Goal: Task Accomplishment & Management: Manage account settings

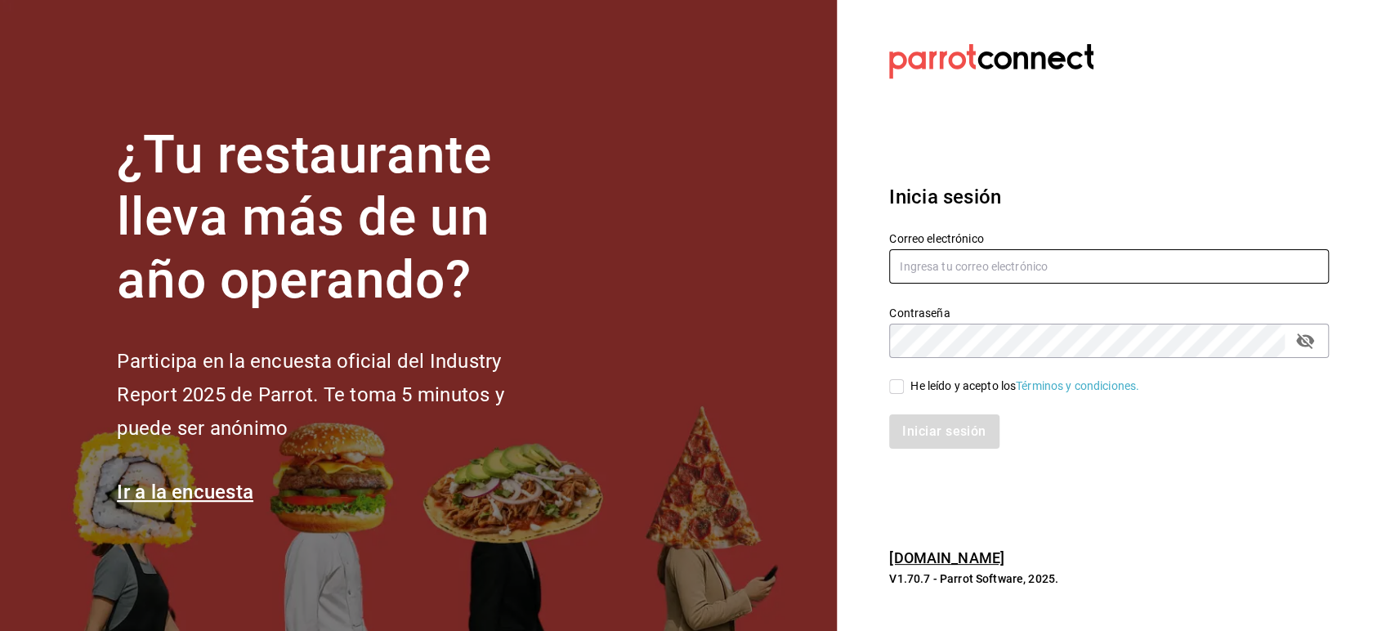
click at [916, 271] on input "text" at bounding box center [1109, 266] width 440 height 34
paste input "[EMAIL_ADDRESS][DOMAIN_NAME]"
type input "[EMAIL_ADDRESS][DOMAIN_NAME]"
click at [903, 376] on div "He leído y acepto los Términos y condiciones." at bounding box center [1099, 377] width 459 height 38
click at [903, 384] on input "He leído y acepto los Términos y condiciones." at bounding box center [896, 386] width 15 height 15
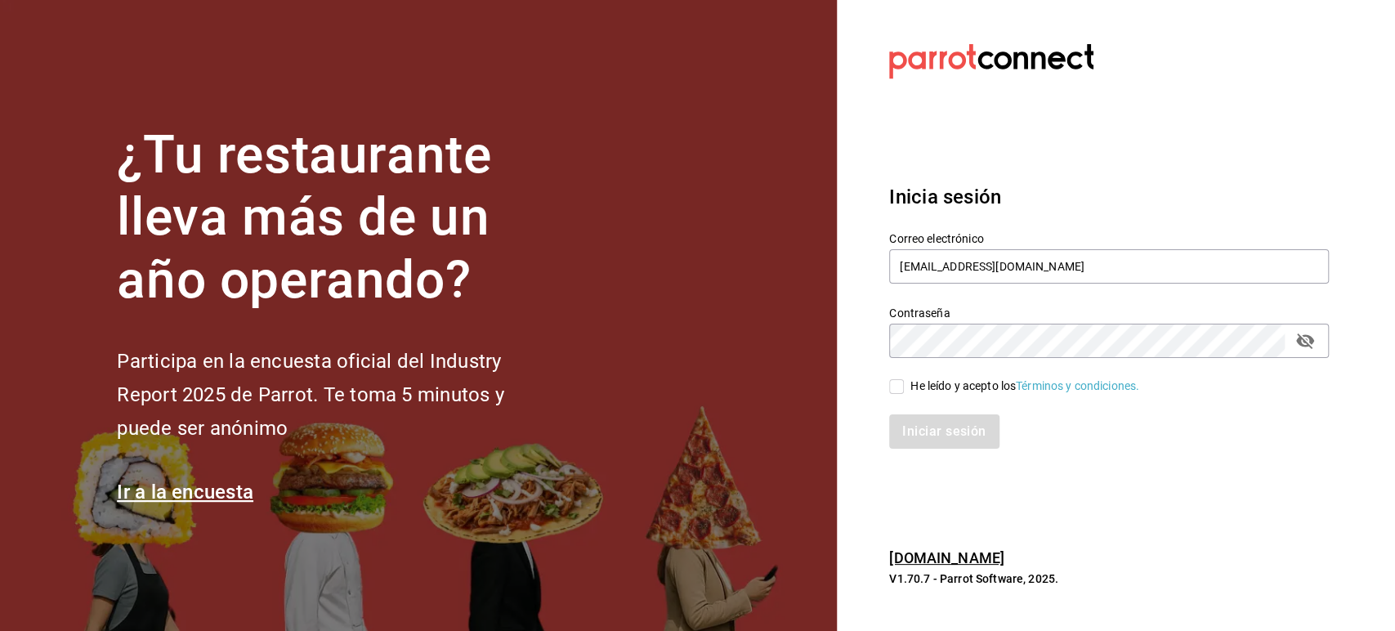
checkbox input "true"
click at [923, 430] on button "Iniciar sesión" at bounding box center [944, 431] width 111 height 34
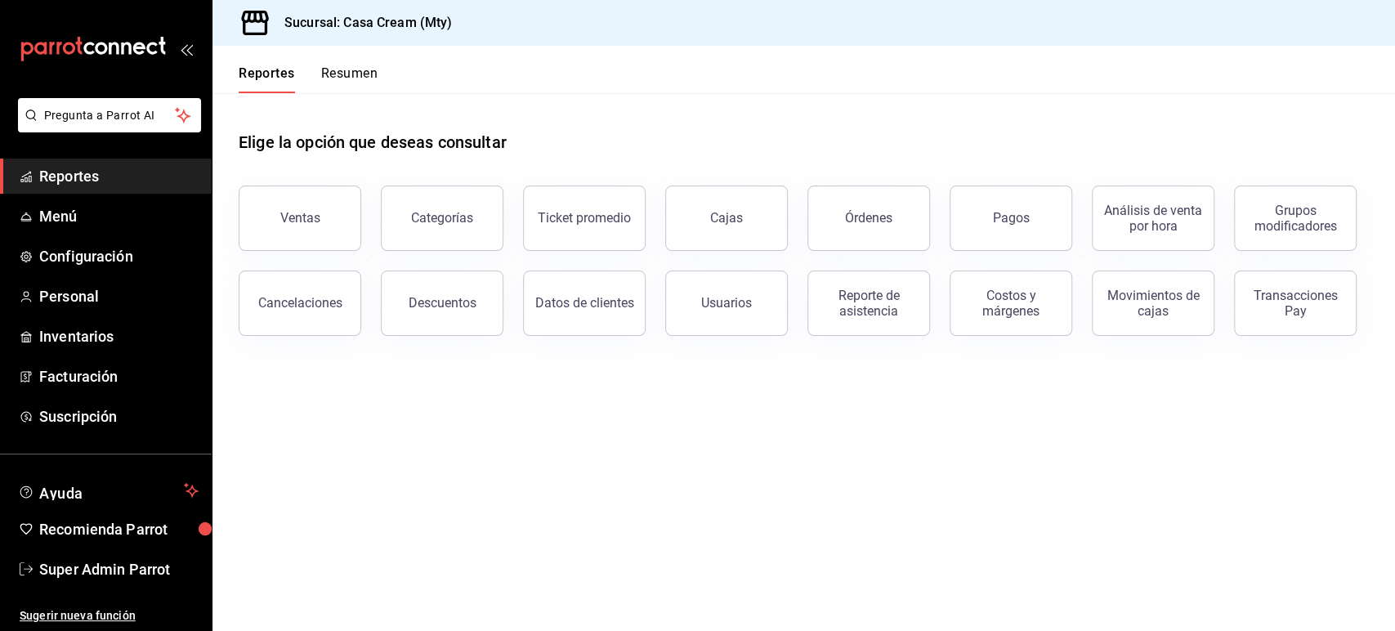
click at [1040, 447] on main "Elige la opción que deseas consultar Ventas Categorías Ticket promedio Cajas Ór…" at bounding box center [804, 362] width 1183 height 538
click at [84, 293] on span "Personal" at bounding box center [118, 296] width 159 height 22
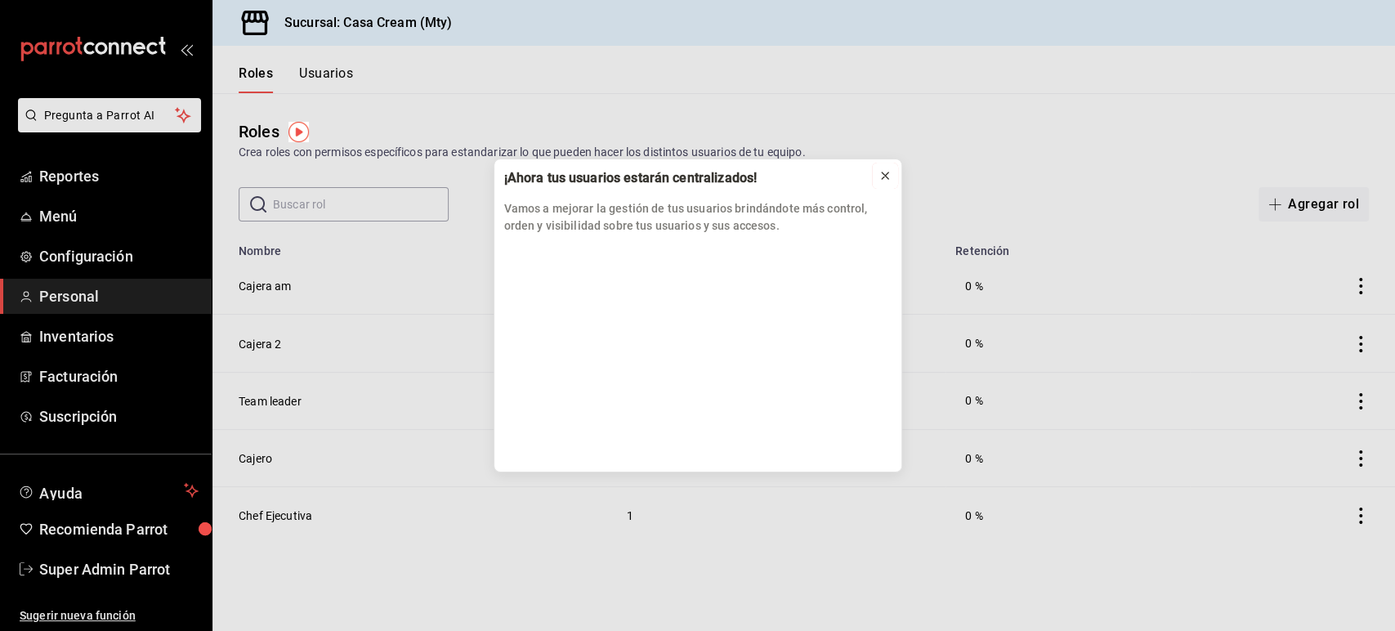
click at [887, 179] on icon at bounding box center [885, 175] width 13 height 13
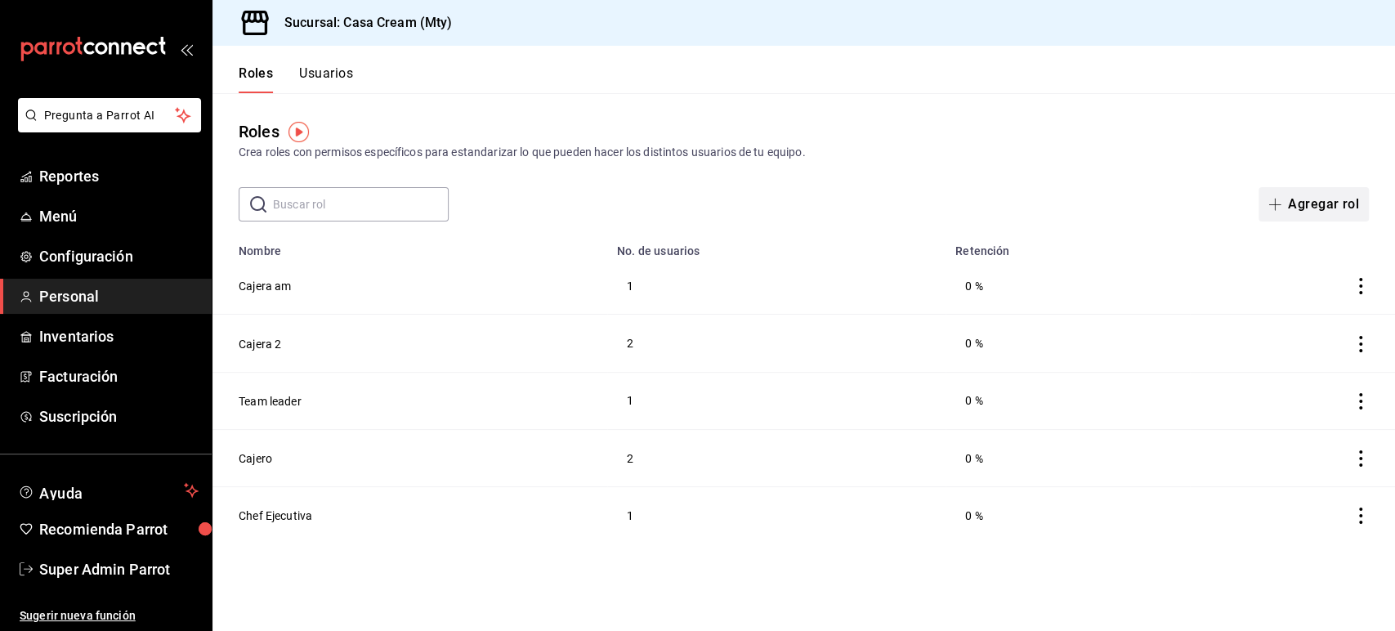
click at [1311, 193] on button "Agregar rol" at bounding box center [1314, 204] width 110 height 34
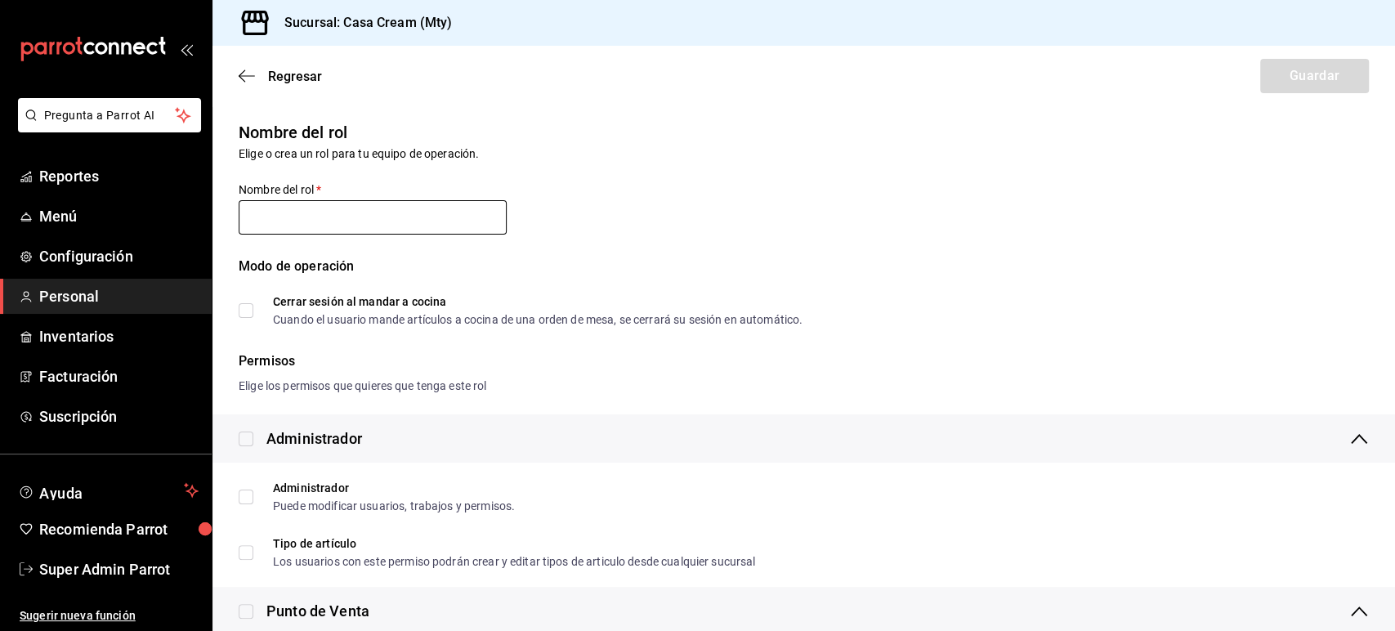
click at [376, 226] on input "text" at bounding box center [373, 217] width 268 height 34
type input "Cajero Universal"
click at [1072, 522] on li "Administrador Puede modificar usuarios, trabajos y permisos." at bounding box center [804, 497] width 1183 height 56
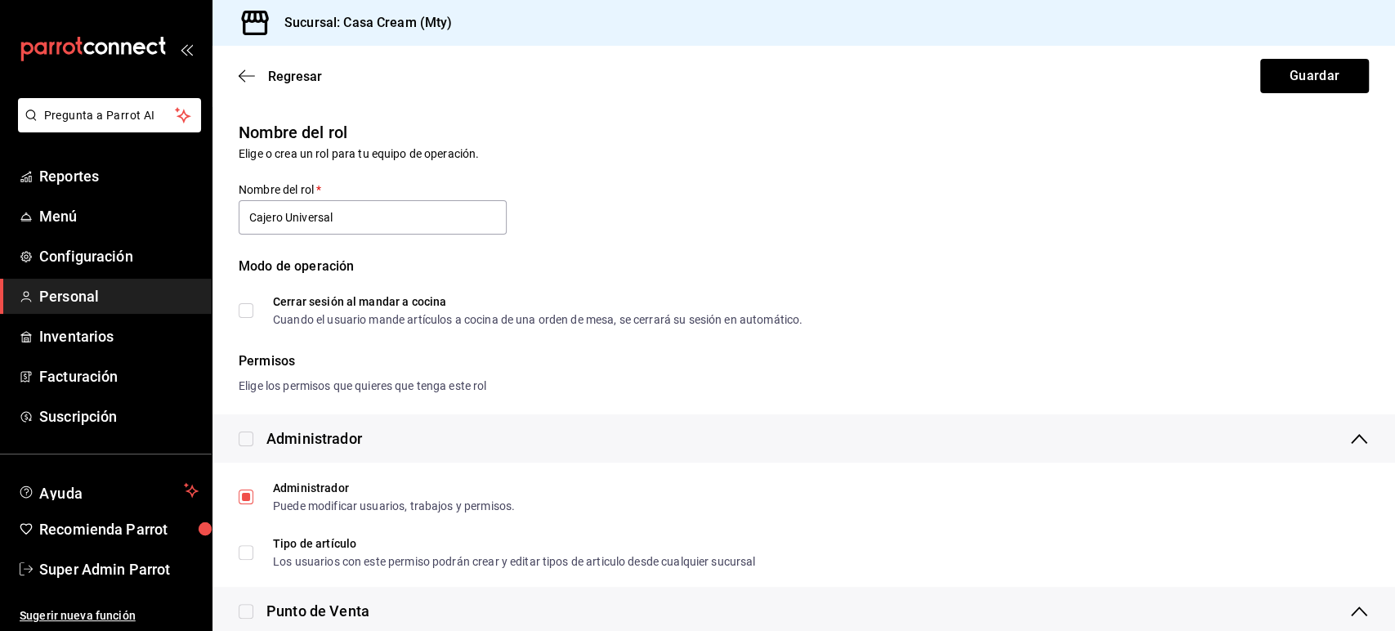
scroll to position [131, 0]
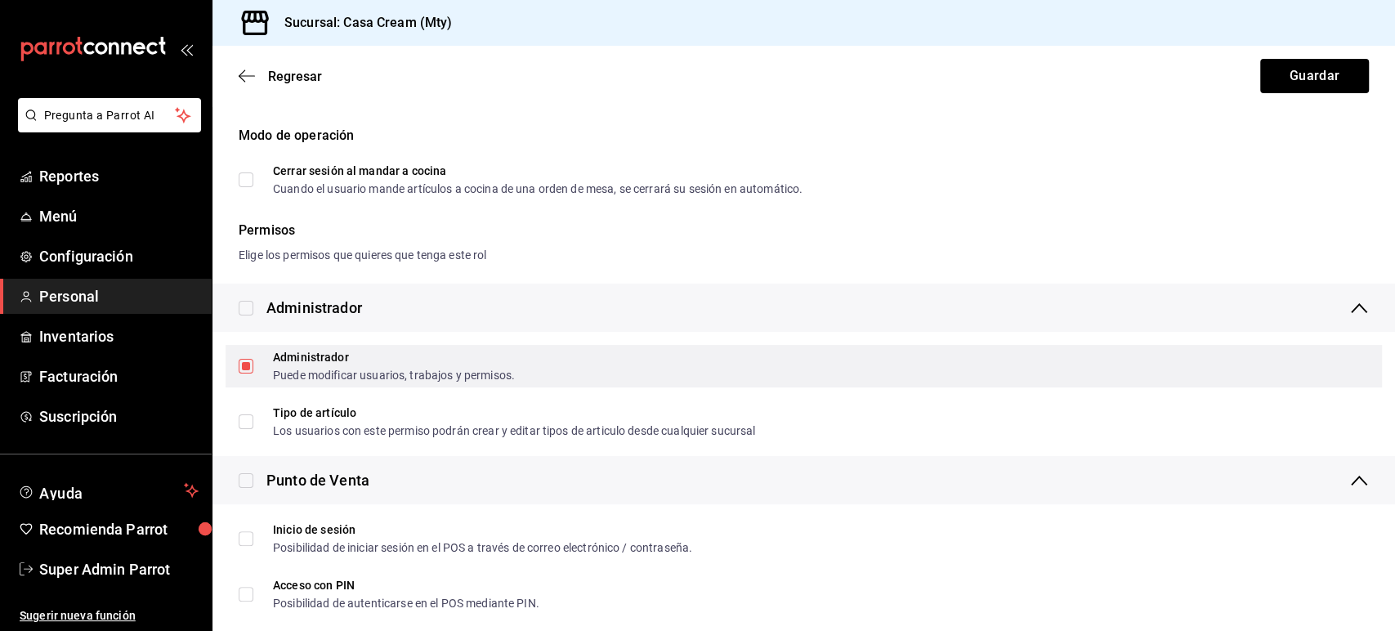
click at [249, 371] on input "Administrador Puede modificar usuarios, trabajos y permisos." at bounding box center [246, 366] width 15 height 15
checkbox input "false"
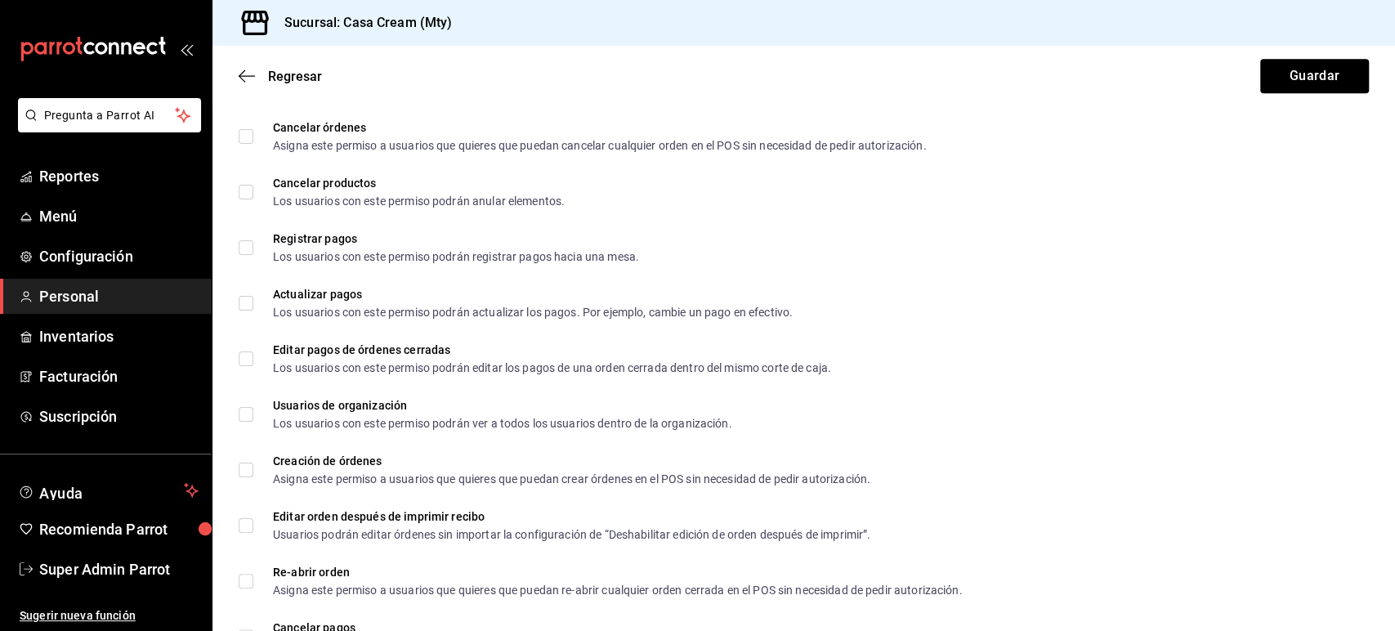
scroll to position [704, 0]
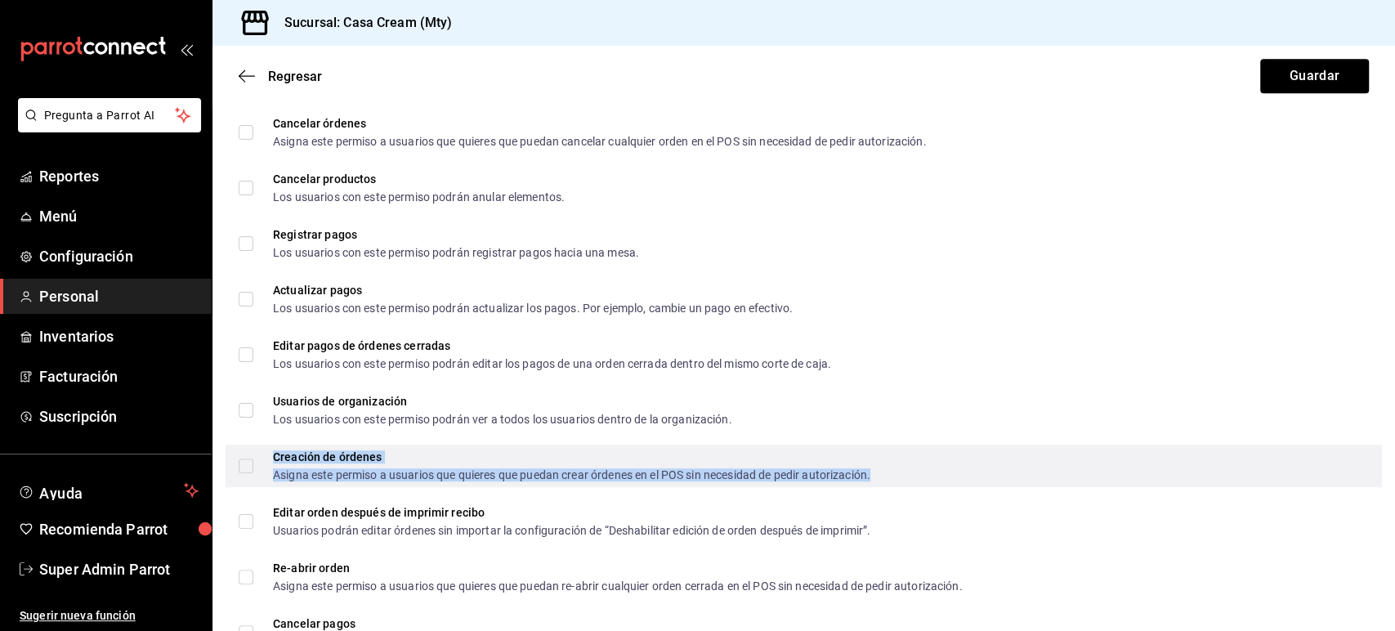
click at [303, 455] on div "Creación de órdenes" at bounding box center [572, 456] width 598 height 11
checkbox input "true"
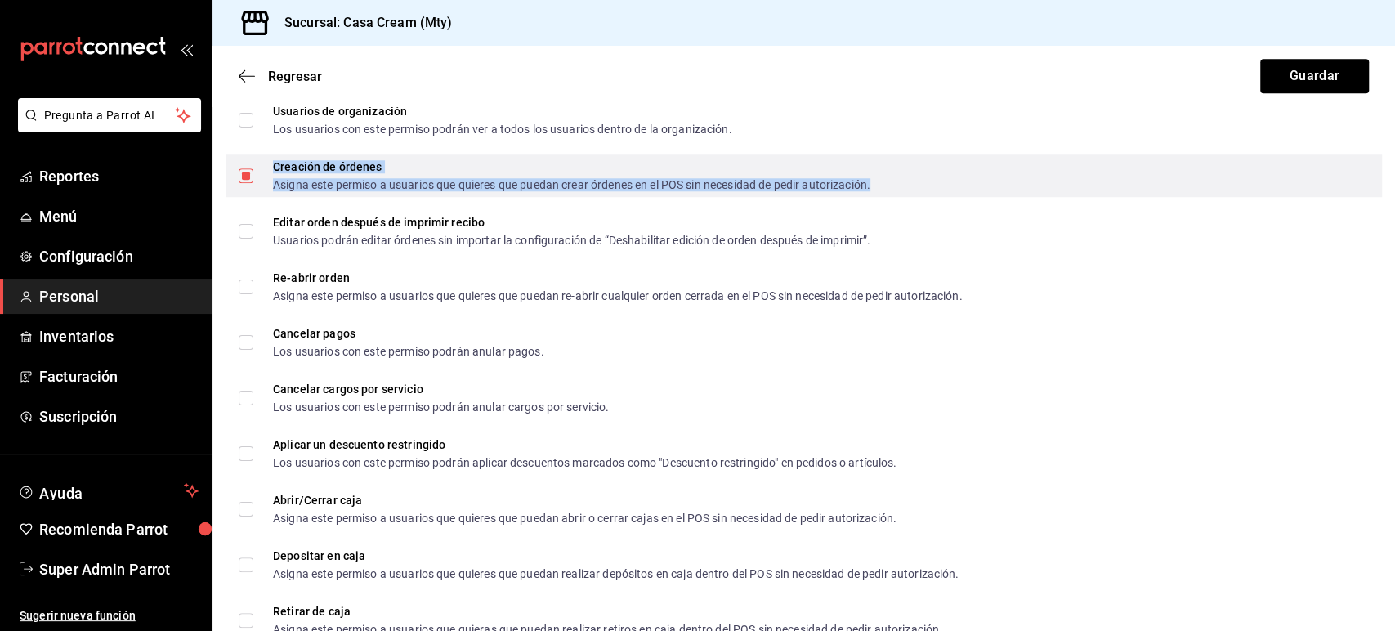
scroll to position [995, 0]
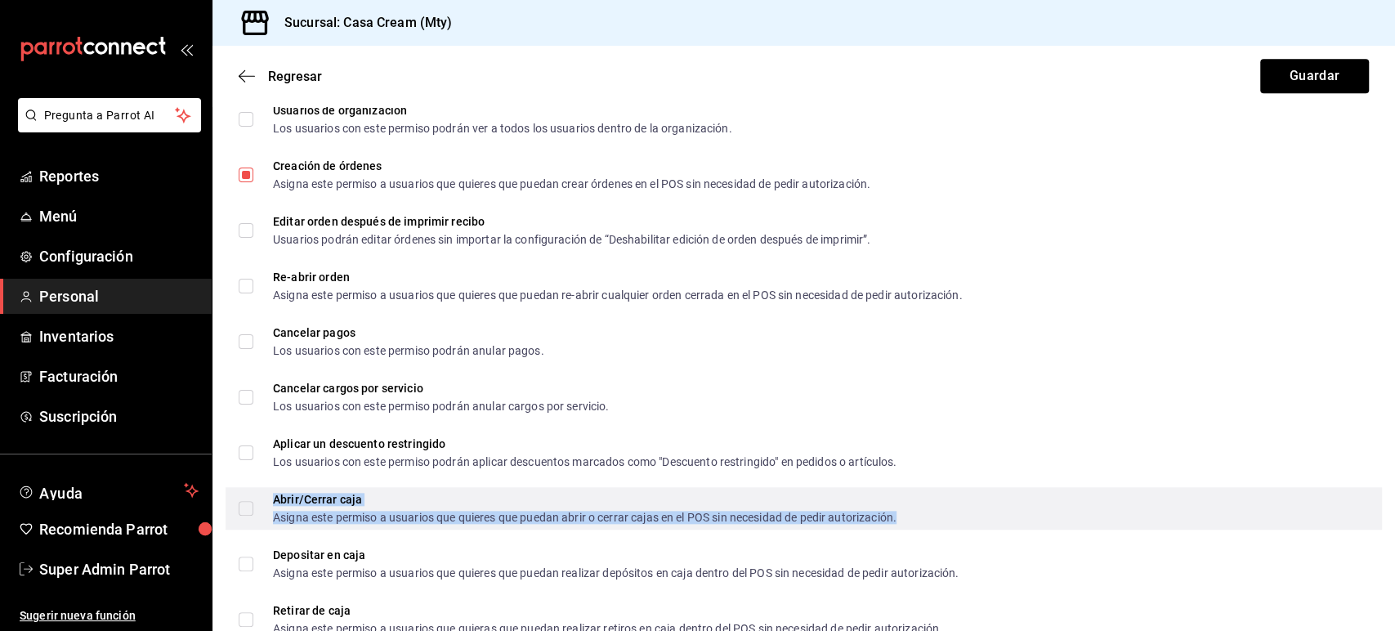
click at [296, 514] on div "Asigna este permiso a usuarios que quieres que puedan abrir o cerrar cajas en e…" at bounding box center [585, 517] width 624 height 11
checkbox input "true"
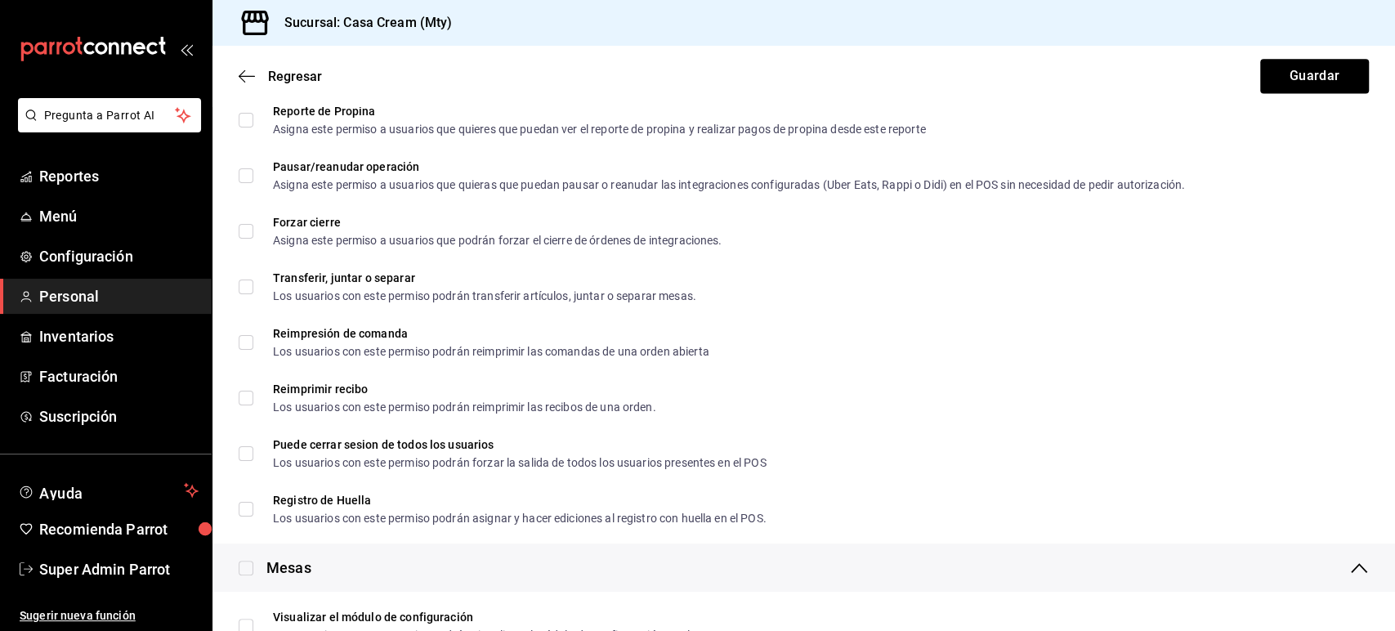
scroll to position [1550, 0]
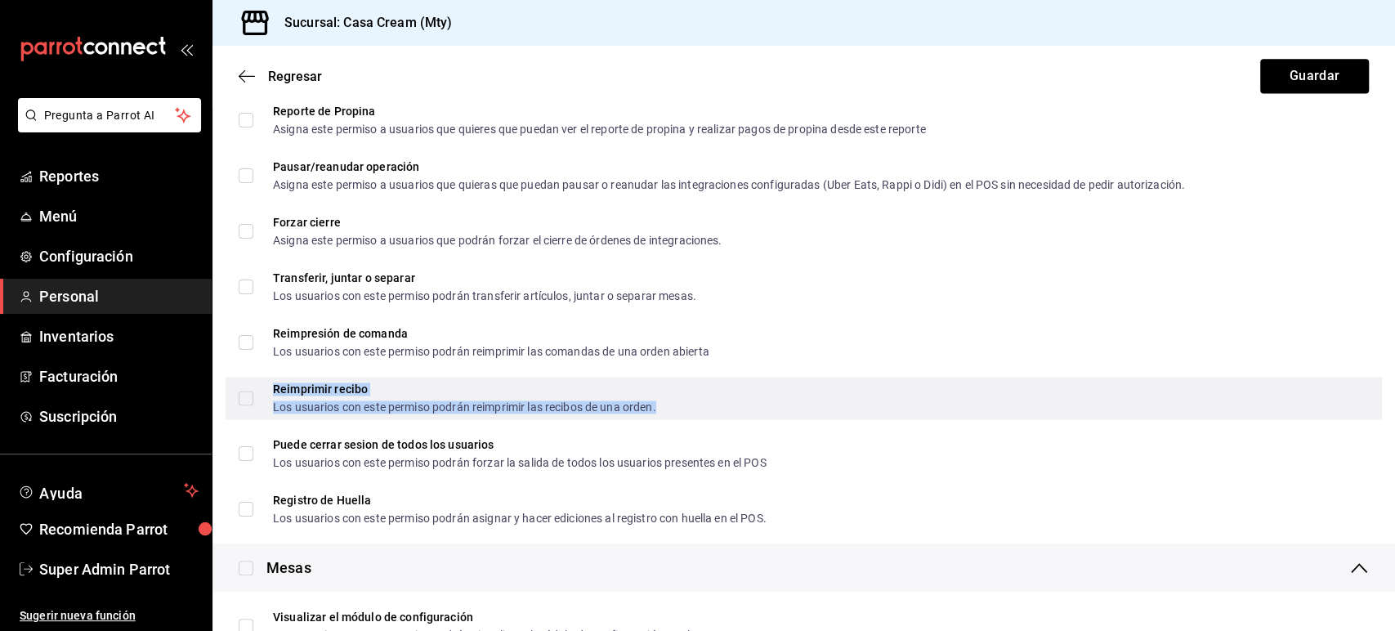
click at [388, 392] on div "Reimprimir recibo" at bounding box center [464, 388] width 383 height 11
checkbox input "true"
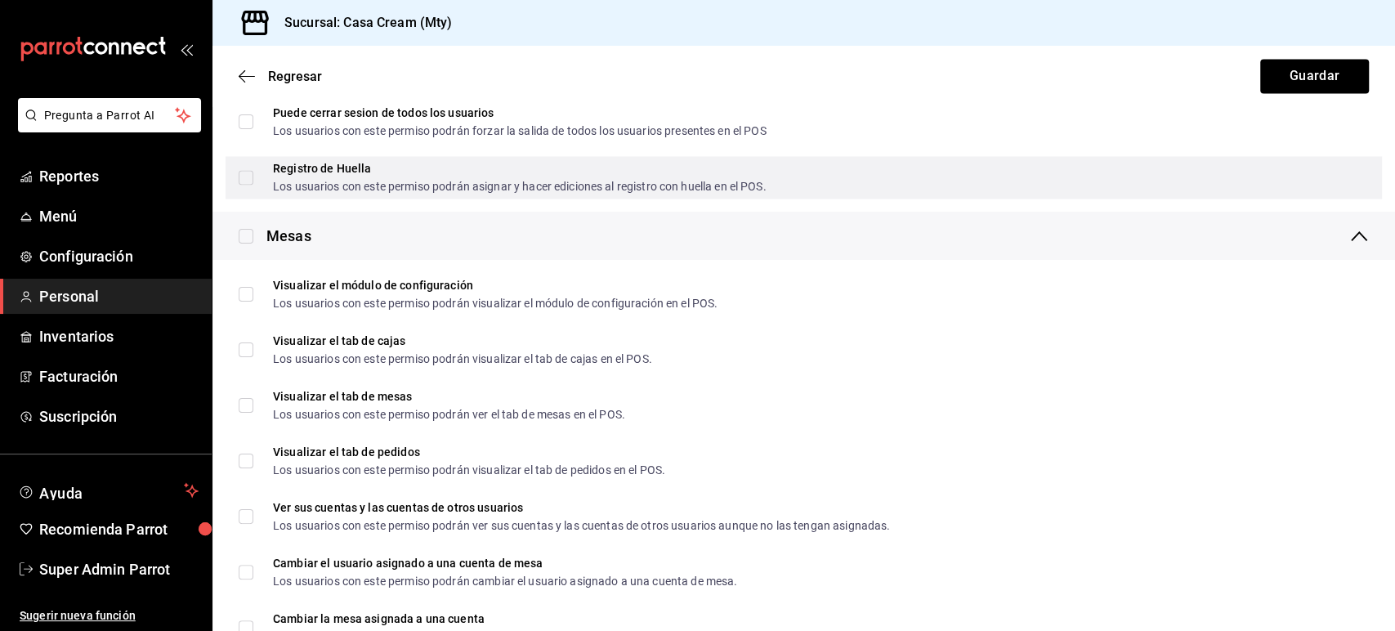
scroll to position [1890, 0]
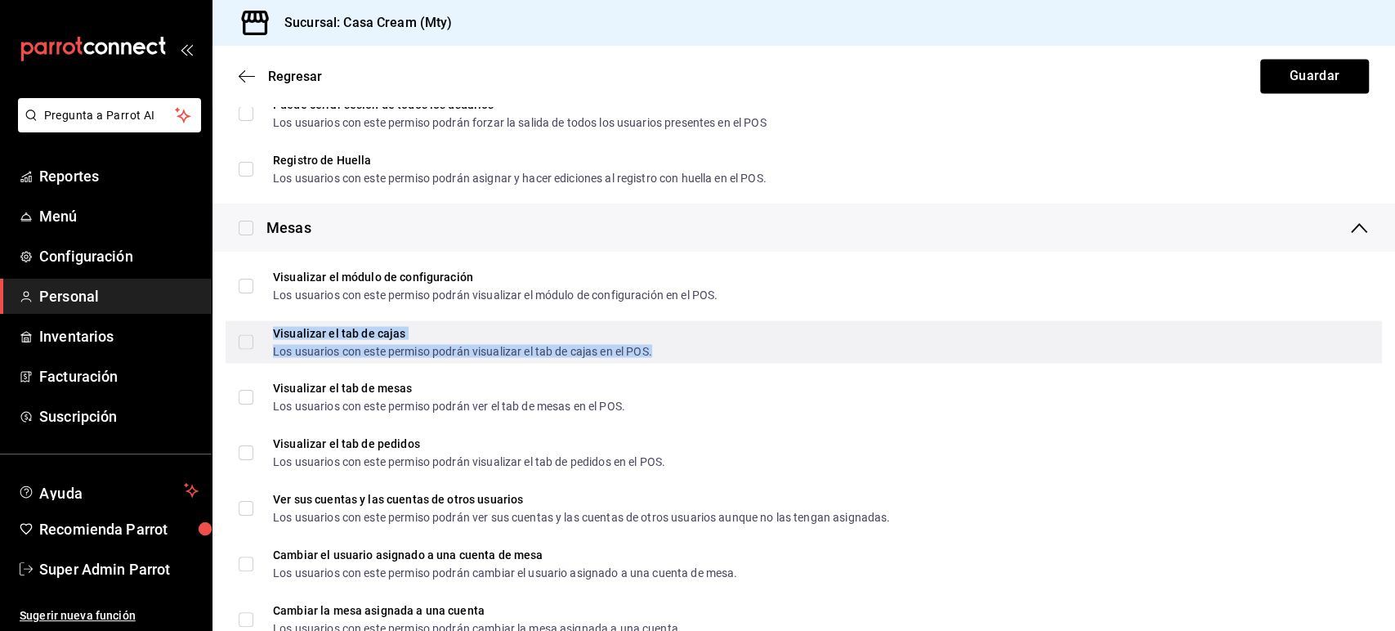
click at [392, 339] on div "Visualizar el tab [PERSON_NAME] Los usuarios con este permiso podrán visualizar…" at bounding box center [462, 341] width 379 height 29
checkbox input "true"
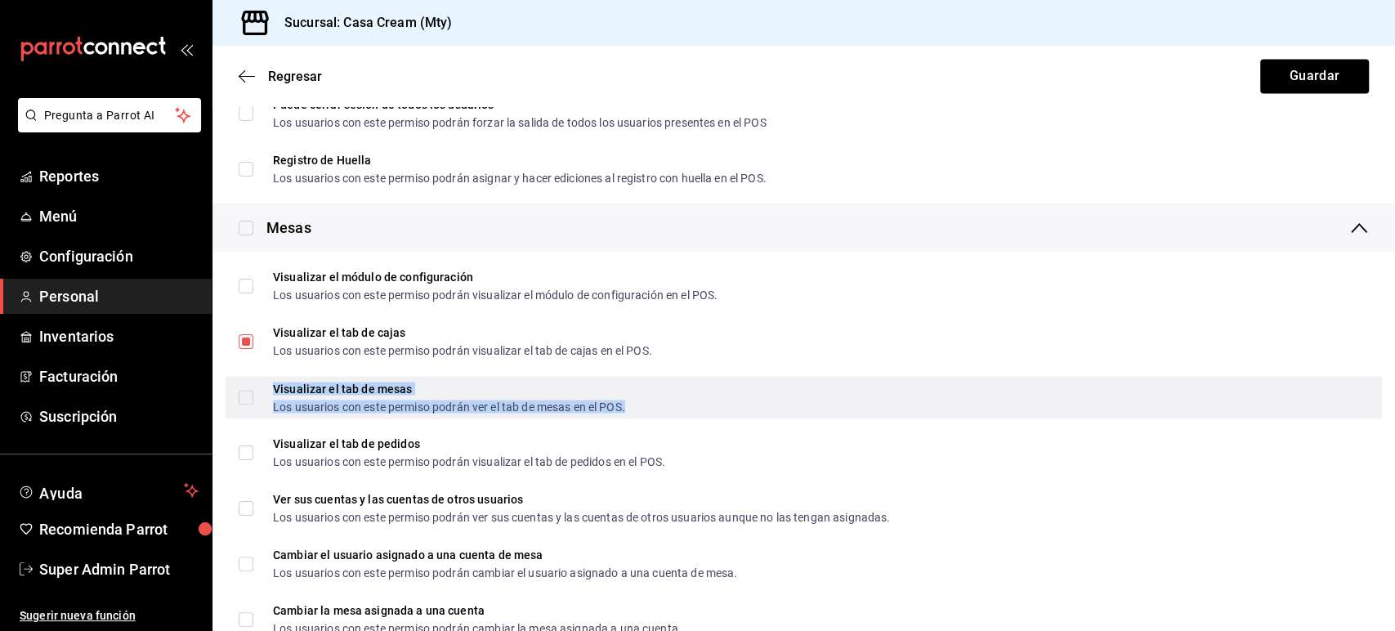
click at [318, 394] on div "Visualizar el tab de mesas" at bounding box center [449, 388] width 352 height 11
checkbox input "true"
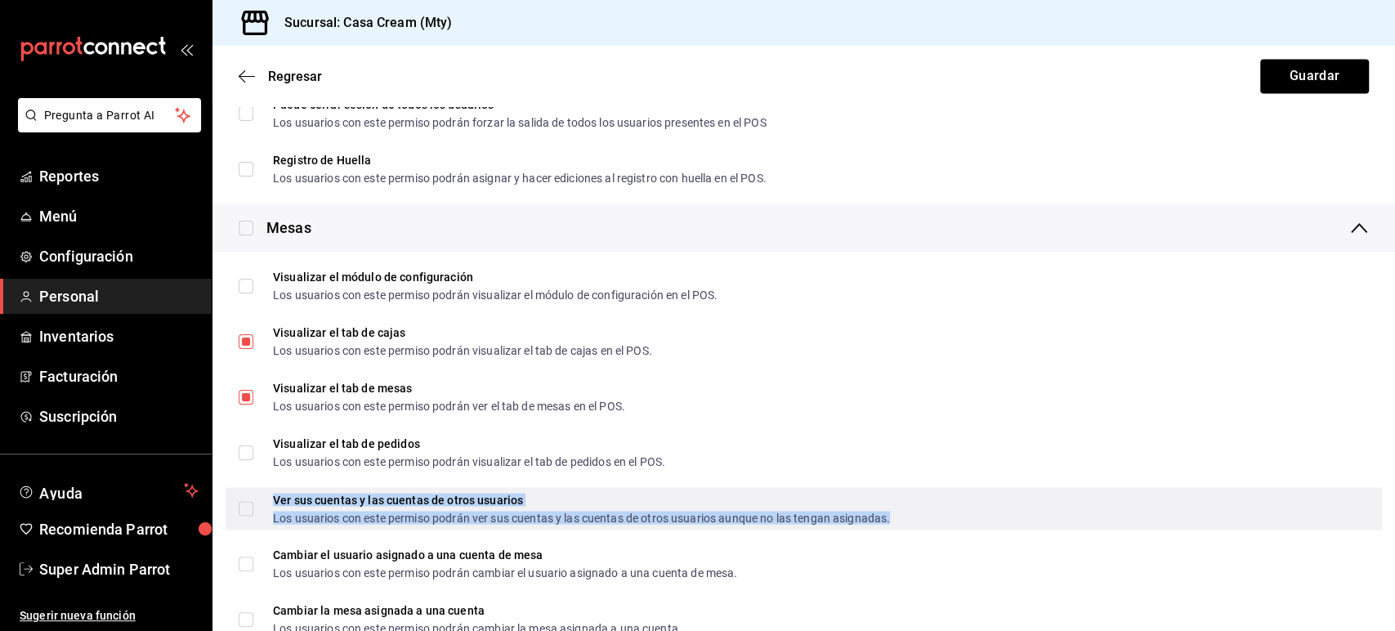
click at [290, 495] on div "Ver sus cuentas y las cuentas de otros usuarios" at bounding box center [581, 499] width 617 height 11
checkbox input "true"
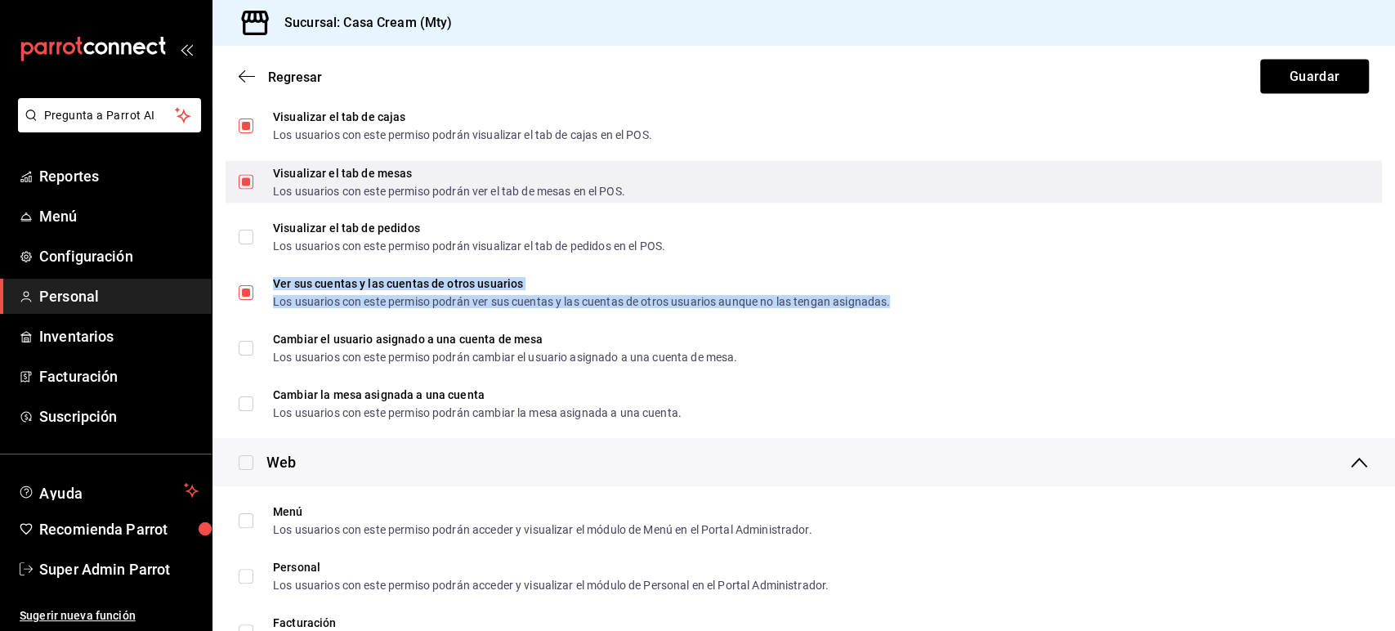
scroll to position [2107, 0]
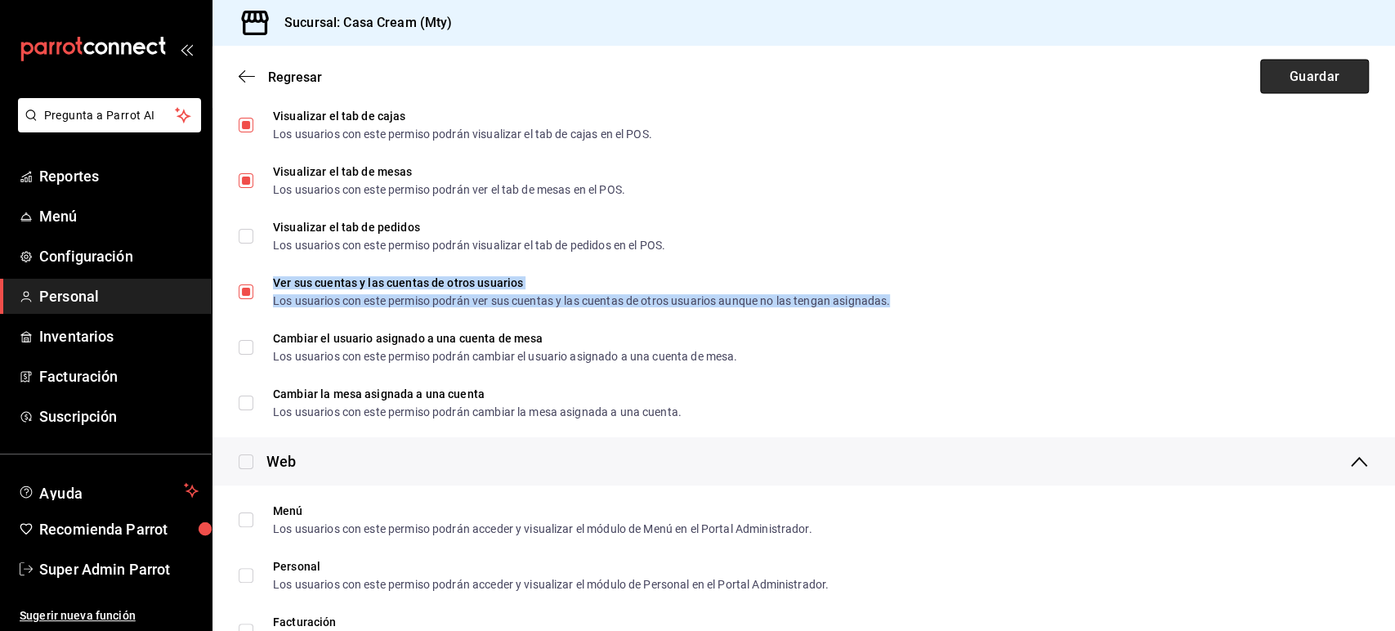
click at [1311, 80] on button "Guardar" at bounding box center [1315, 76] width 109 height 34
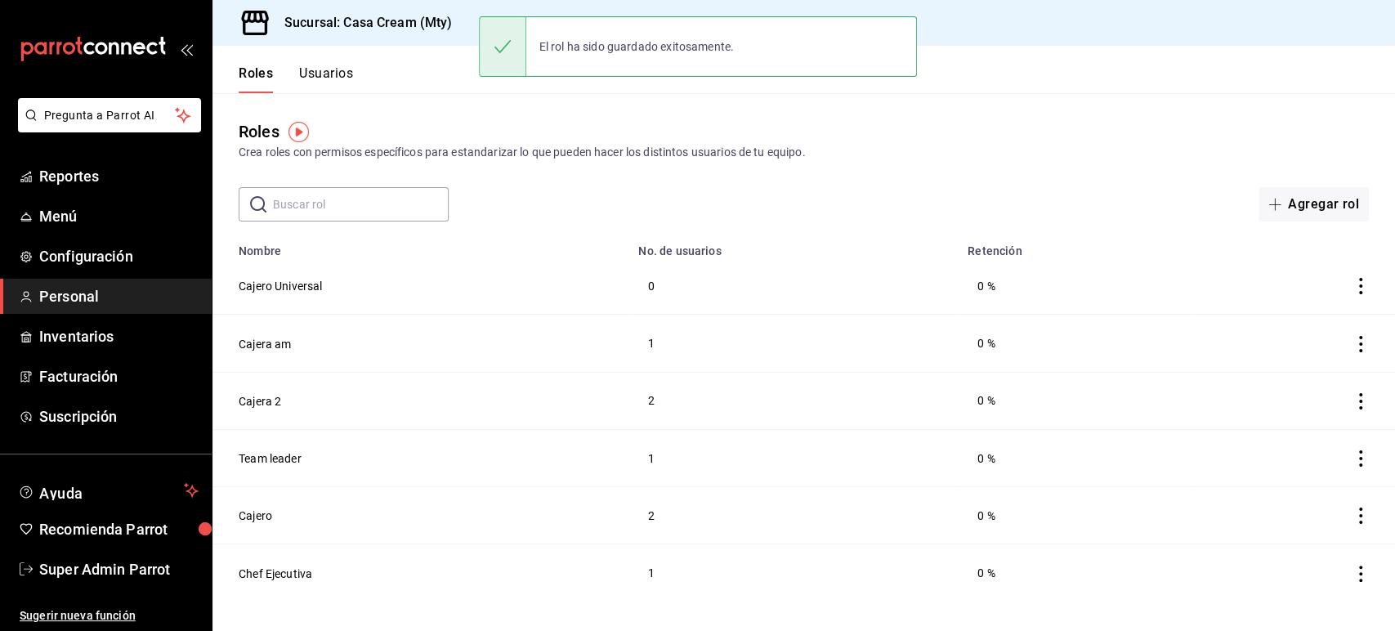
click at [337, 75] on button "Usuarios" at bounding box center [326, 79] width 54 height 28
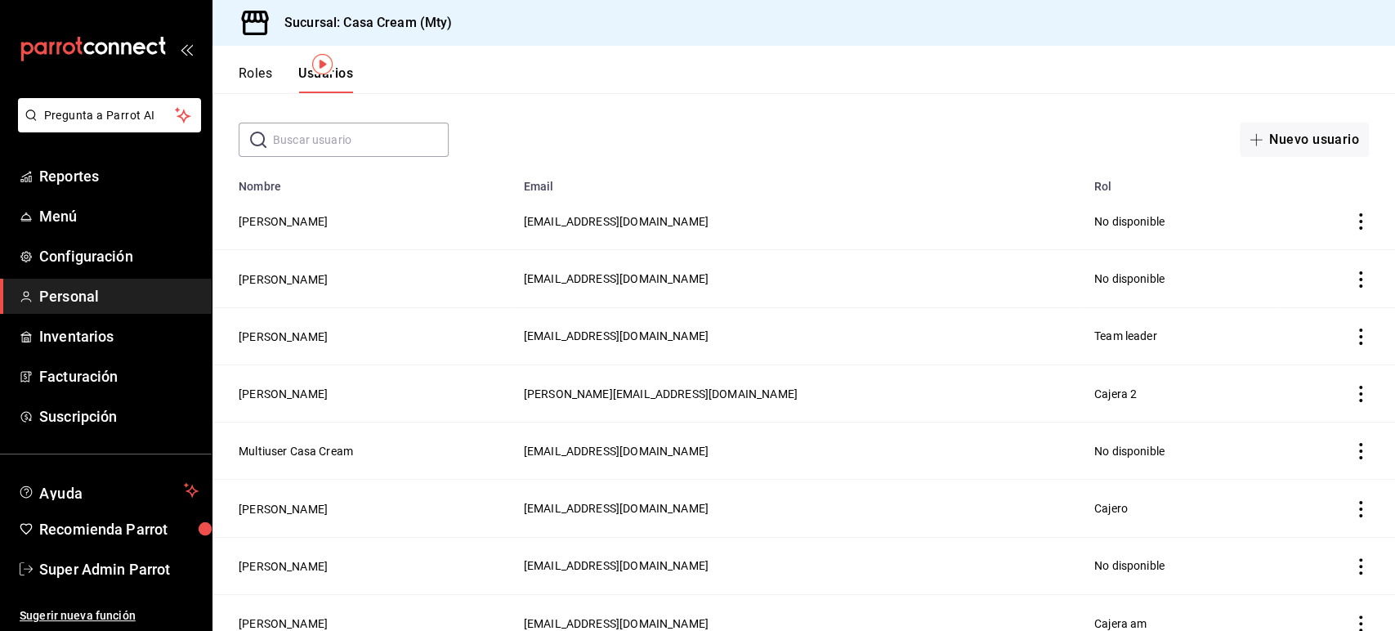
scroll to position [67, 0]
click at [327, 271] on button "[PERSON_NAME]" at bounding box center [283, 277] width 89 height 16
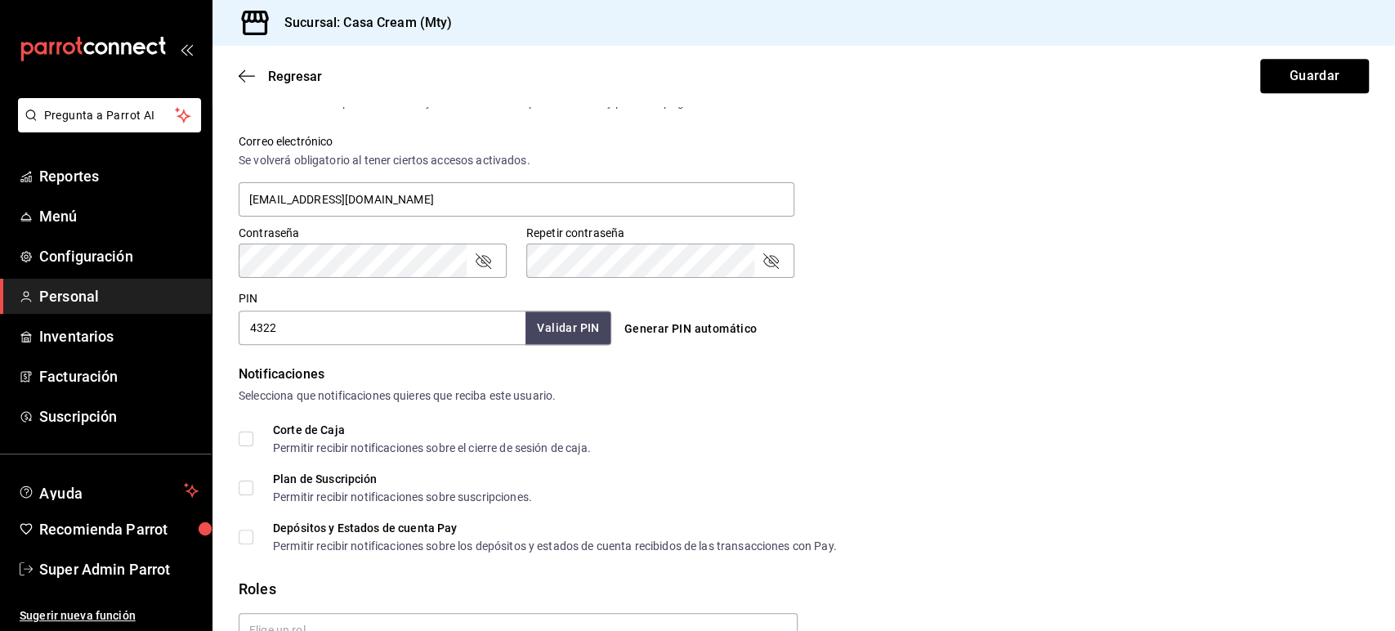
scroll to position [674, 0]
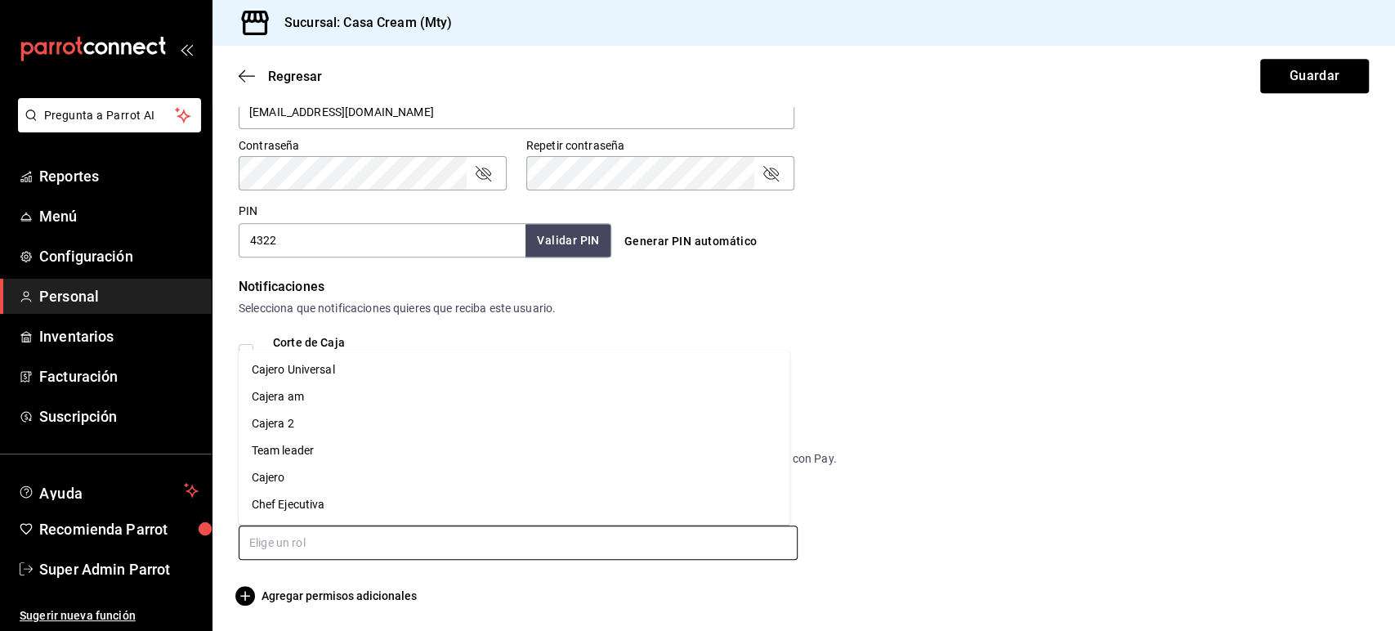
click at [290, 533] on input "text" at bounding box center [518, 543] width 559 height 34
click at [316, 365] on li "Cajero Universal" at bounding box center [515, 369] width 552 height 27
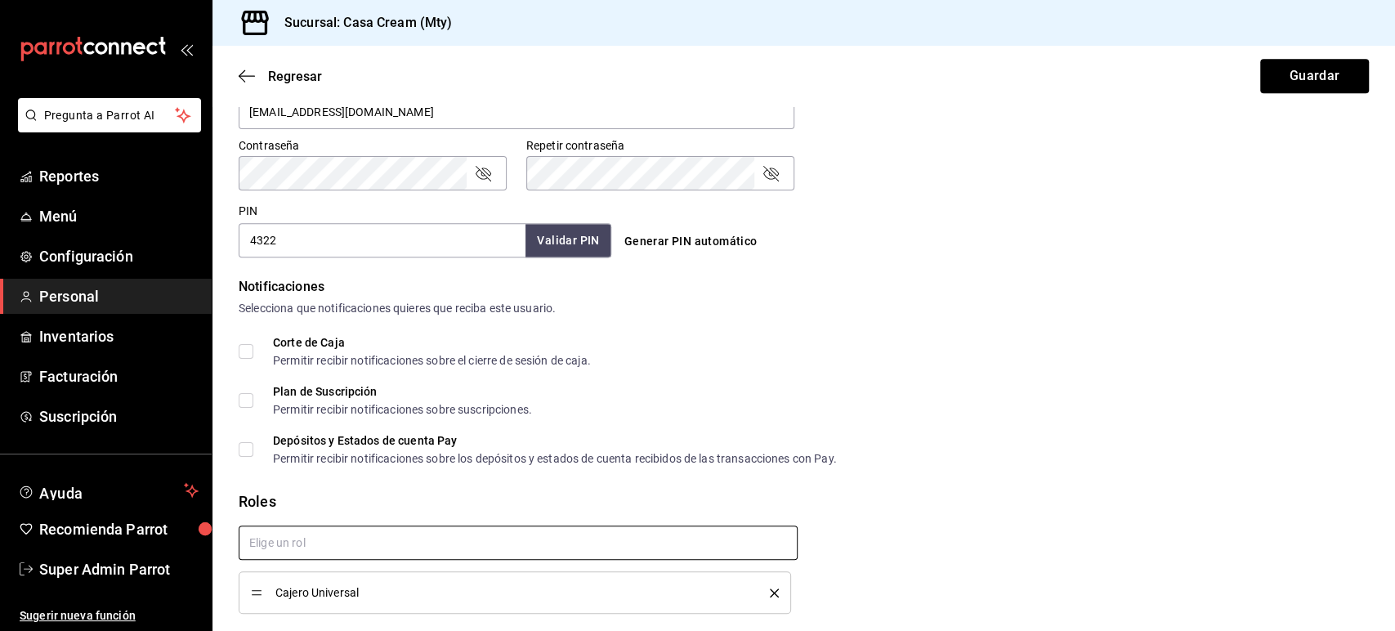
scroll to position [728, 0]
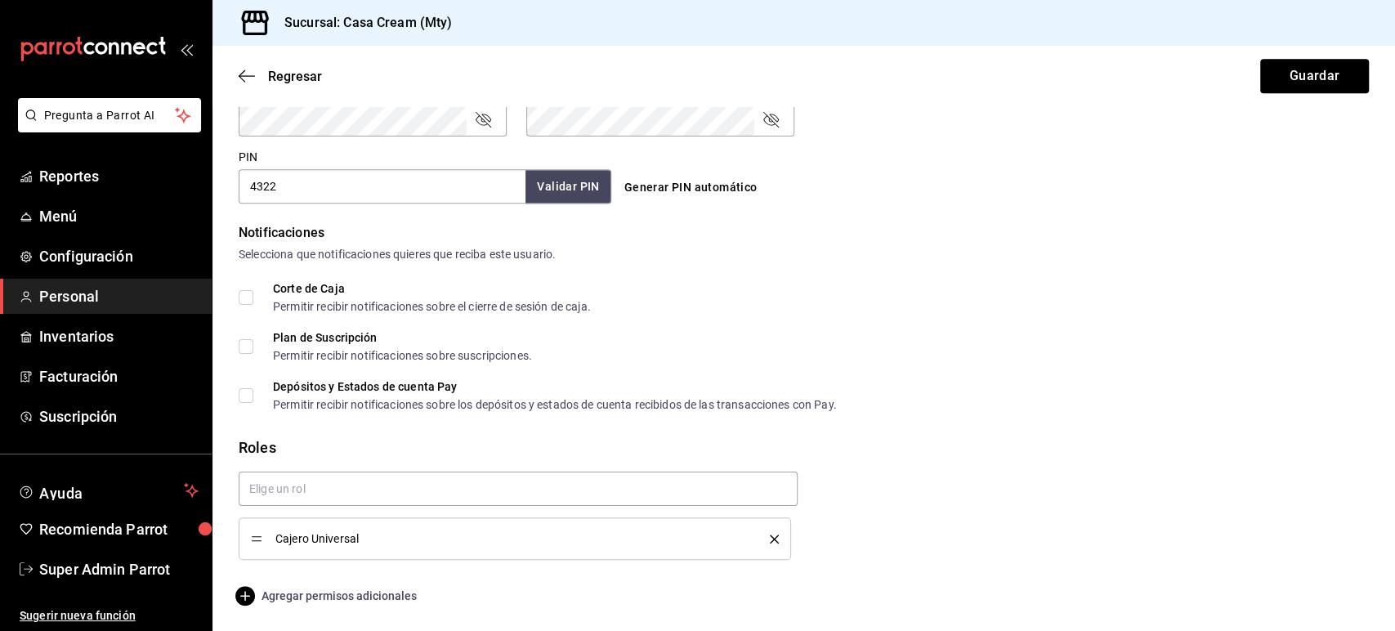
click at [370, 589] on span "Agregar permisos adicionales" at bounding box center [328, 596] width 178 height 20
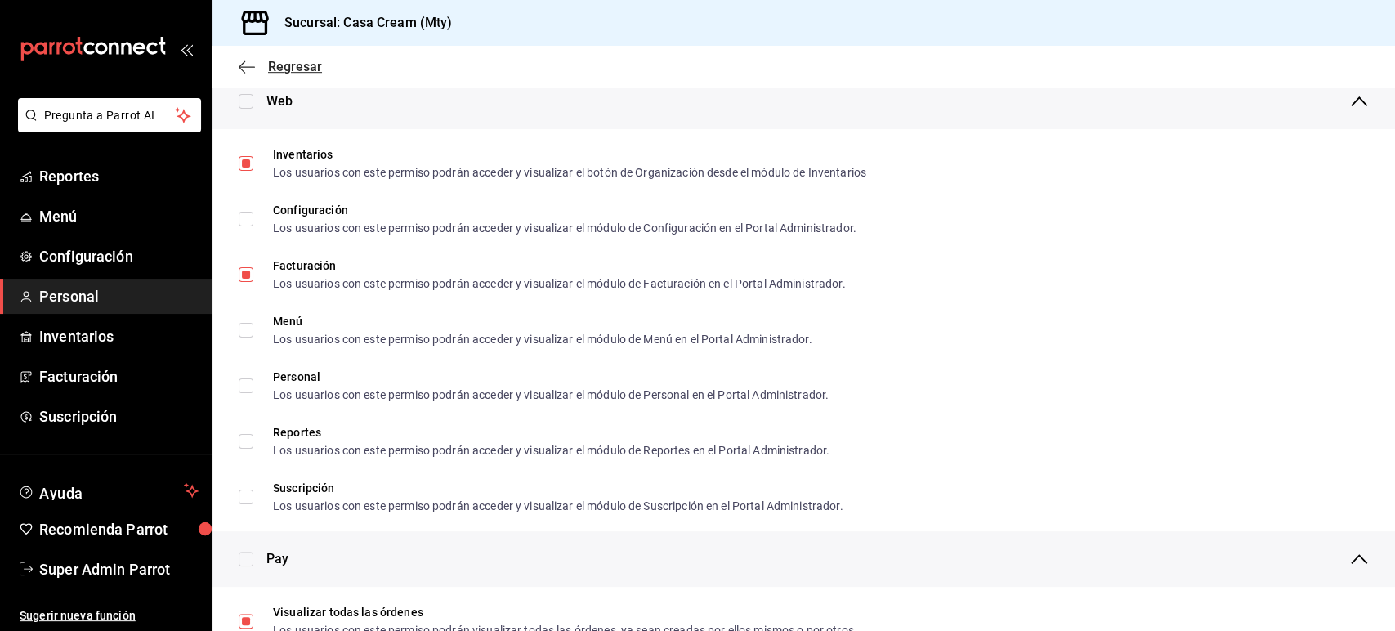
click at [249, 69] on icon "button" at bounding box center [247, 67] width 16 height 15
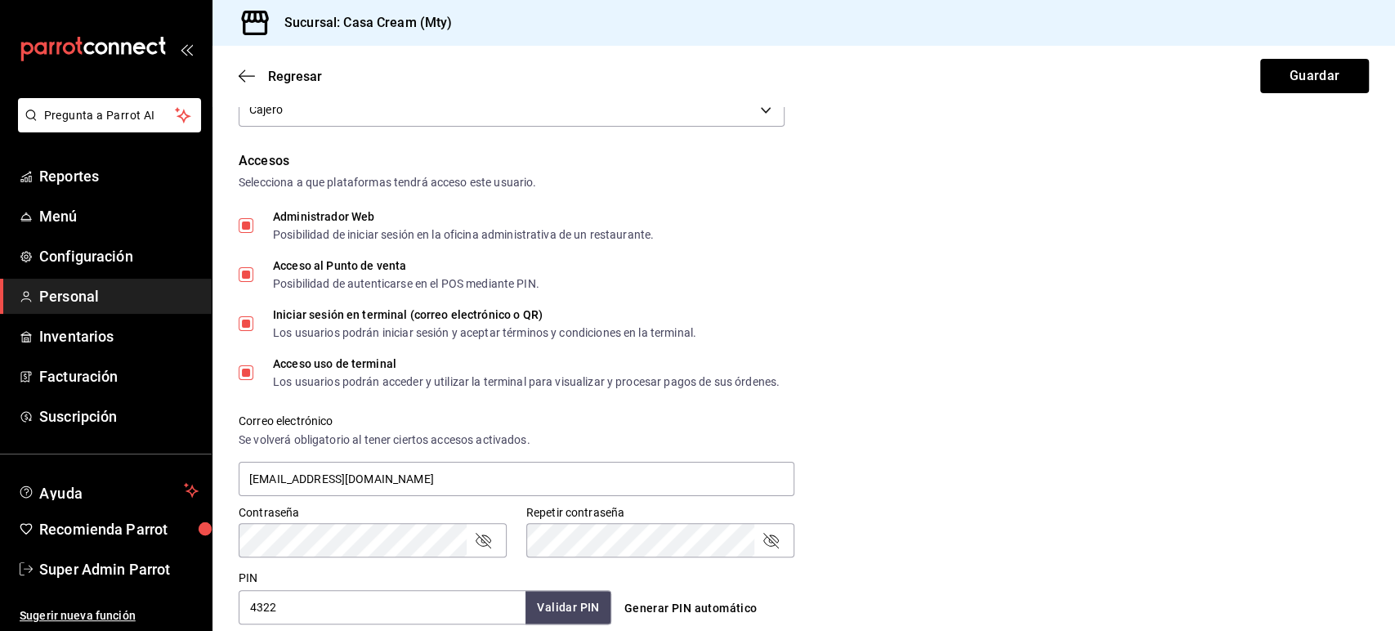
scroll to position [309, 0]
click at [246, 220] on input "Administrador Web Posibilidad de iniciar sesión en la oficina administrativa de…" at bounding box center [246, 224] width 15 height 15
checkbox input "false"
click at [253, 325] on input "Iniciar sesión en terminal (correo electrónico o QR) Los usuarios podrán inicia…" at bounding box center [246, 322] width 15 height 15
checkbox input "false"
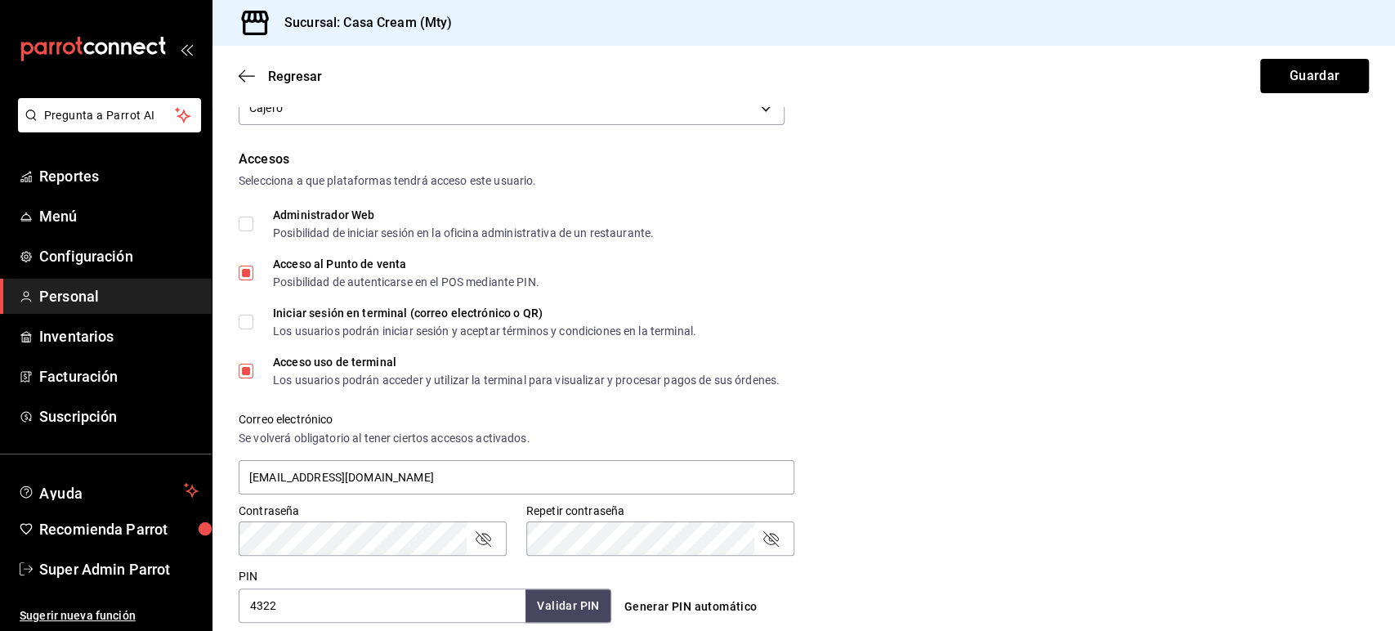
click at [246, 374] on input "Acceso uso de terminal Los usuarios podrán acceder y utilizar la terminal para …" at bounding box center [246, 371] width 15 height 15
checkbox input "false"
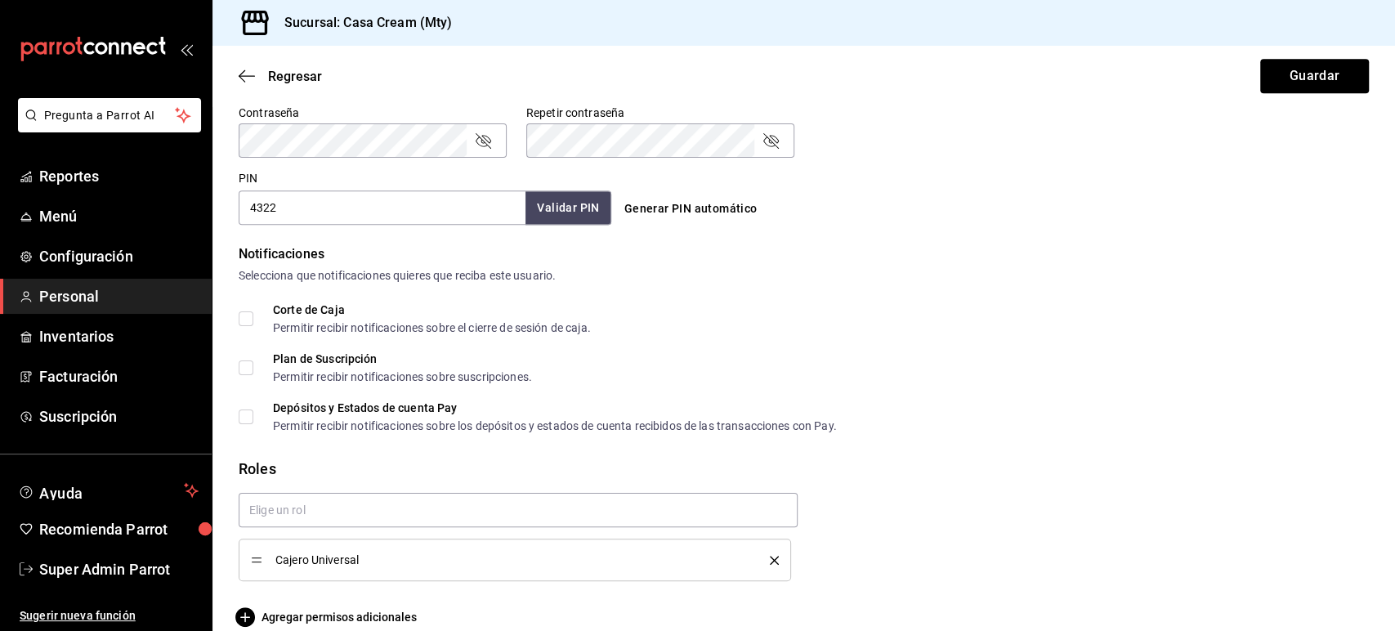
scroll to position [728, 0]
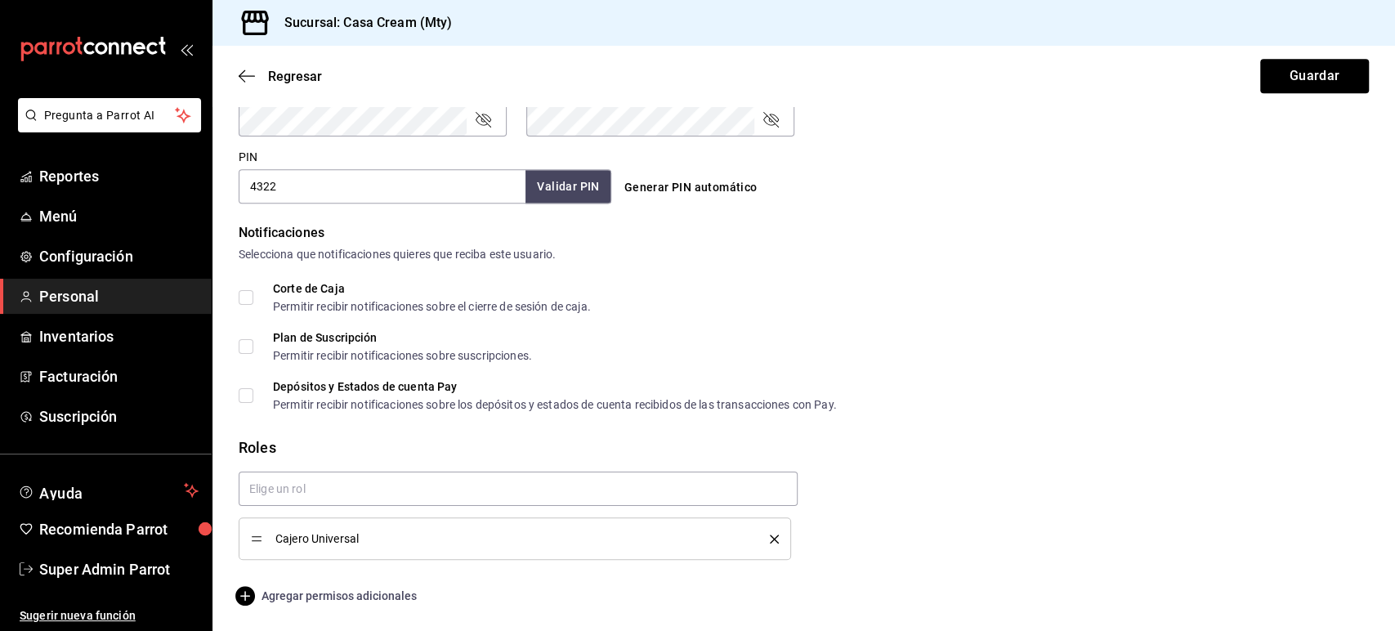
click at [372, 598] on span "Agregar permisos adicionales" at bounding box center [328, 596] width 178 height 20
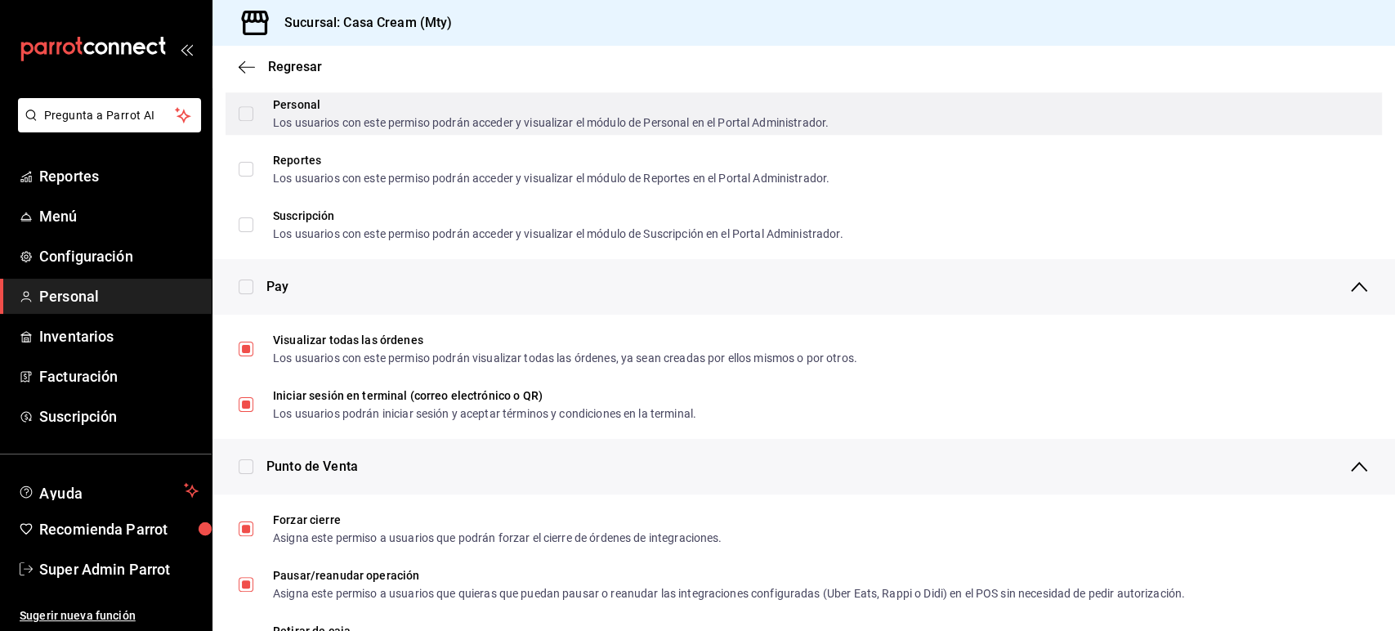
scroll to position [1120, 0]
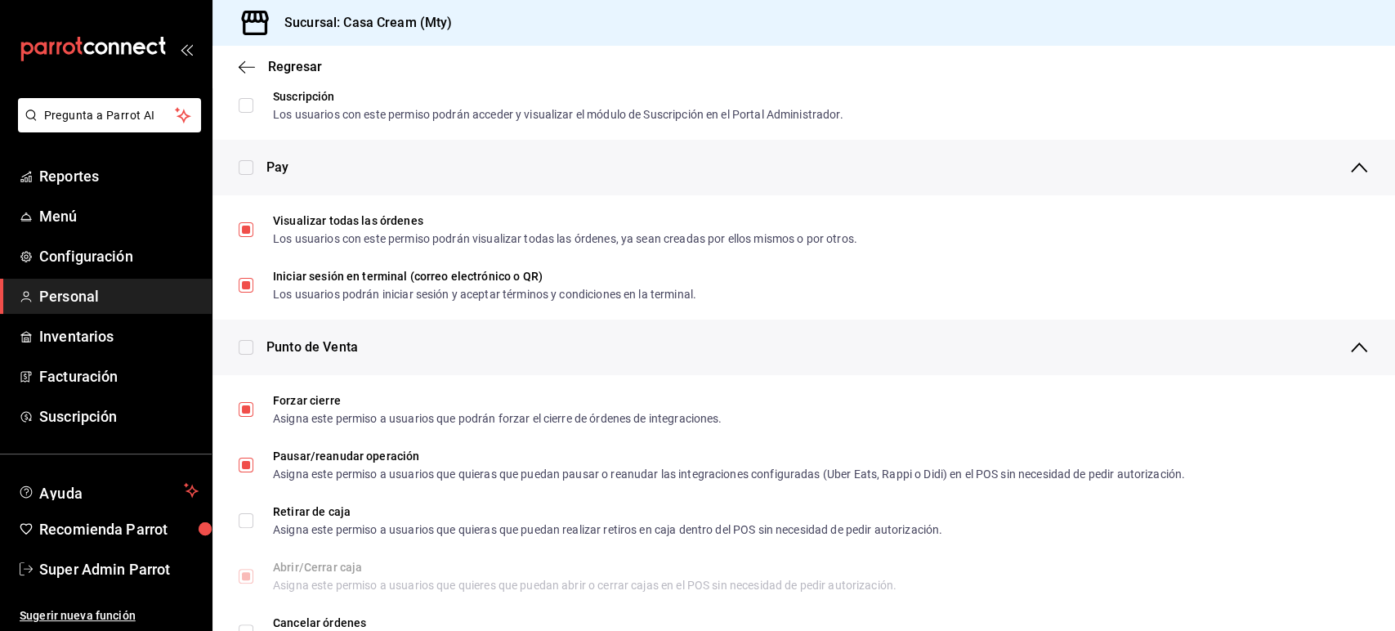
click at [253, 168] on input "checkbox" at bounding box center [246, 167] width 15 height 15
click at [250, 168] on input "checkbox" at bounding box center [246, 167] width 15 height 15
click at [249, 168] on input "checkbox" at bounding box center [246, 167] width 15 height 15
checkbox input "false"
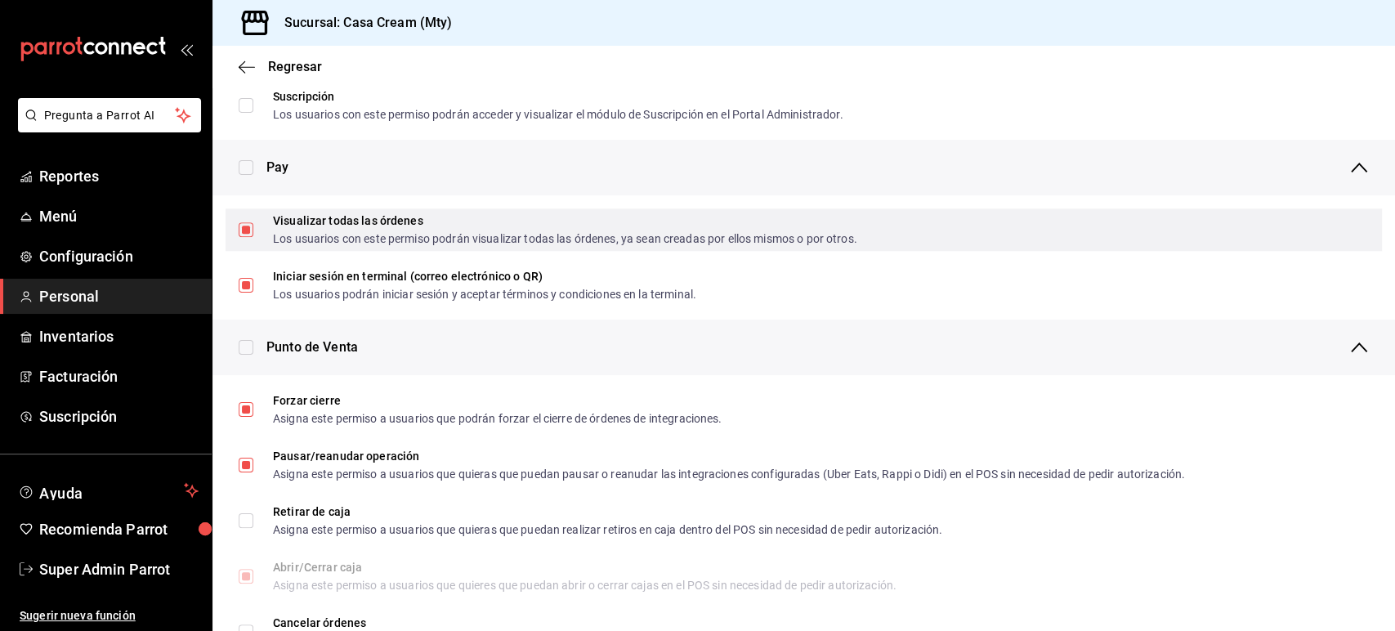
click at [250, 236] on label "Visualizar todas las órdenes Los usuarios con este permiso podrán visualizar to…" at bounding box center [548, 229] width 619 height 29
click at [250, 236] on input "Visualizar todas las órdenes Los usuarios con este permiso podrán visualizar to…" at bounding box center [246, 229] width 15 height 15
checkbox input "true"
checkbox input "false"
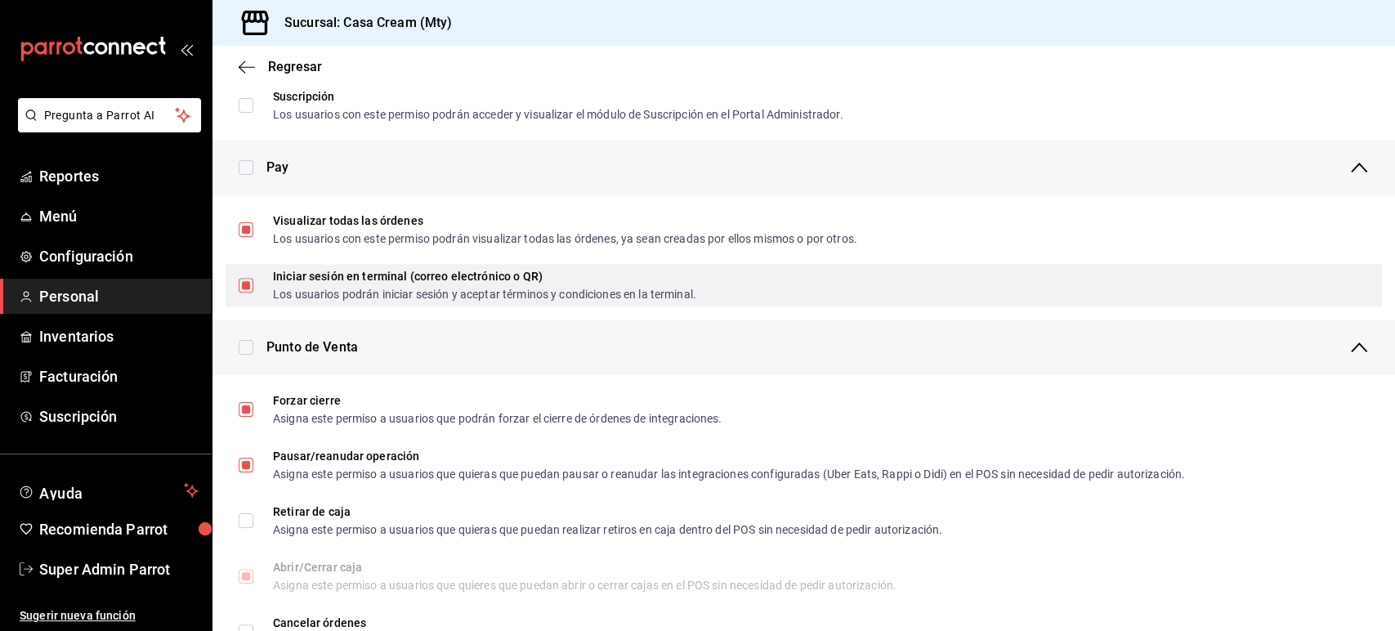
click at [249, 285] on input "Iniciar sesión en terminal (correo electrónico o QR) Los usuarios podrán inicia…" at bounding box center [246, 285] width 15 height 15
checkbox input "false"
checkbox input "true"
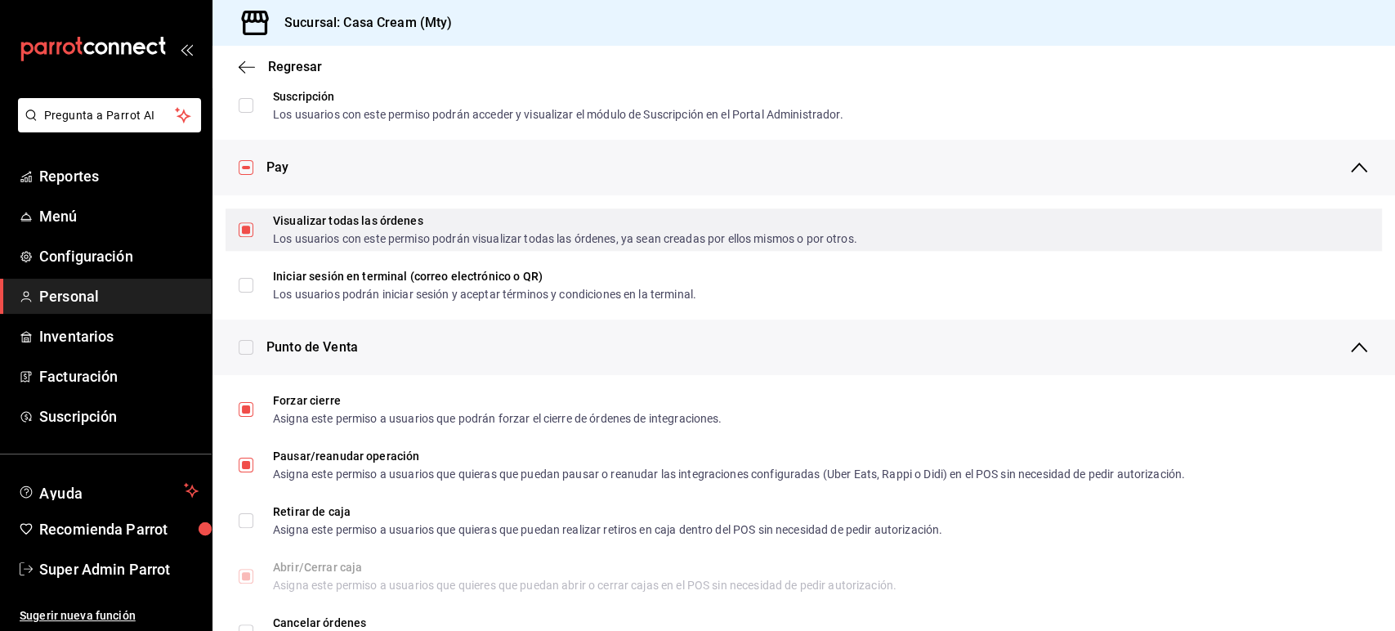
click at [247, 234] on input "Visualizar todas las órdenes Los usuarios con este permiso podrán visualizar to…" at bounding box center [246, 229] width 15 height 15
checkbox input "false"
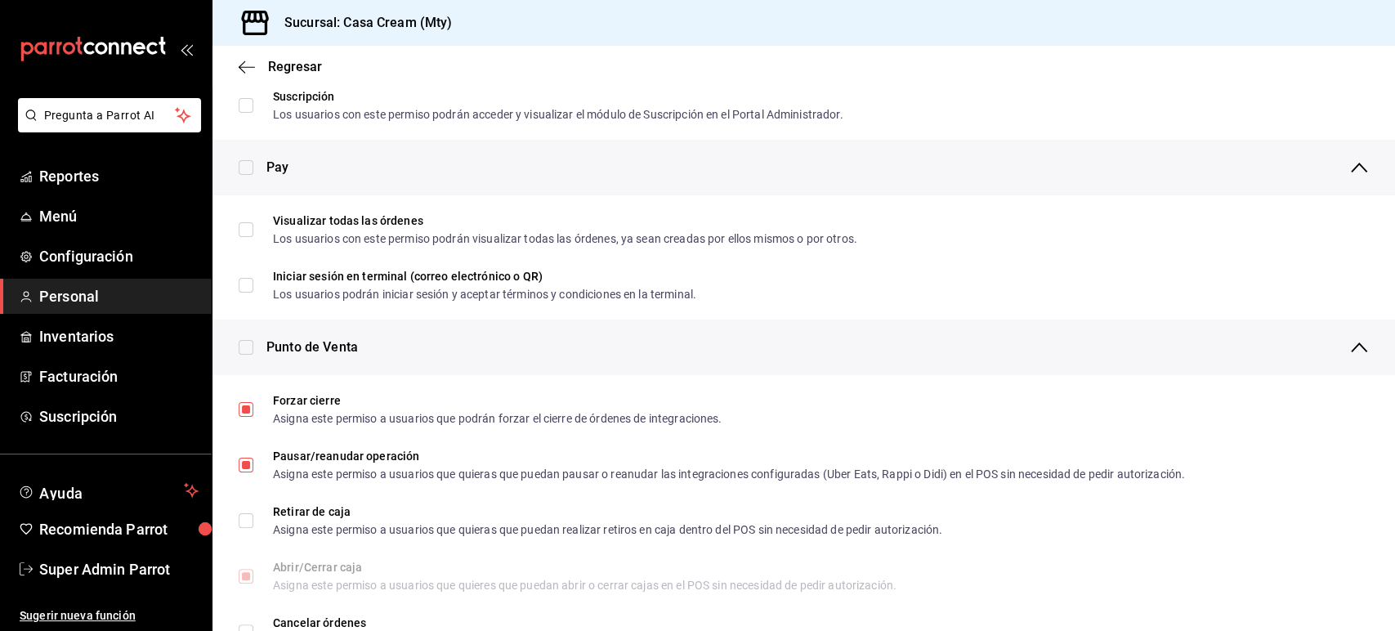
click at [249, 350] on input "checkbox" at bounding box center [246, 347] width 15 height 15
checkbox input "true"
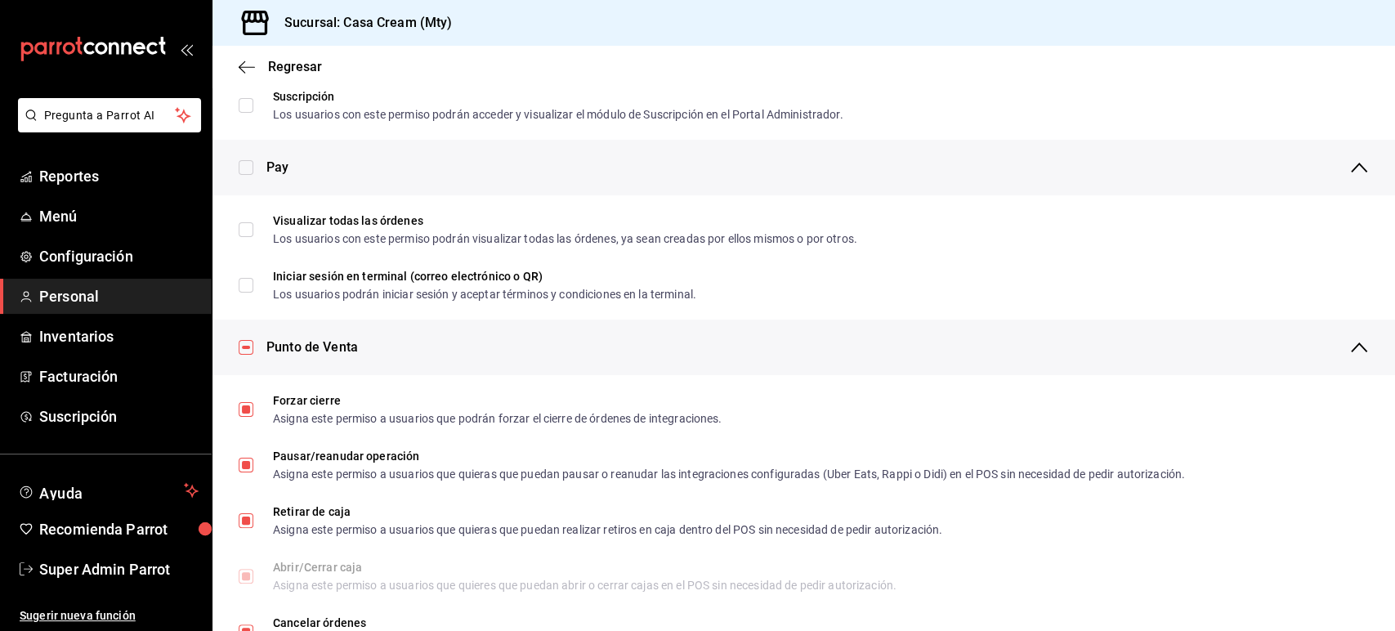
click at [249, 350] on input "checkbox" at bounding box center [246, 347] width 15 height 15
checkbox input "false"
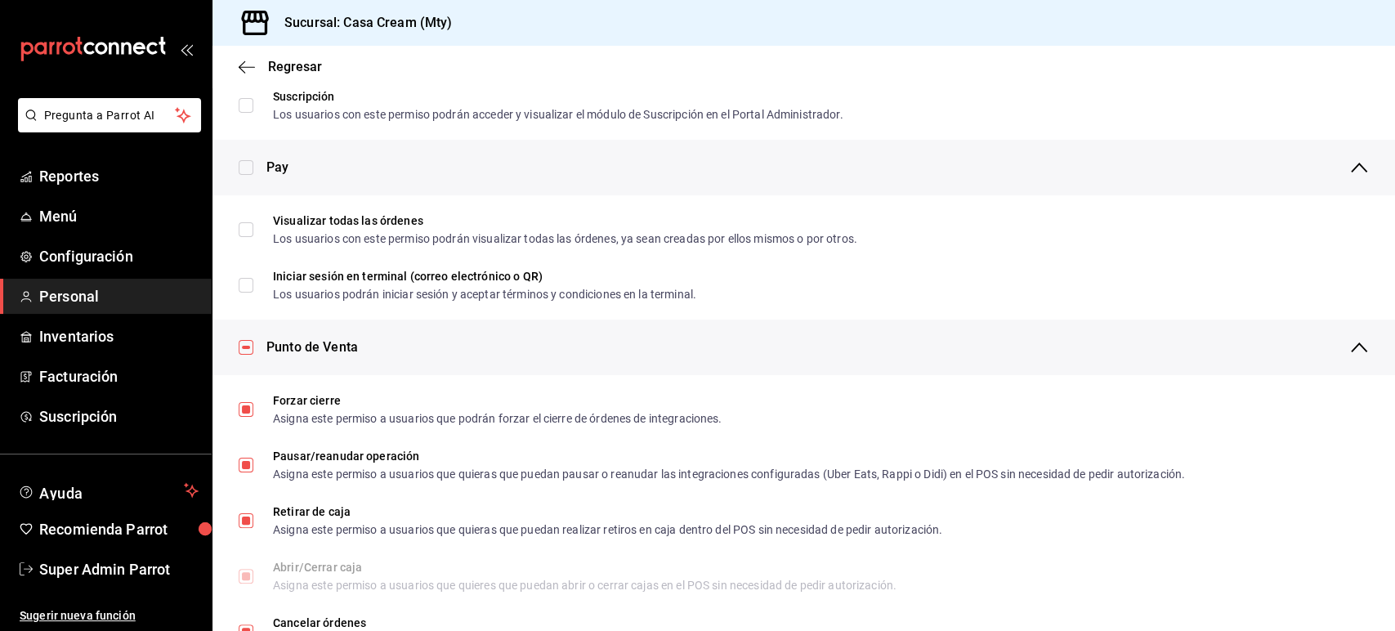
checkbox input "false"
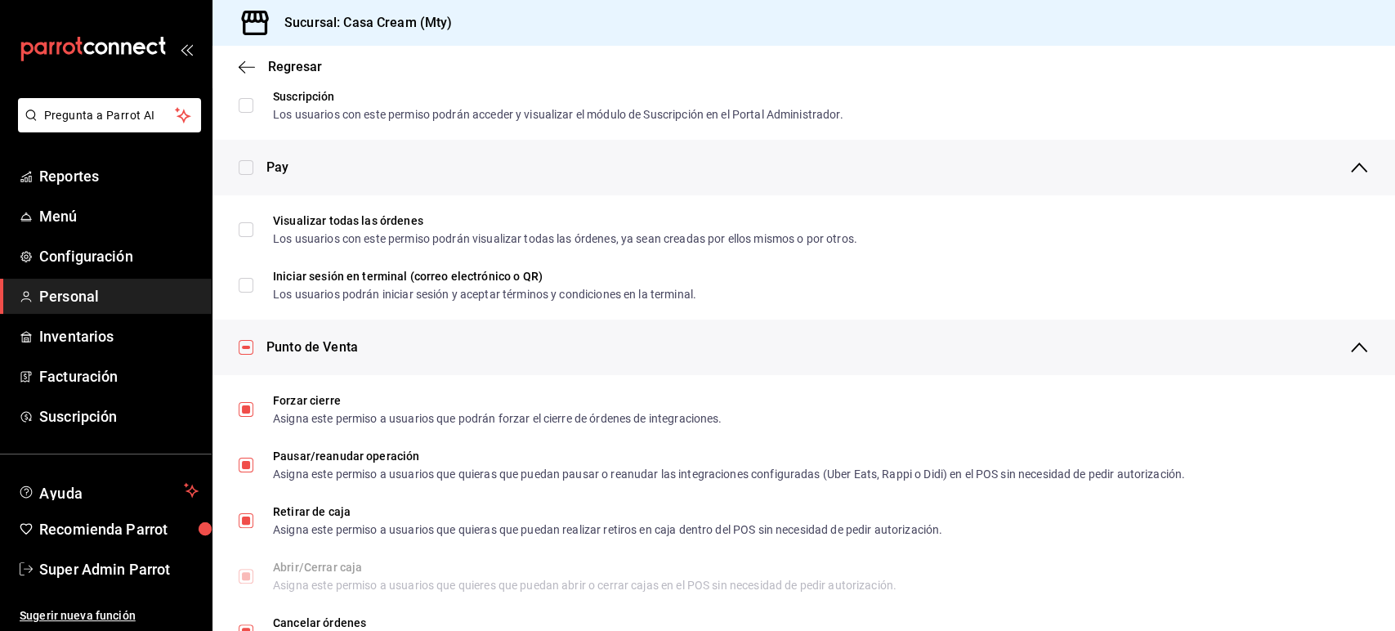
checkbox input "false"
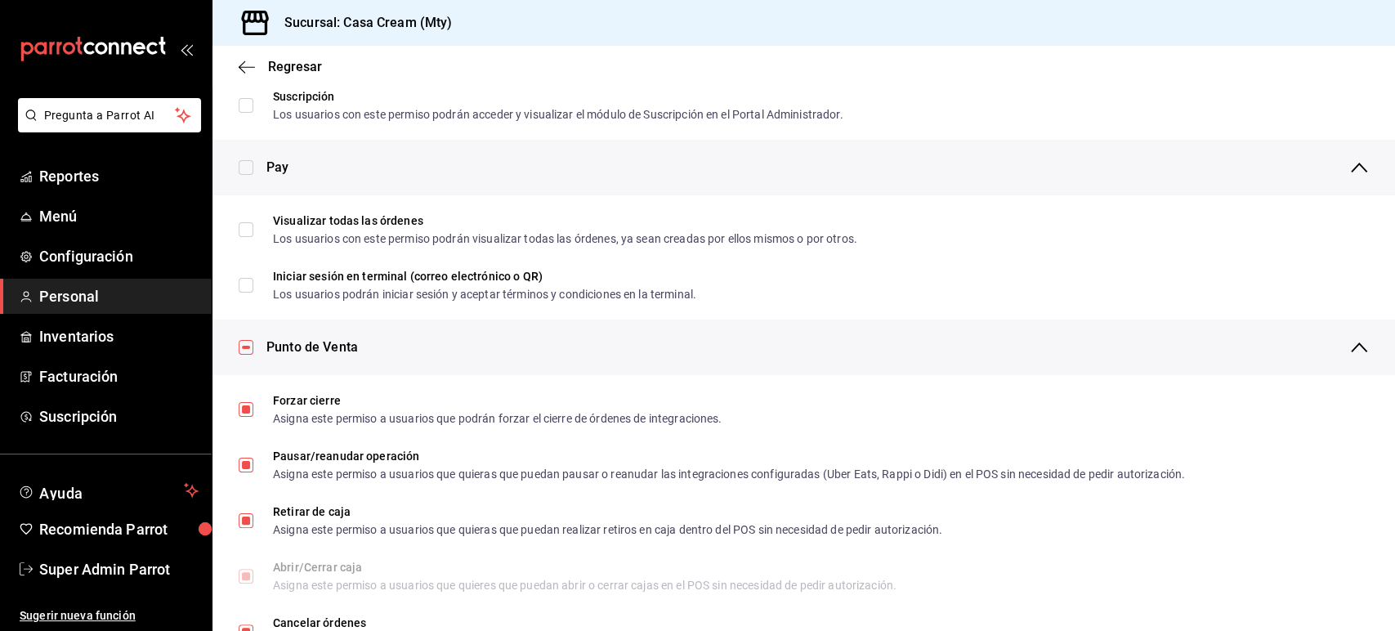
checkbox input "false"
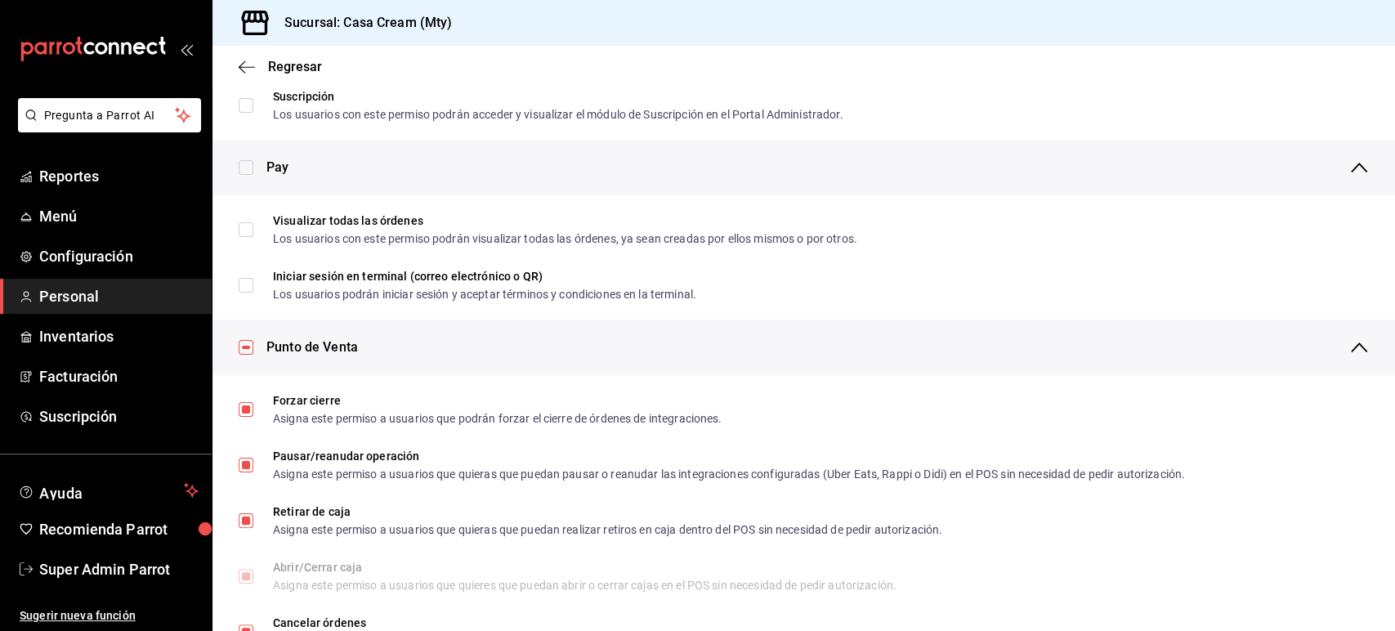
checkbox input "false"
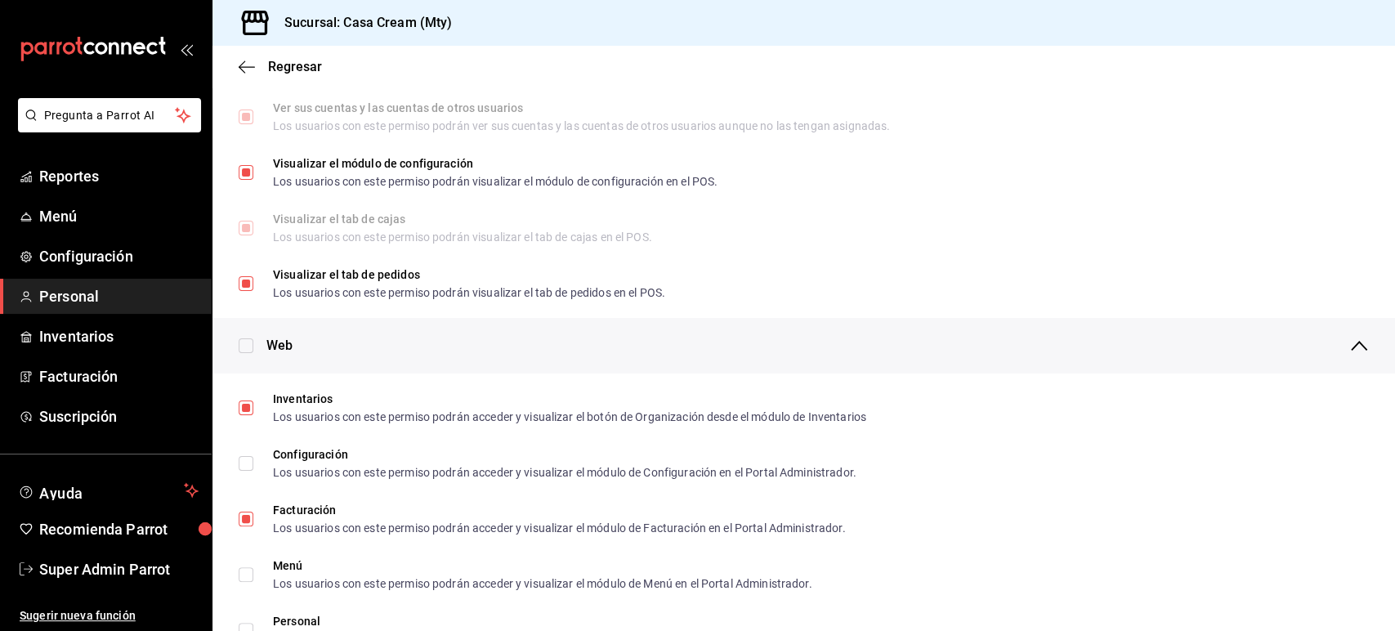
scroll to position [463, 0]
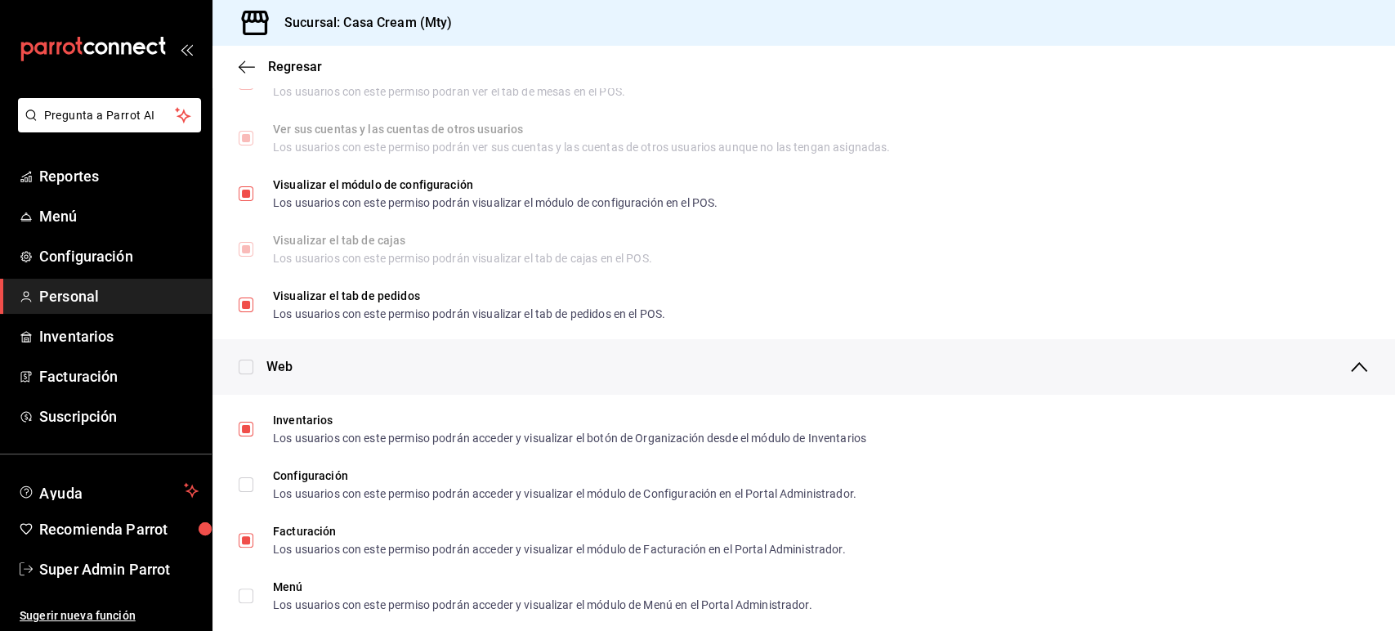
click at [245, 365] on input "checkbox" at bounding box center [246, 367] width 15 height 15
checkbox input "true"
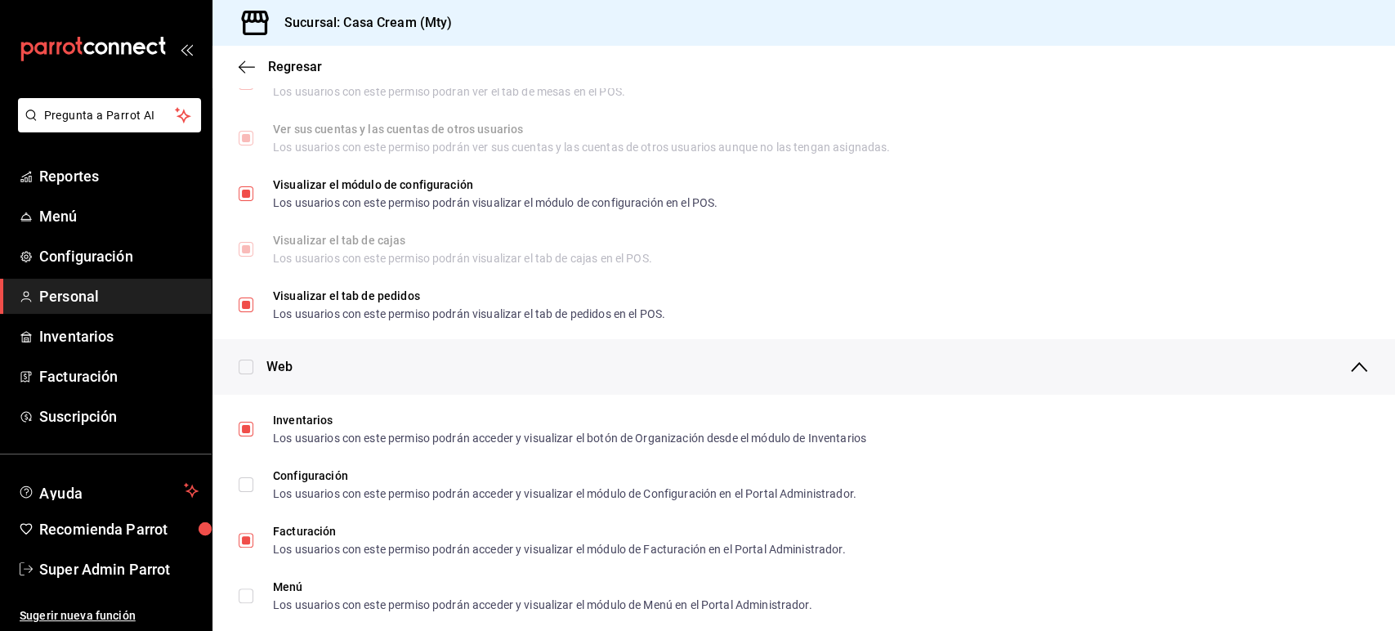
checkbox input "true"
click at [245, 365] on input "checkbox" at bounding box center [246, 367] width 15 height 15
checkbox input "false"
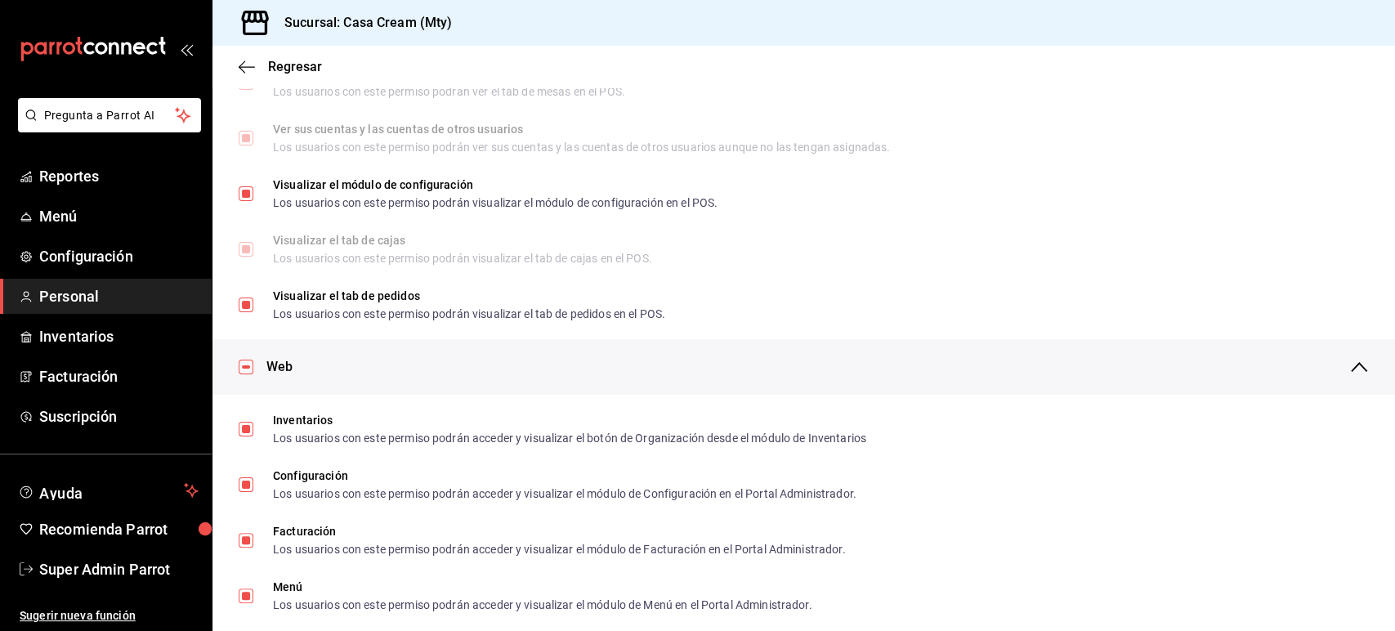
checkbox input "false"
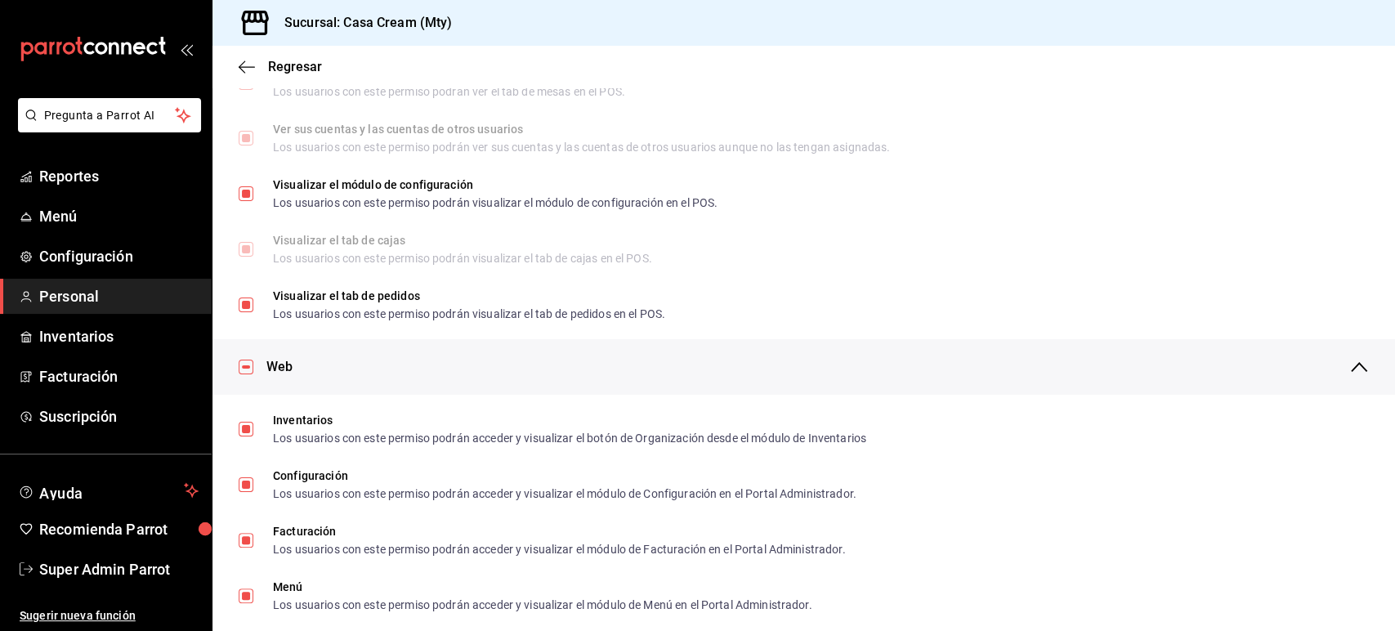
checkbox input "false"
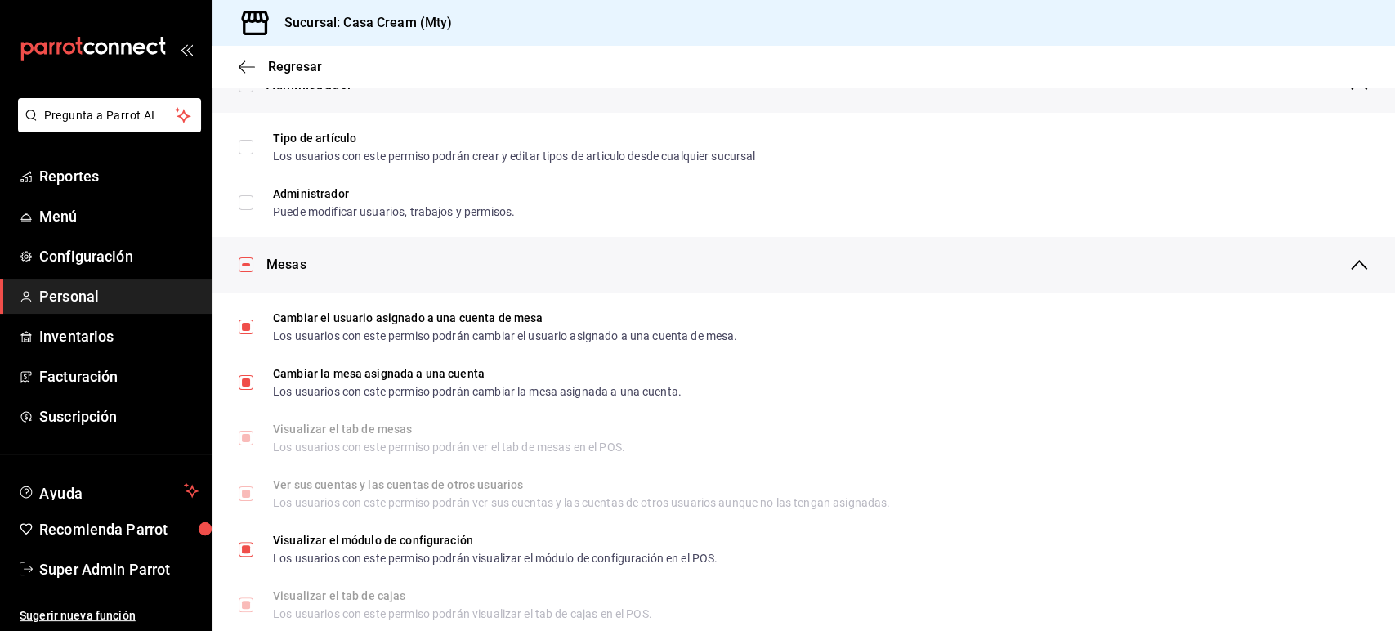
scroll to position [106, 0]
click at [247, 266] on input "checkbox" at bounding box center [246, 265] width 15 height 15
checkbox input "false"
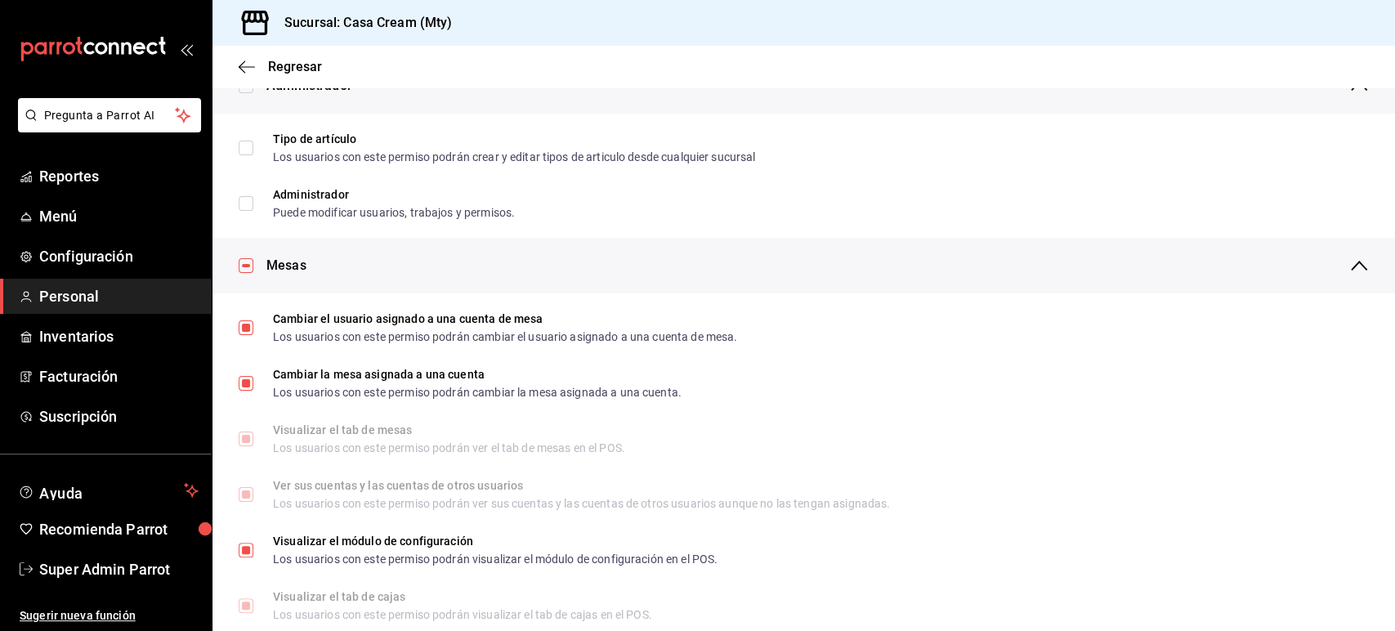
checkbox input "false"
click at [247, 266] on input "checkbox" at bounding box center [246, 265] width 15 height 15
checkbox input "true"
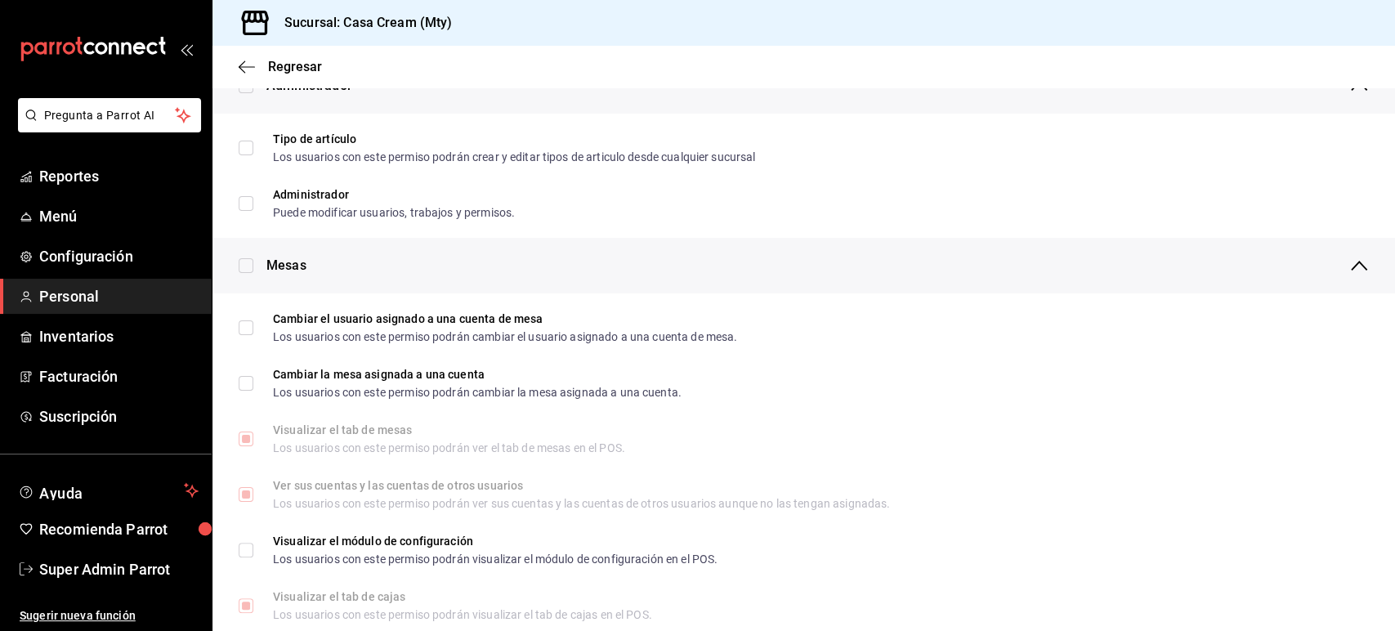
checkbox input "true"
click at [247, 266] on input "checkbox" at bounding box center [246, 265] width 15 height 15
checkbox input "false"
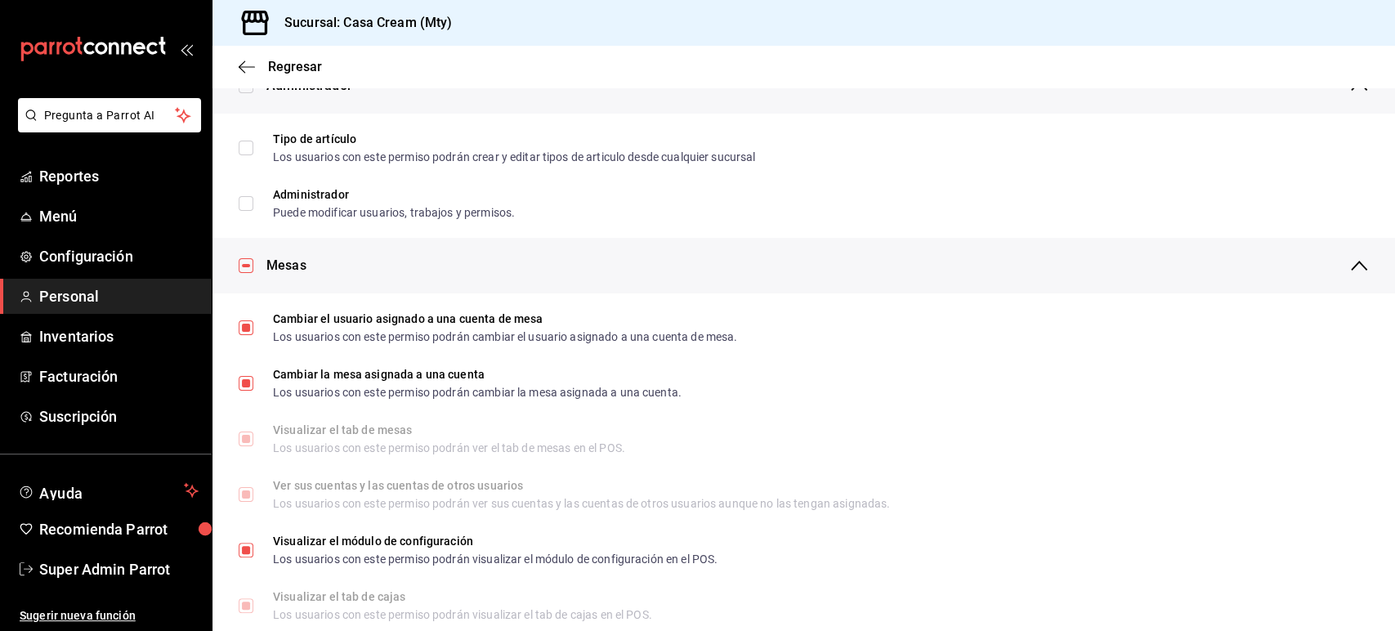
checkbox input "false"
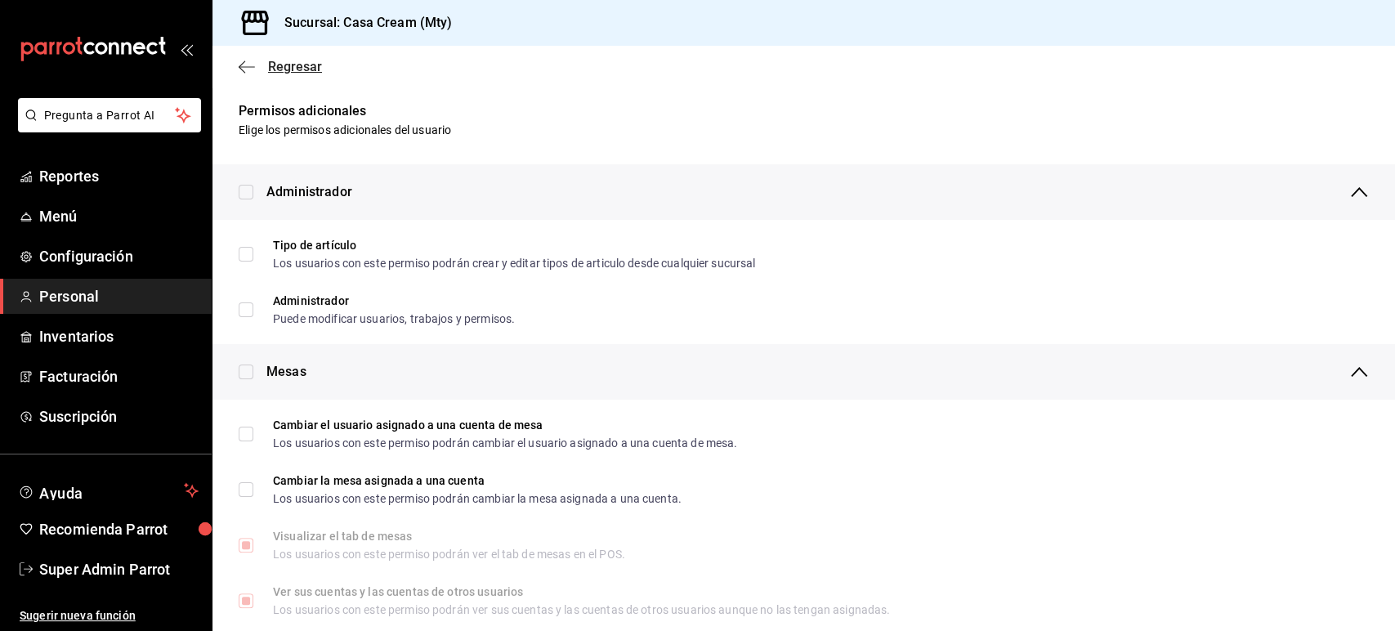
click at [246, 60] on icon "button" at bounding box center [247, 67] width 16 height 15
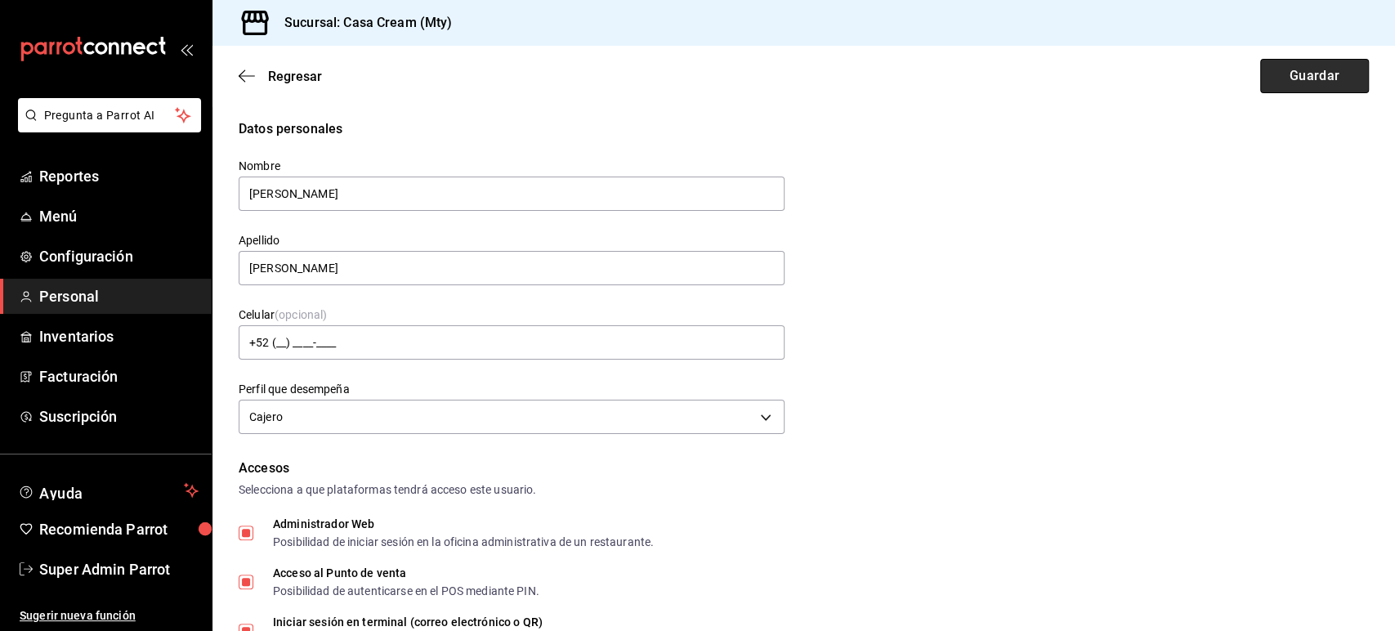
click at [1293, 80] on button "Guardar" at bounding box center [1315, 76] width 109 height 34
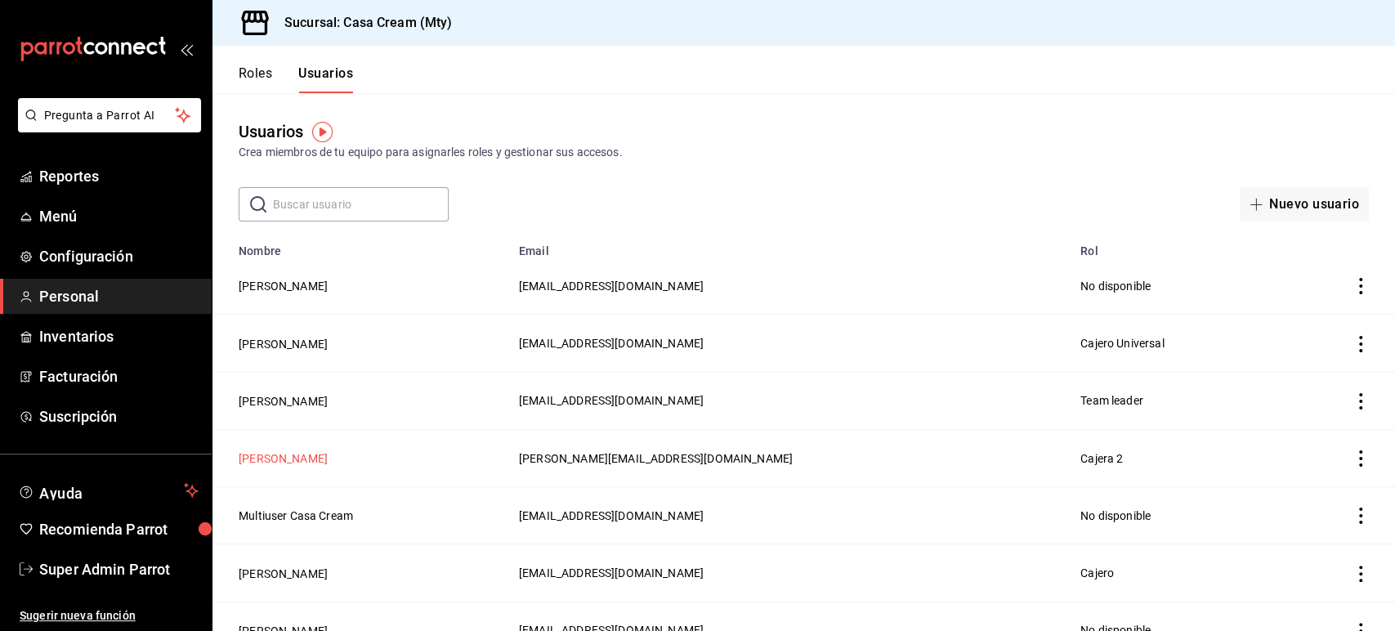
click at [312, 455] on button "[PERSON_NAME]" at bounding box center [283, 458] width 89 height 16
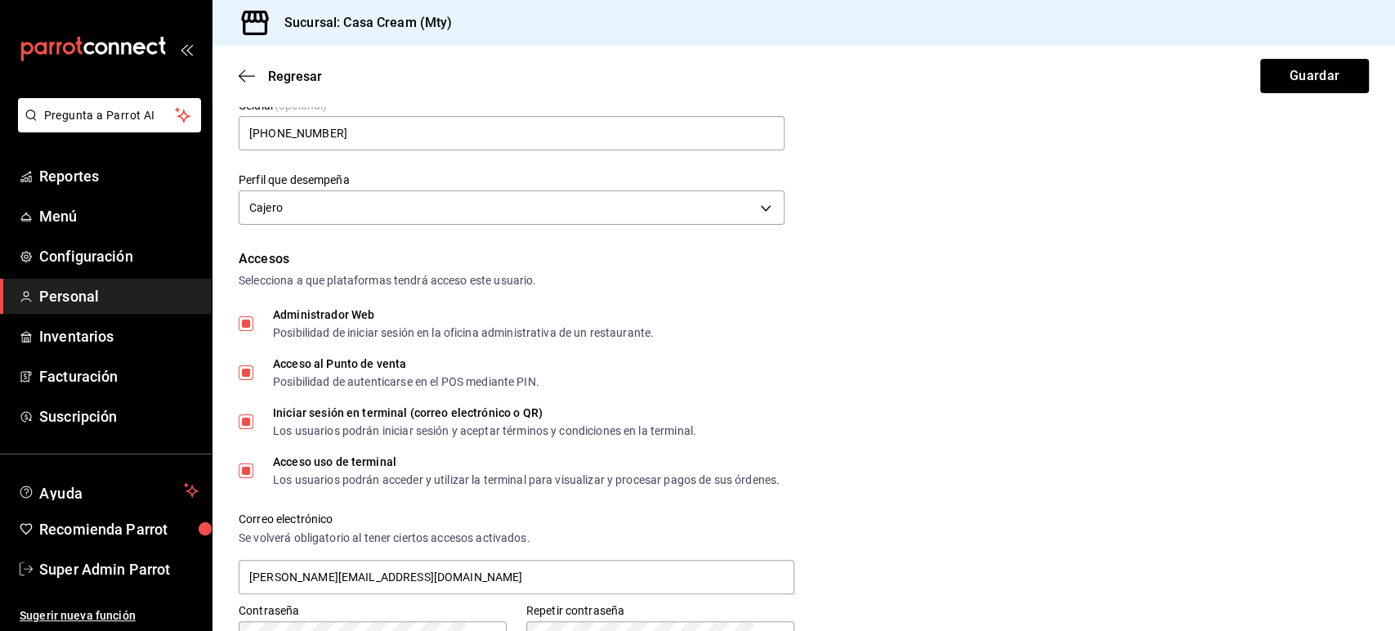
scroll to position [213, 0]
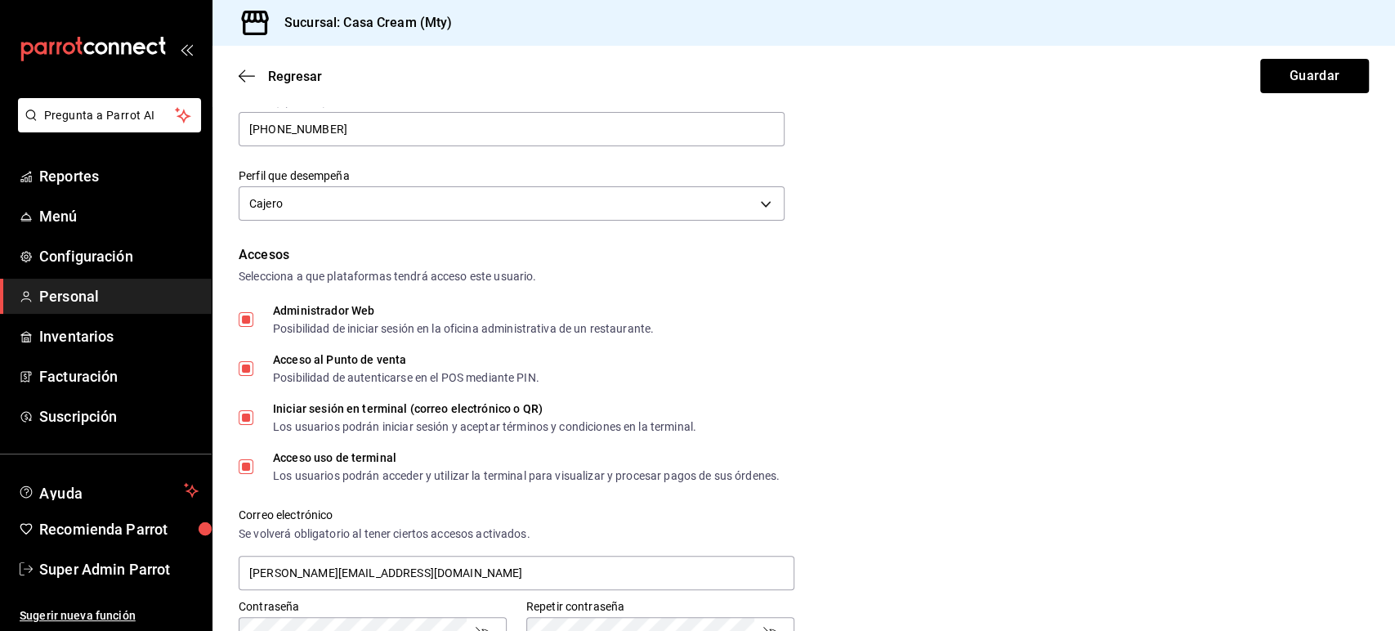
click at [250, 319] on input "Administrador Web Posibilidad de iniciar sesión en la oficina administrativa de…" at bounding box center [246, 319] width 15 height 15
checkbox input "false"
click at [249, 368] on input "Acceso al Punto de venta Posibilidad de autenticarse en el POS mediante PIN." at bounding box center [246, 368] width 15 height 15
click at [246, 375] on input "Acceso al Punto de venta Posibilidad de autenticarse en el POS mediante PIN." at bounding box center [246, 368] width 15 height 15
checkbox input "true"
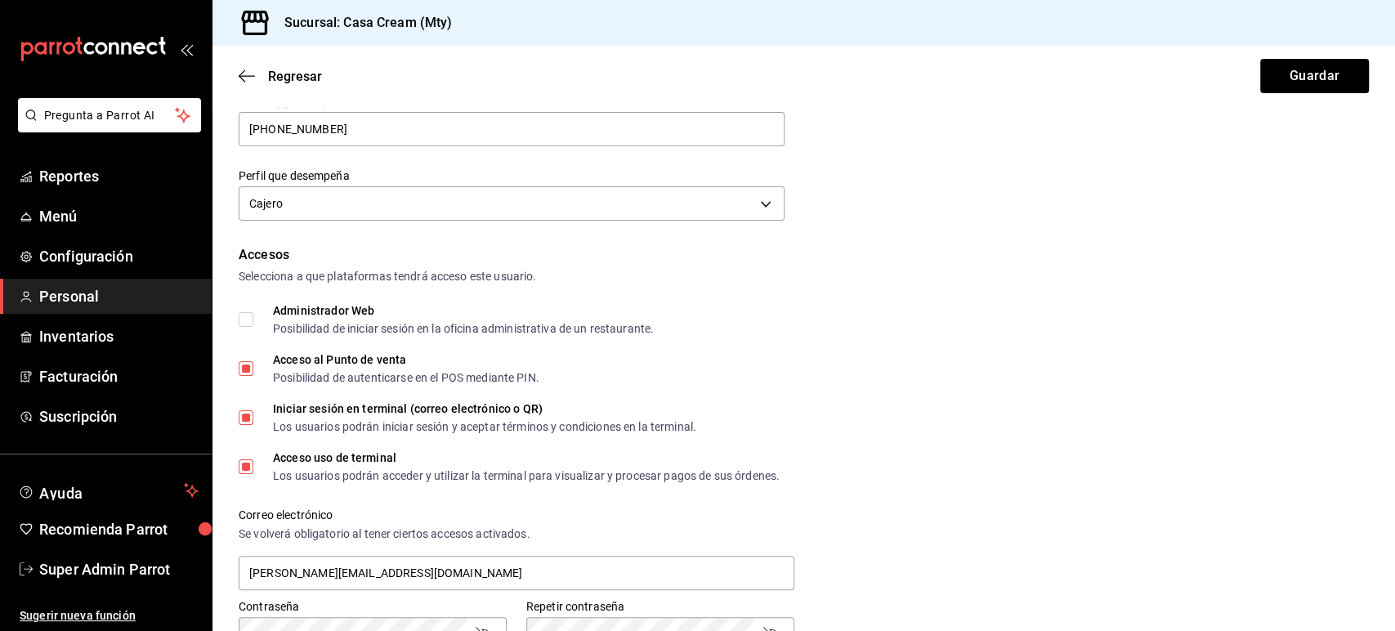
click at [245, 425] on label "Iniciar sesión en terminal (correo electrónico o QR) Los usuarios podrán inicia…" at bounding box center [468, 417] width 458 height 29
click at [245, 425] on input "Iniciar sesión en terminal (correo electrónico o QR) Los usuarios podrán inicia…" at bounding box center [246, 417] width 15 height 15
checkbox input "false"
click at [249, 464] on input "Acceso uso de terminal Los usuarios podrán acceder y utilizar la terminal para …" at bounding box center [246, 466] width 15 height 15
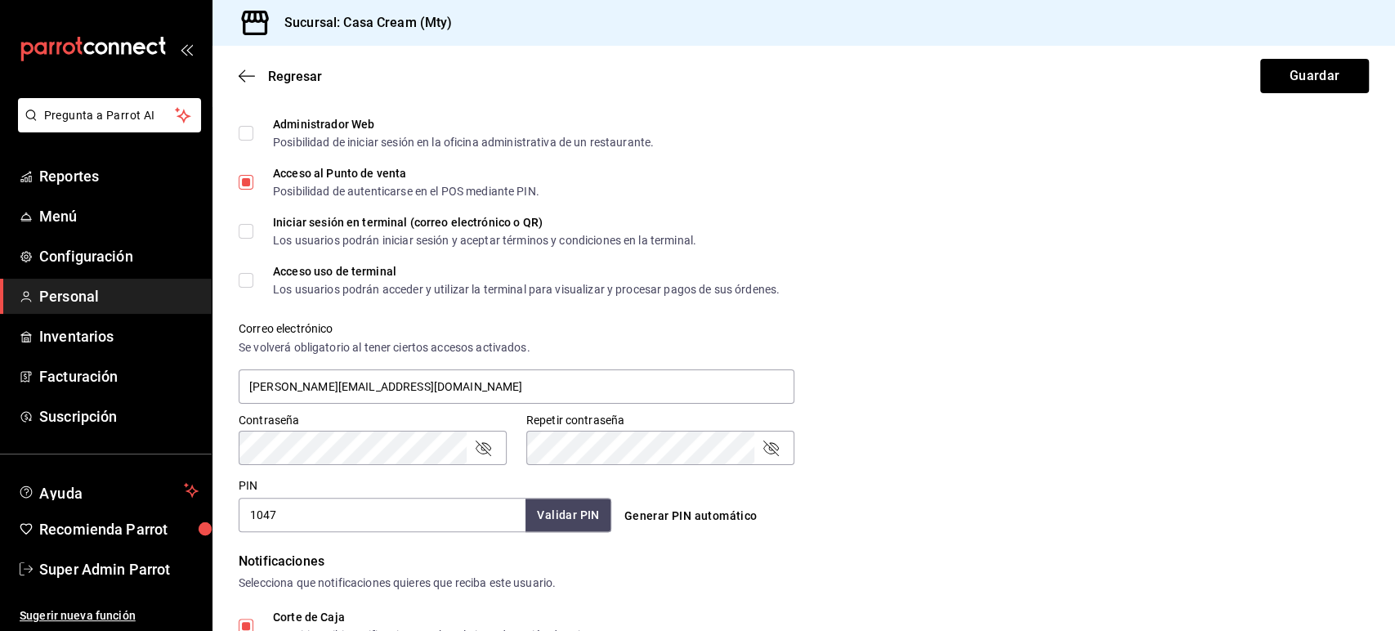
scroll to position [404, 0]
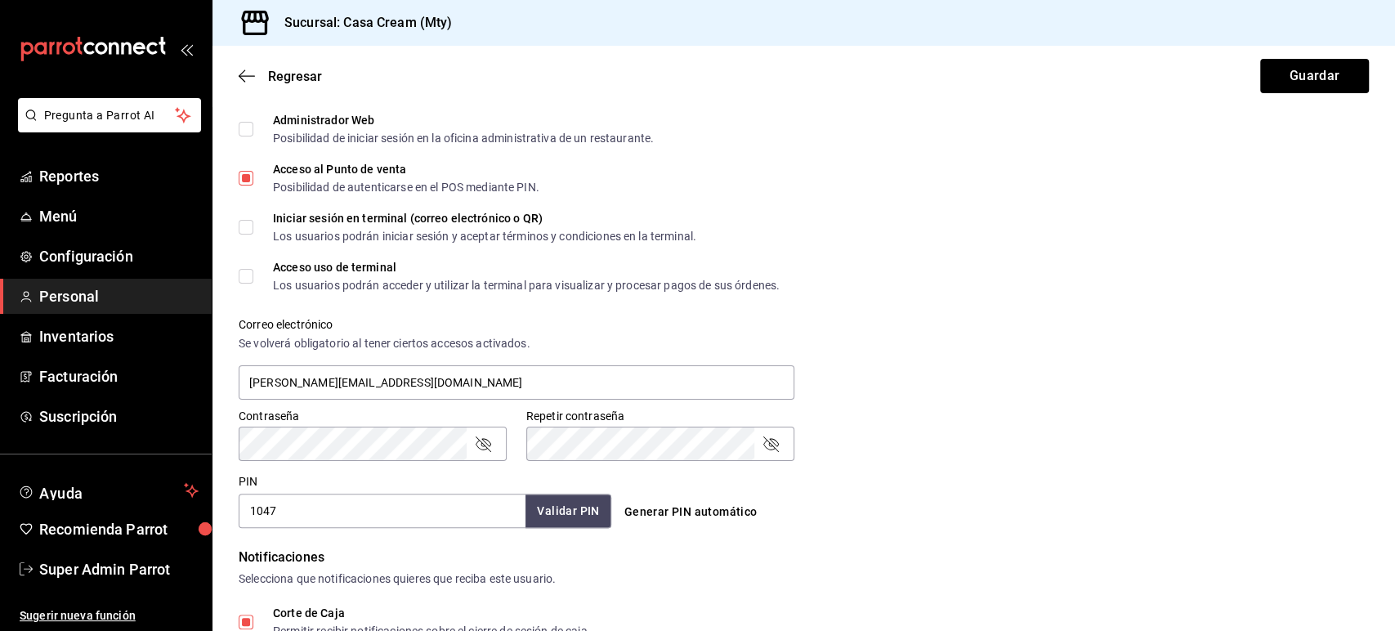
click at [242, 276] on input "Acceso uso de terminal Los usuarios podrán acceder y utilizar la terminal para …" at bounding box center [246, 276] width 15 height 15
checkbox input "true"
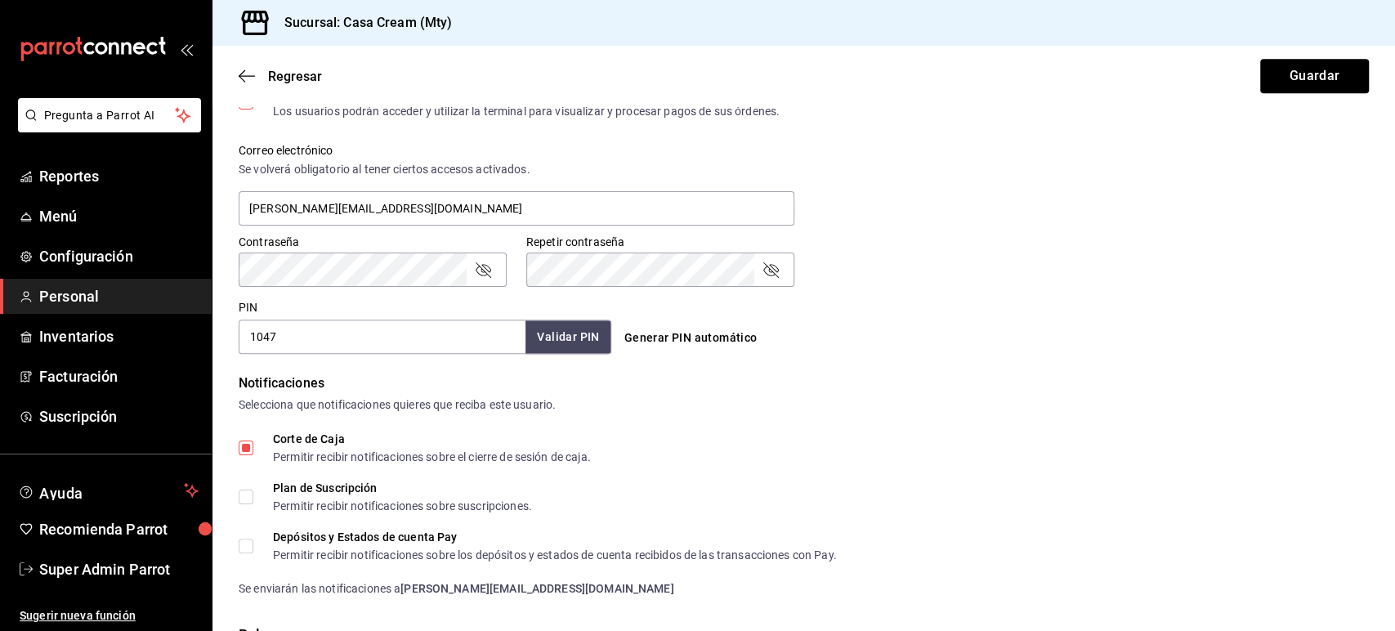
scroll to position [765, 0]
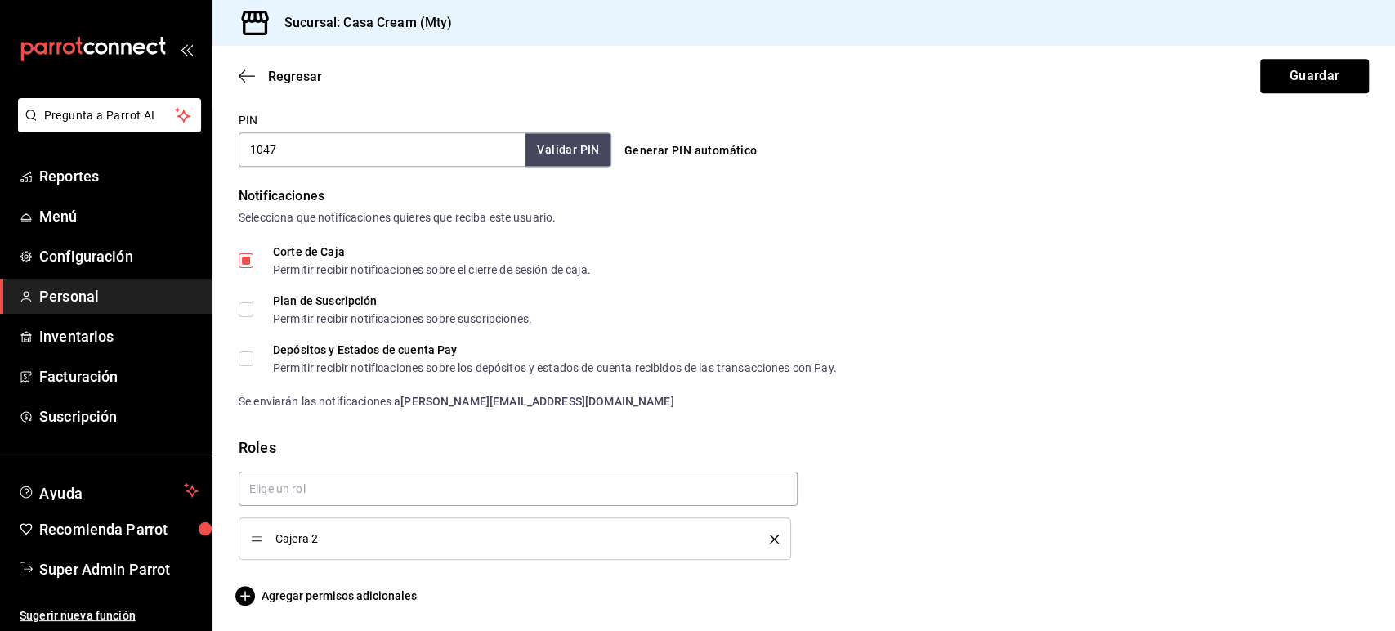
click at [249, 262] on input "Corte de Caja Permitir recibir notificaciones sobre el cierre de sesión de caja." at bounding box center [246, 260] width 15 height 15
checkbox input "false"
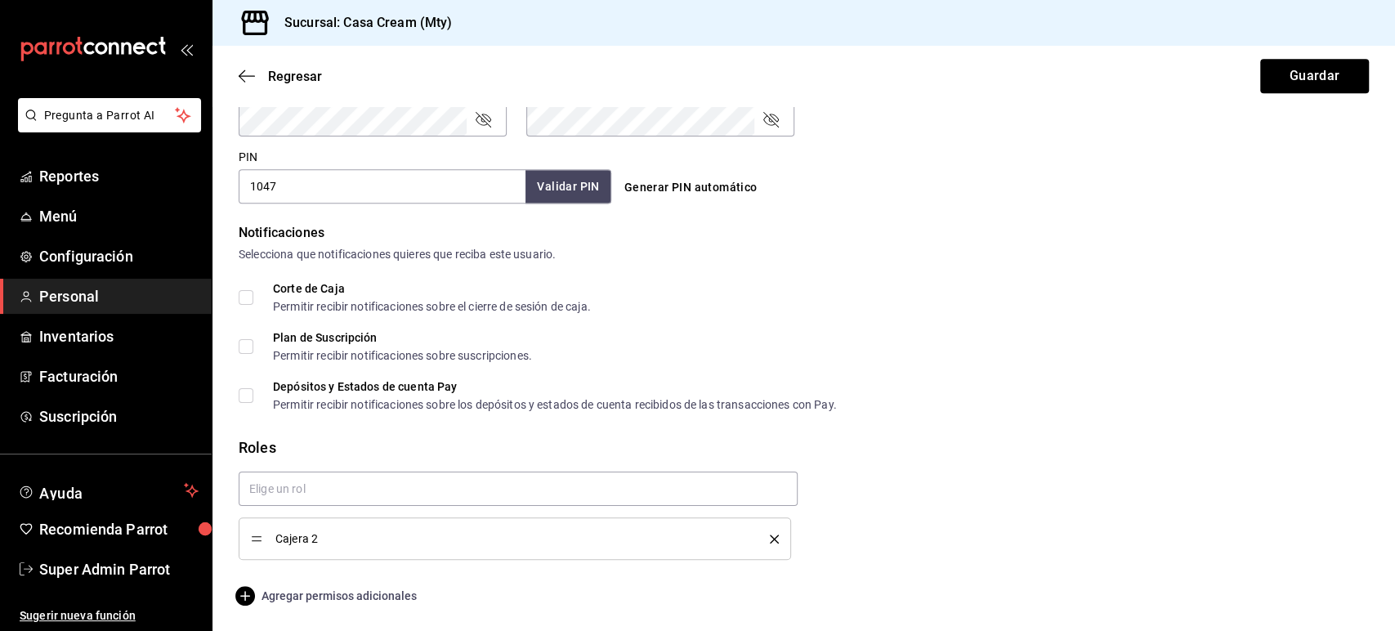
click at [341, 589] on span "Agregar permisos adicionales" at bounding box center [328, 596] width 178 height 20
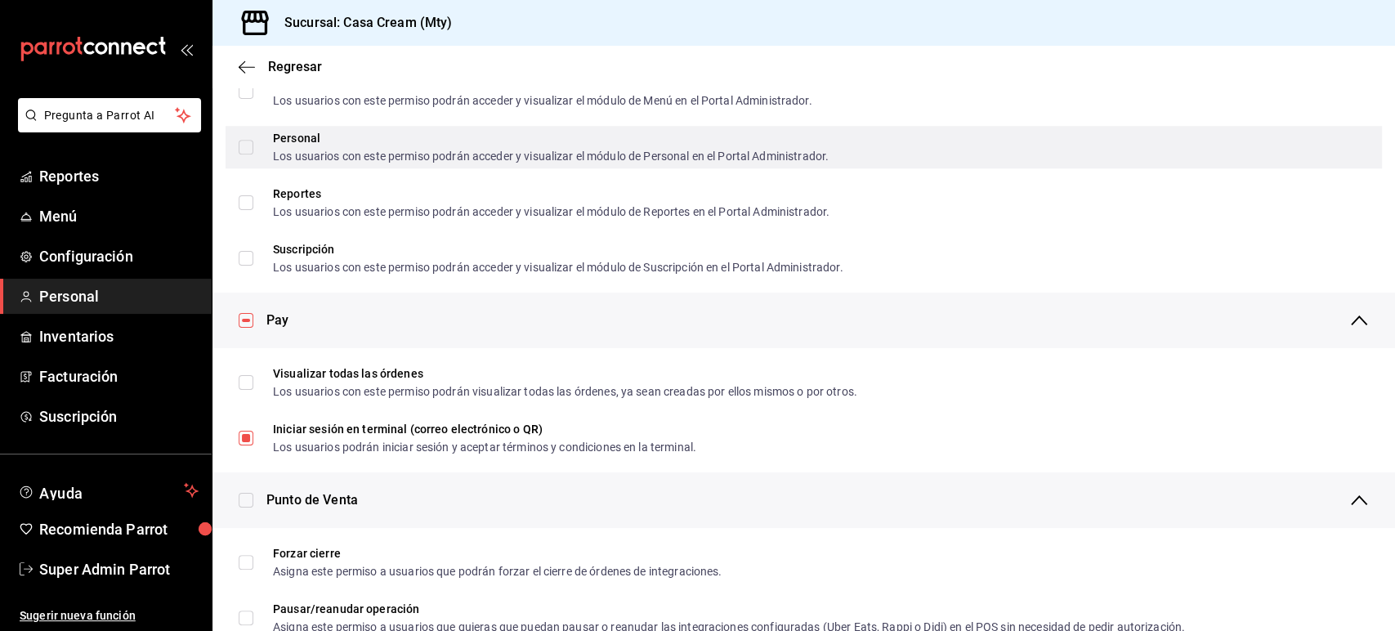
scroll to position [961, 0]
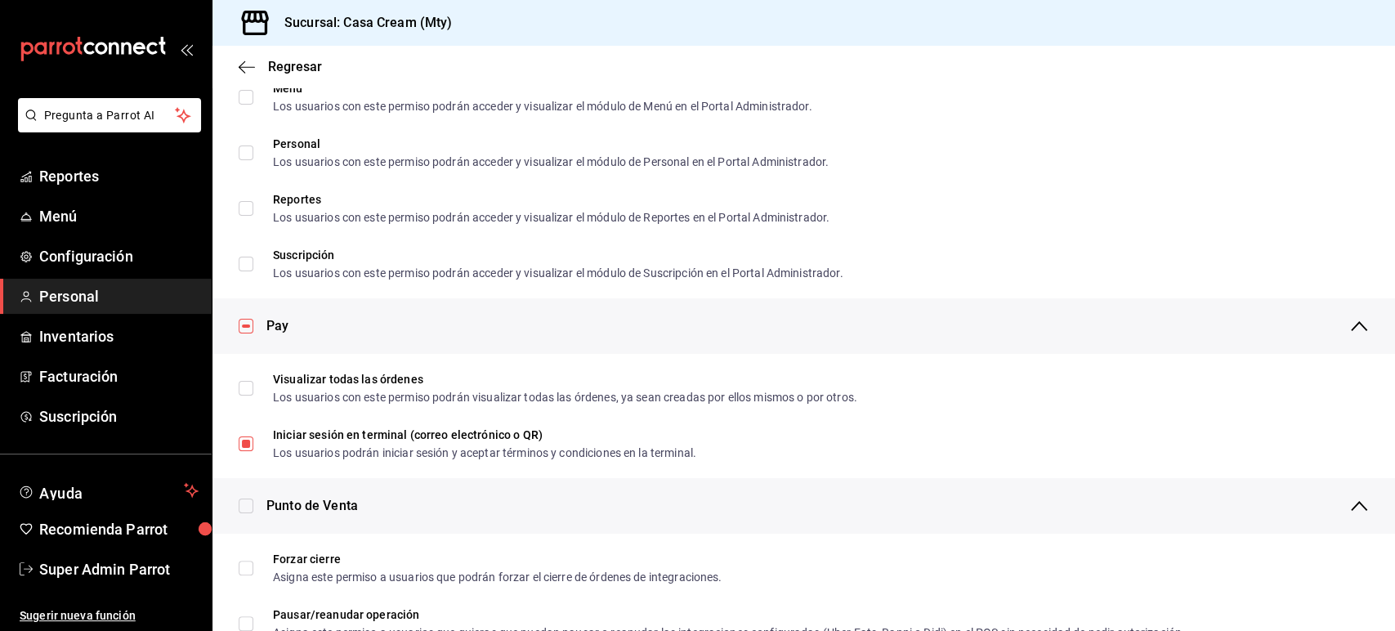
click at [249, 325] on input "checkbox" at bounding box center [246, 326] width 15 height 15
checkbox input "false"
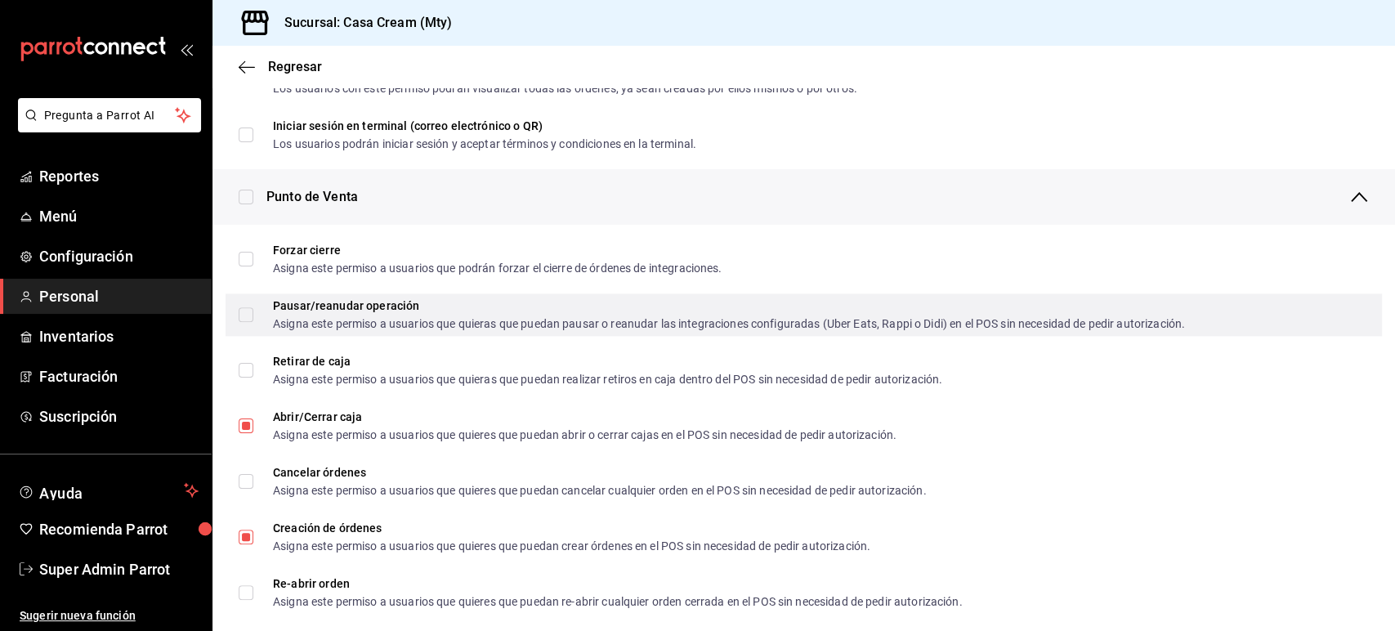
scroll to position [1269, 0]
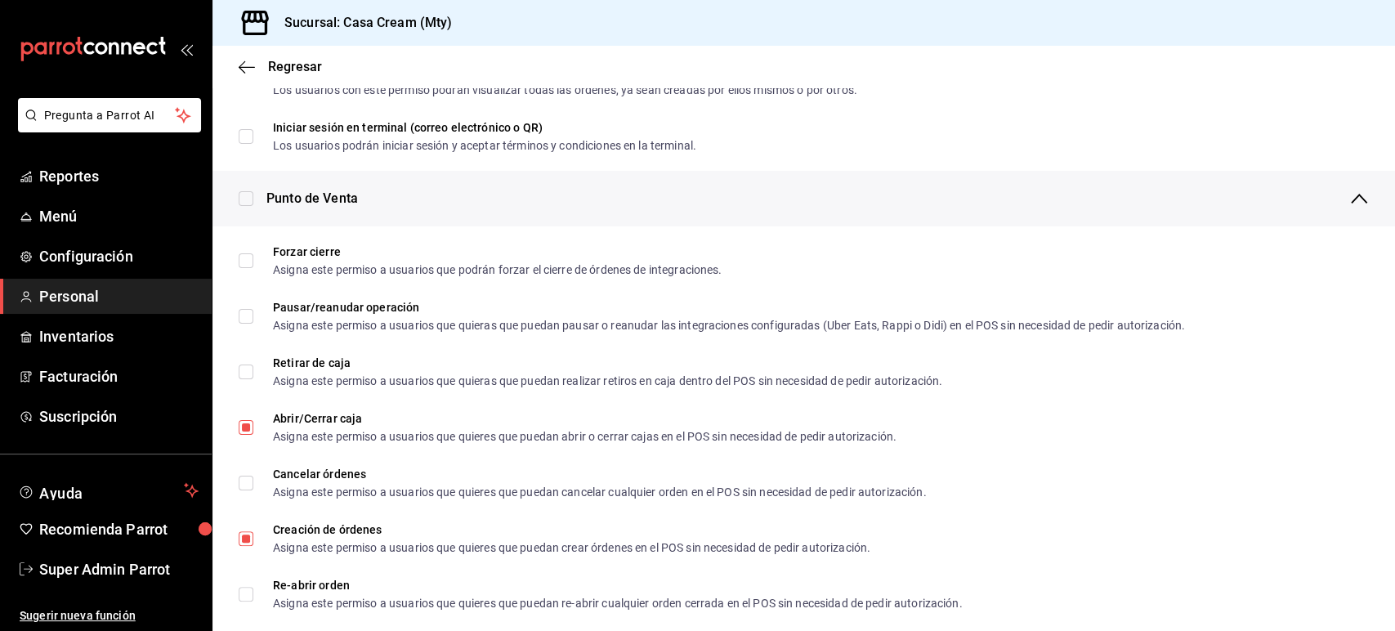
click at [248, 205] on input "checkbox" at bounding box center [246, 198] width 15 height 15
checkbox input "true"
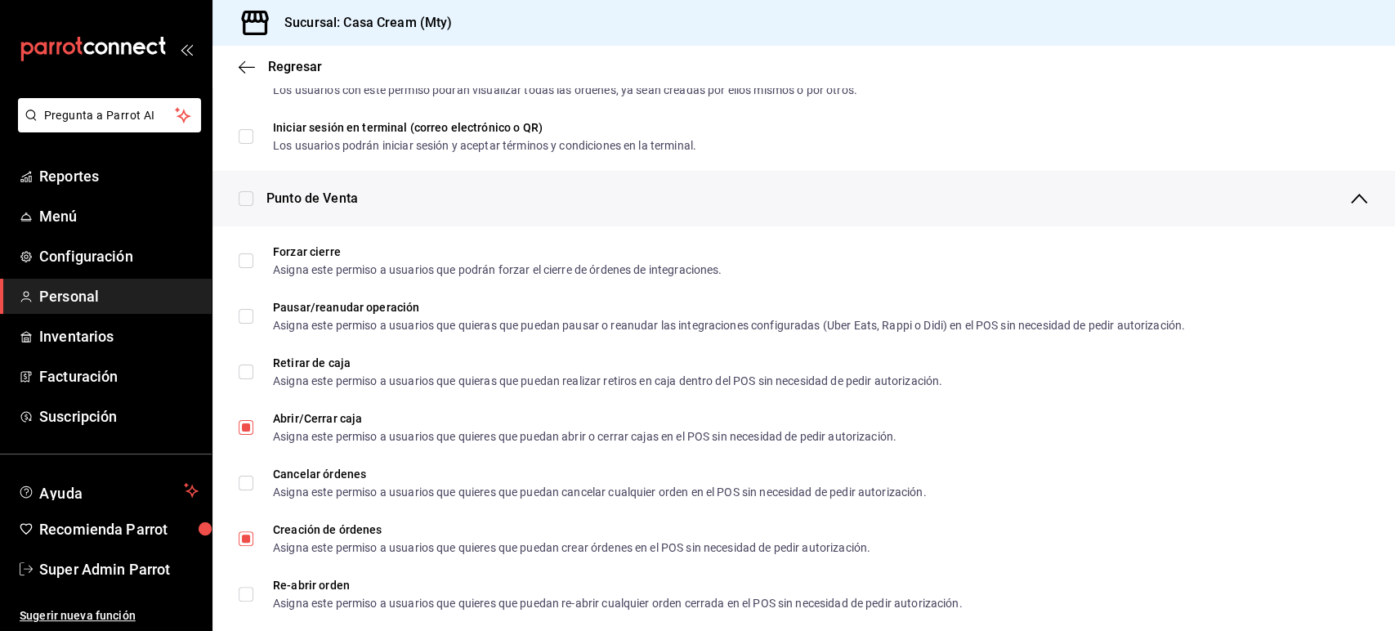
checkbox input "true"
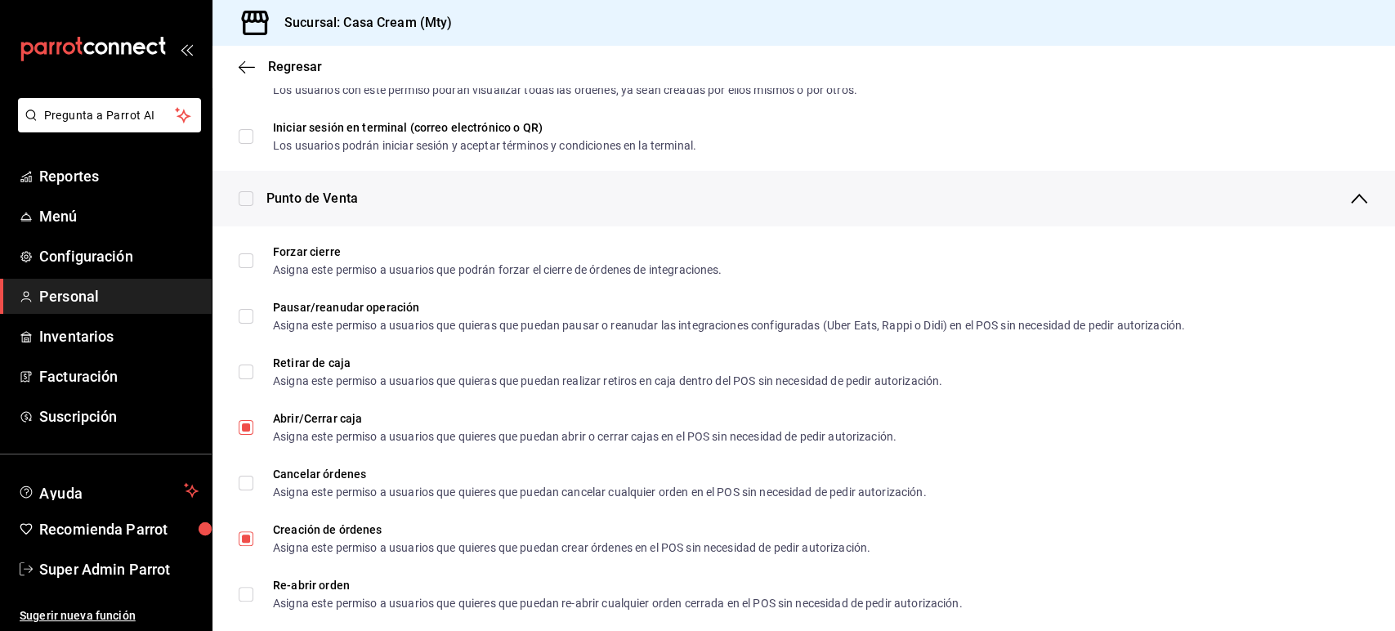
checkbox input "true"
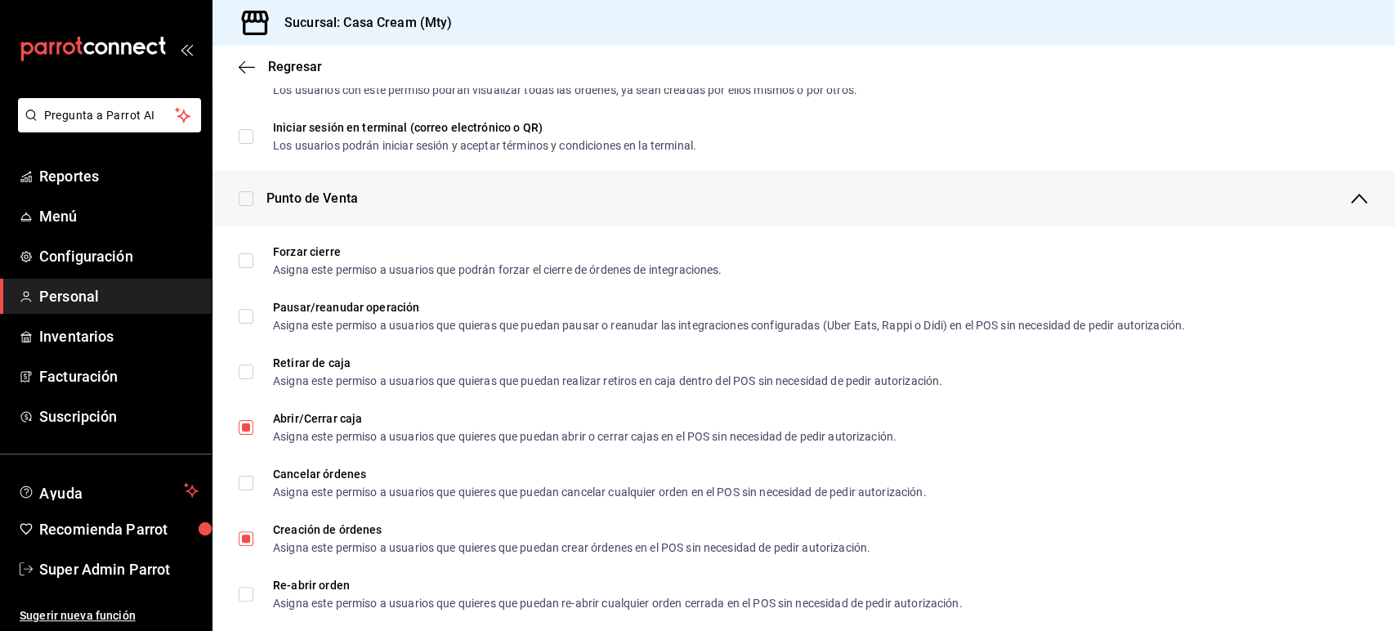
checkbox input "true"
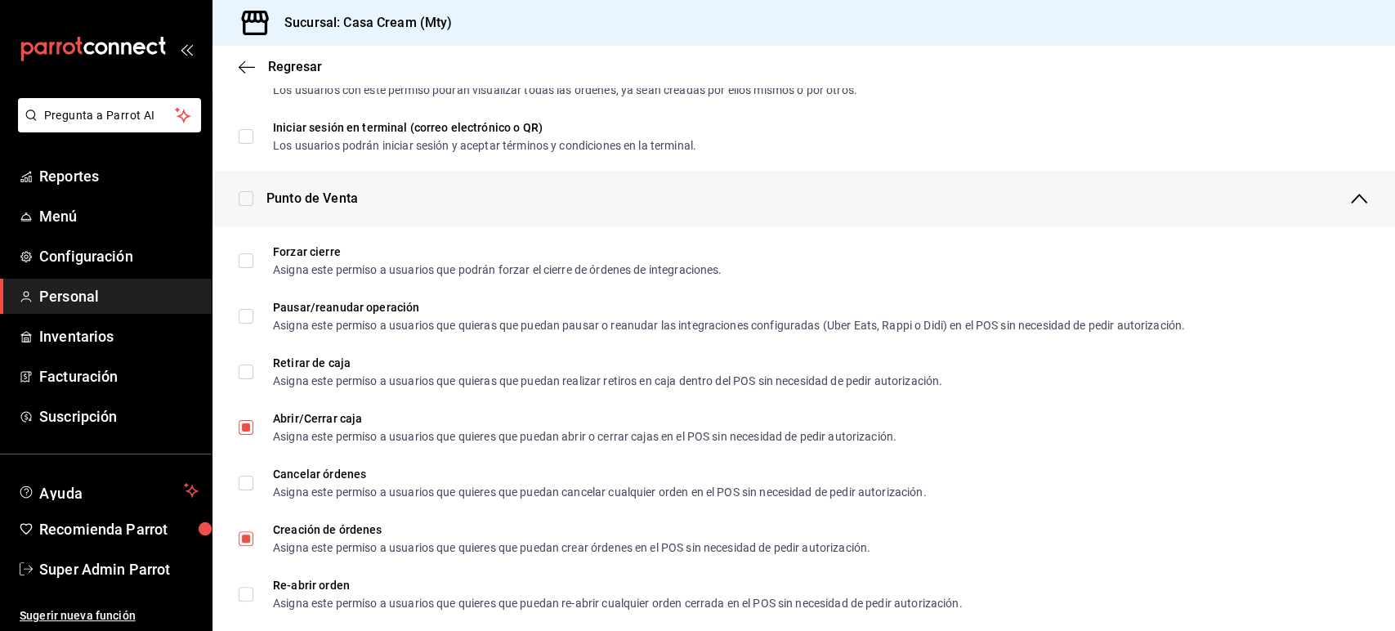
checkbox input "true"
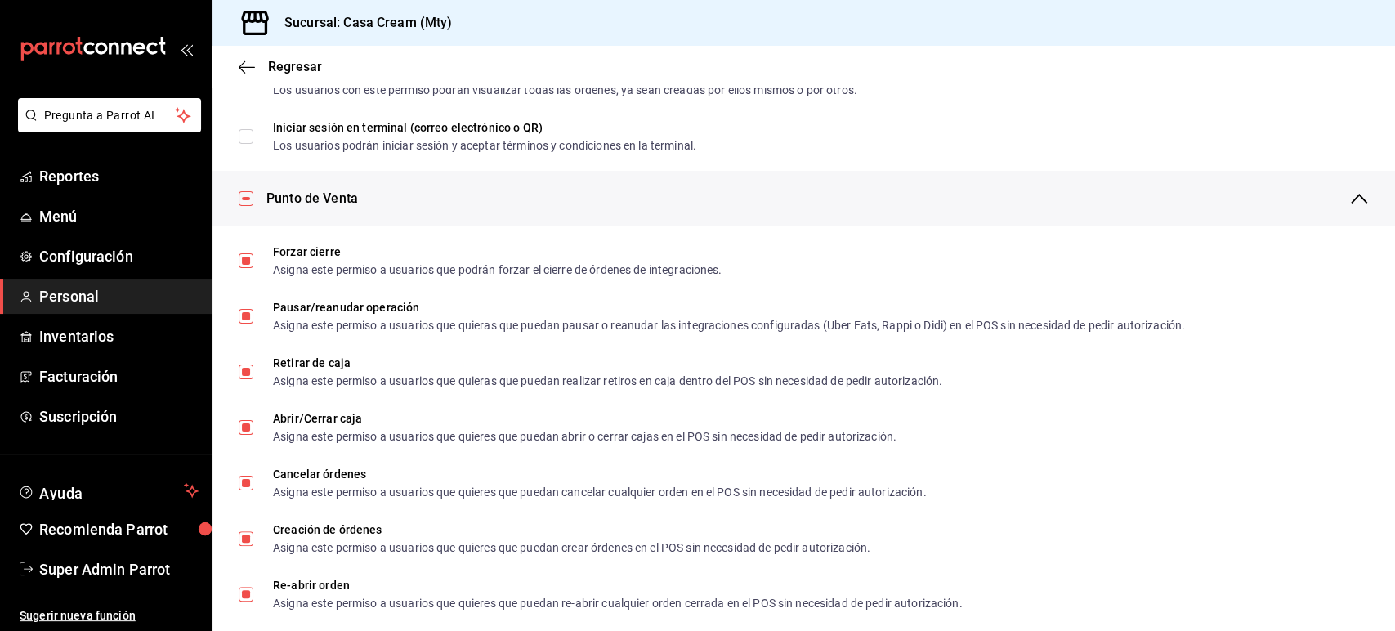
click at [248, 204] on input "checkbox" at bounding box center [246, 198] width 15 height 15
checkbox input "false"
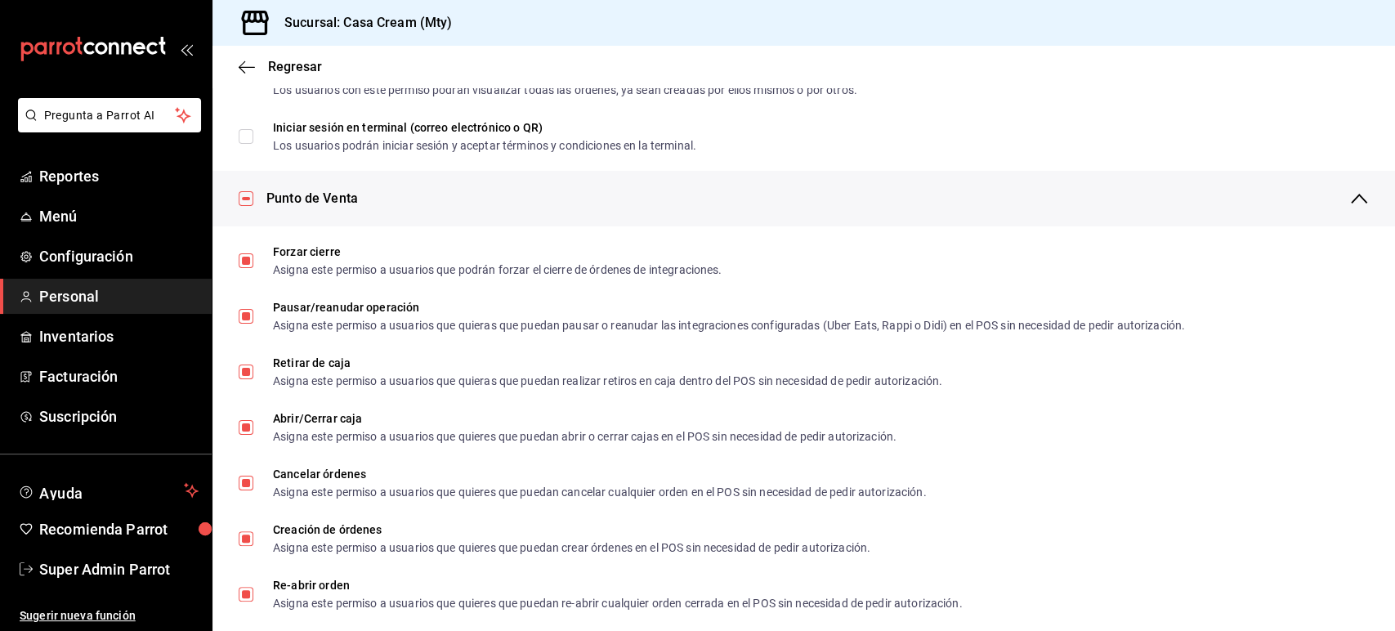
checkbox input "false"
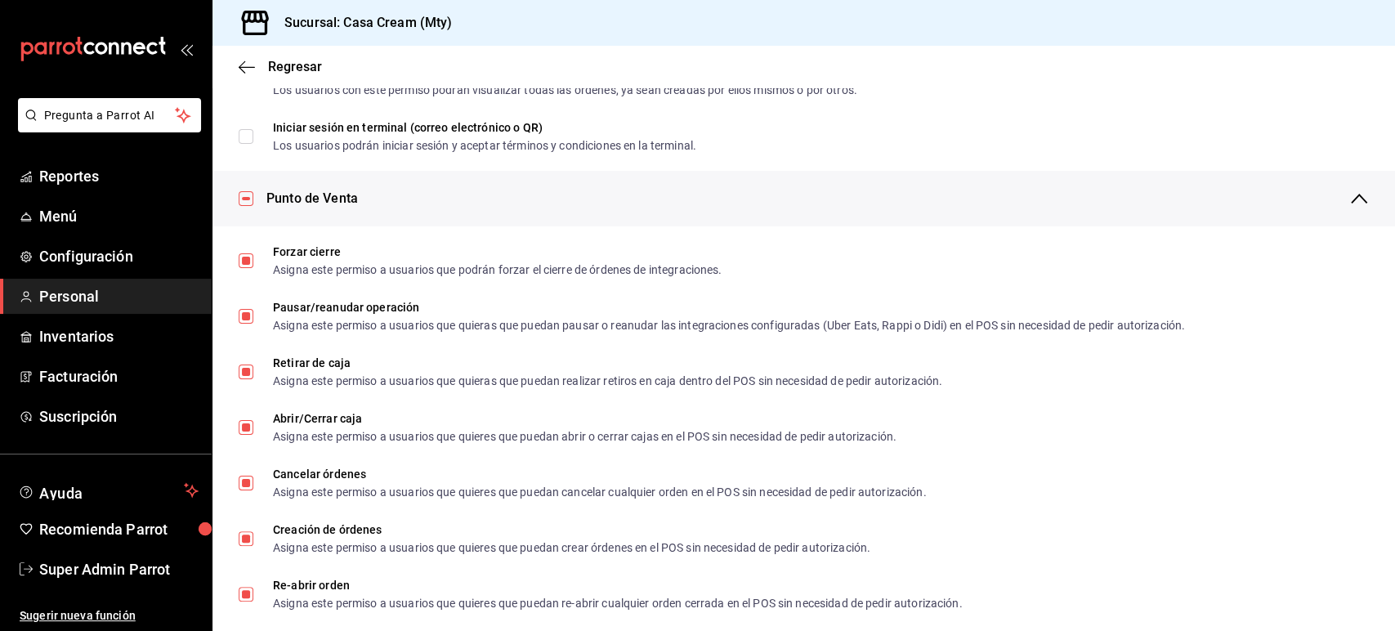
checkbox input "false"
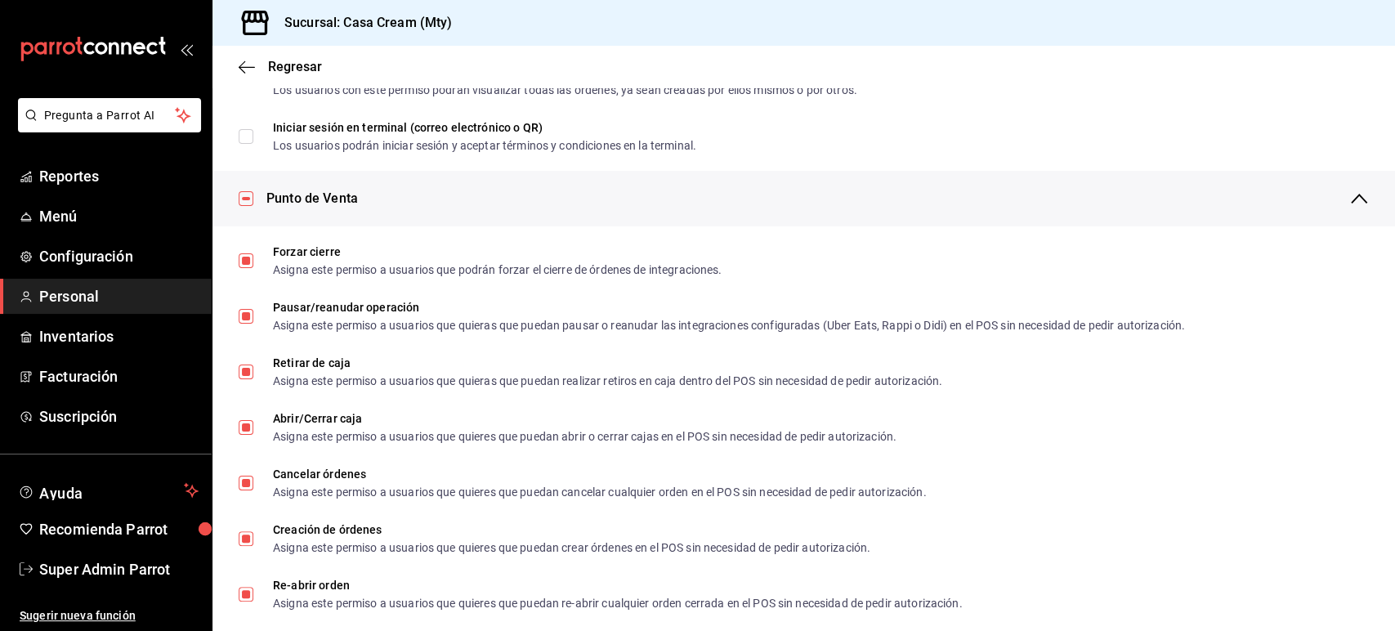
checkbox input "false"
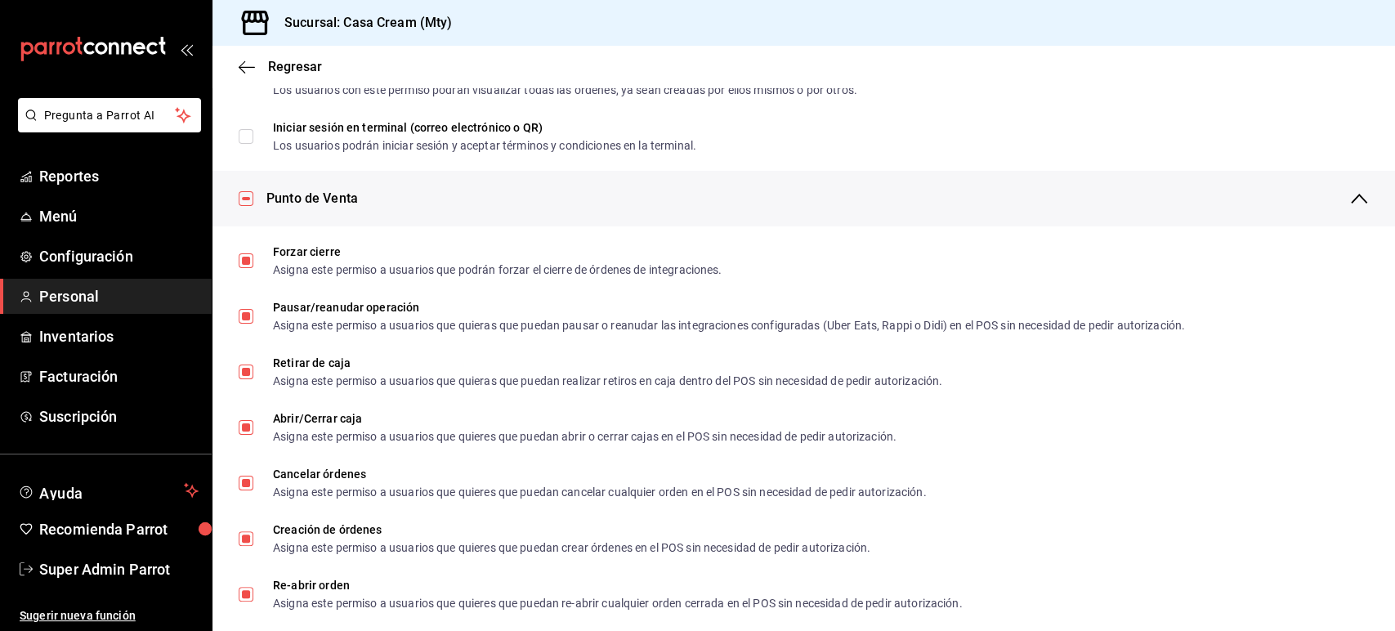
checkbox input "false"
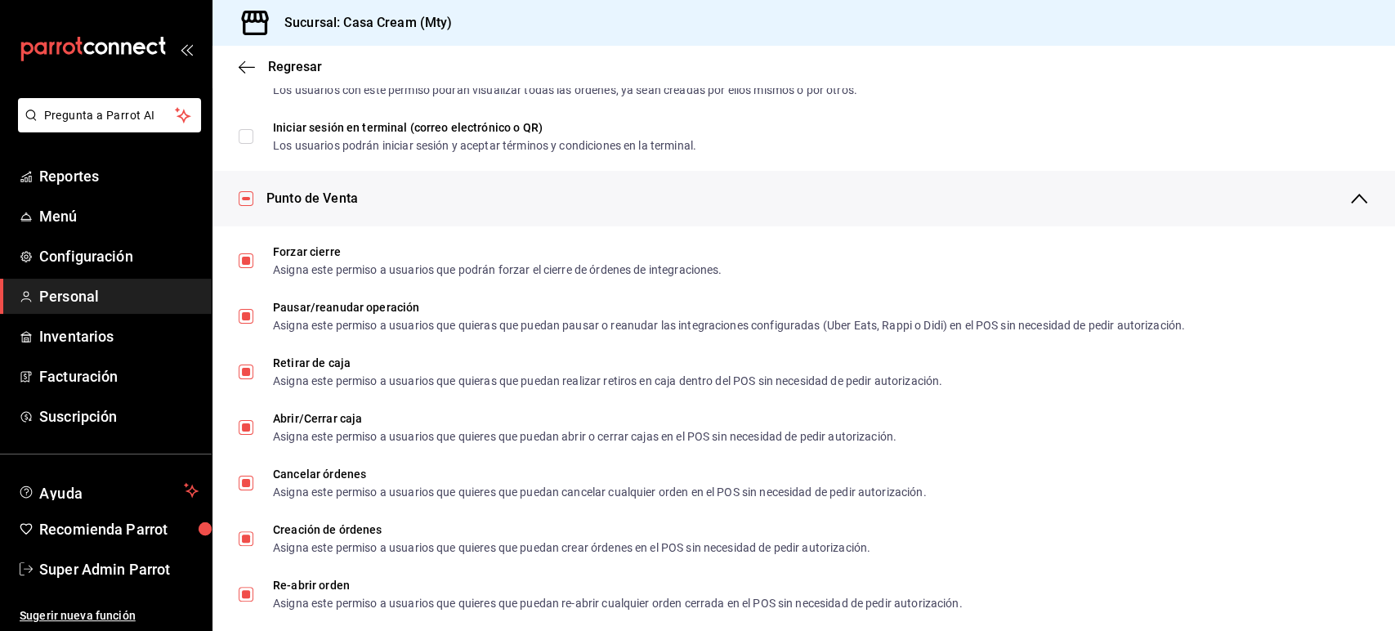
checkbox input "false"
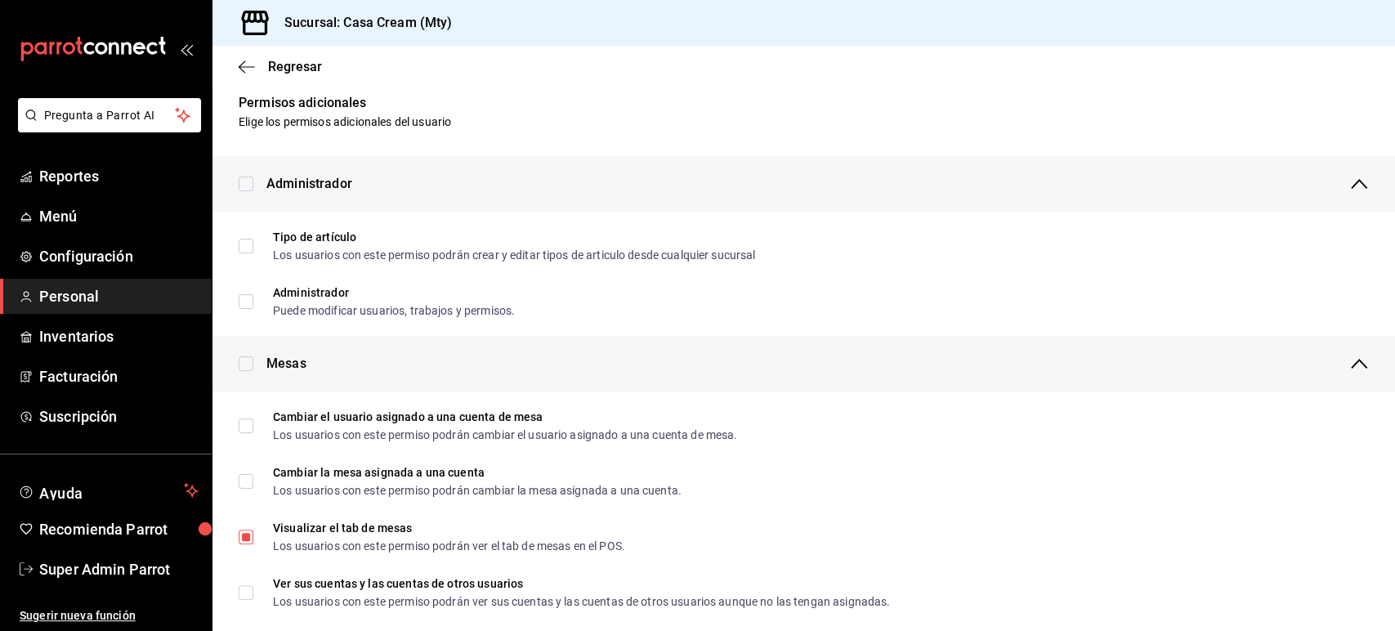
scroll to position [0, 0]
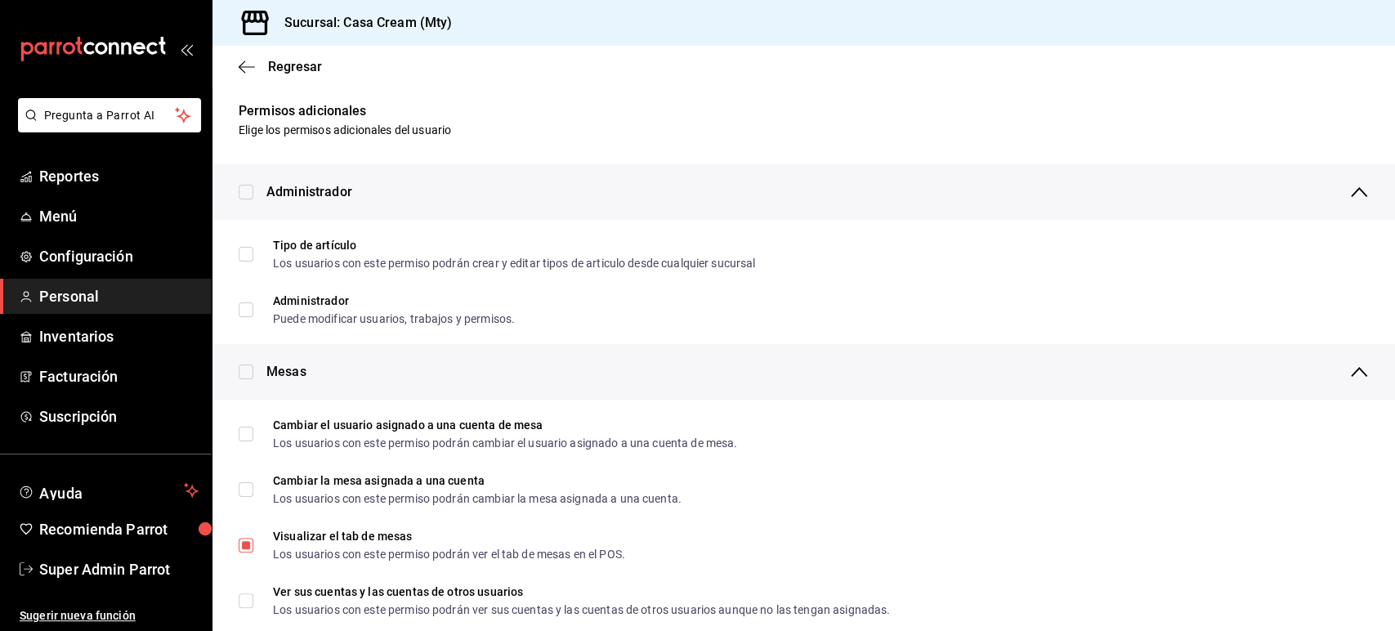
click at [244, 368] on input "checkbox" at bounding box center [246, 372] width 15 height 15
checkbox input "true"
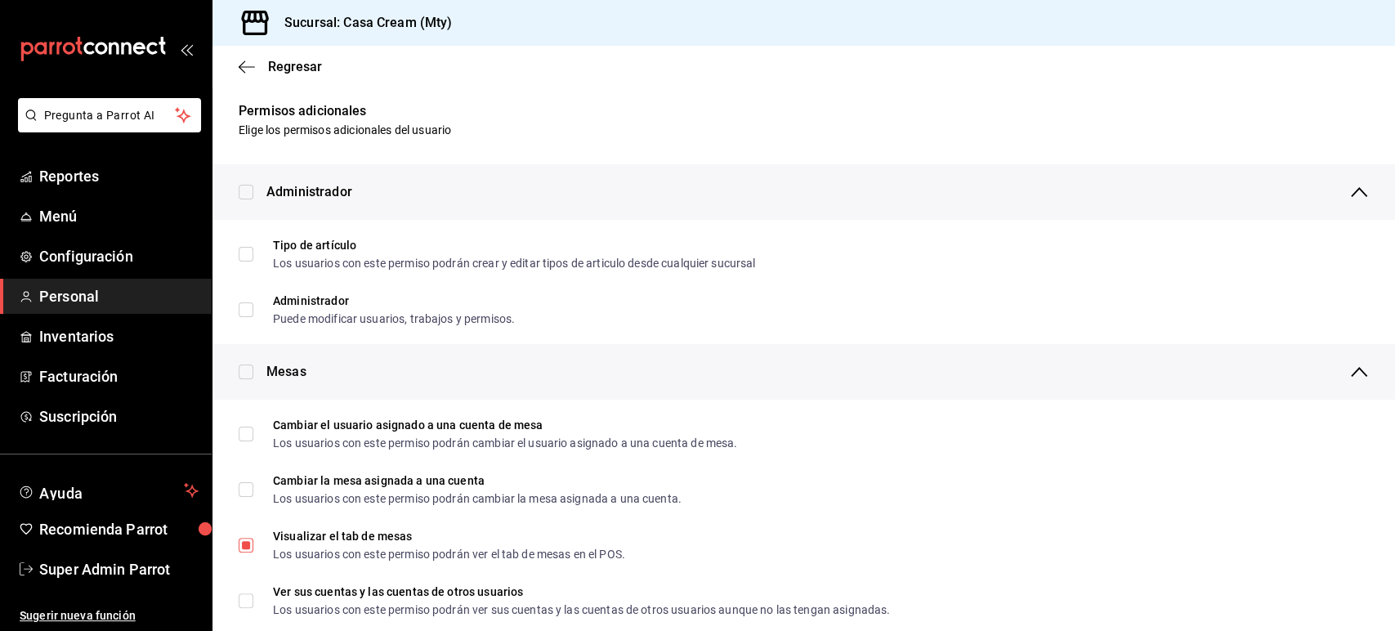
checkbox input "true"
click at [244, 368] on input "checkbox" at bounding box center [246, 372] width 15 height 15
checkbox input "false"
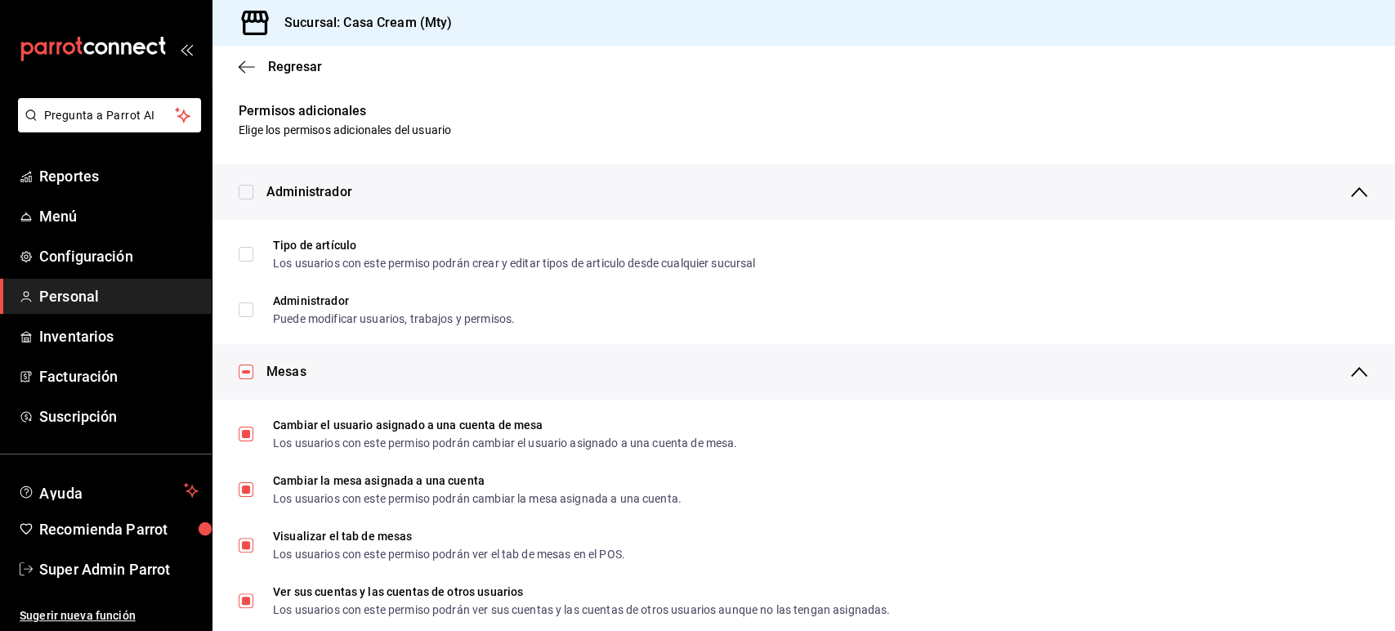
checkbox input "false"
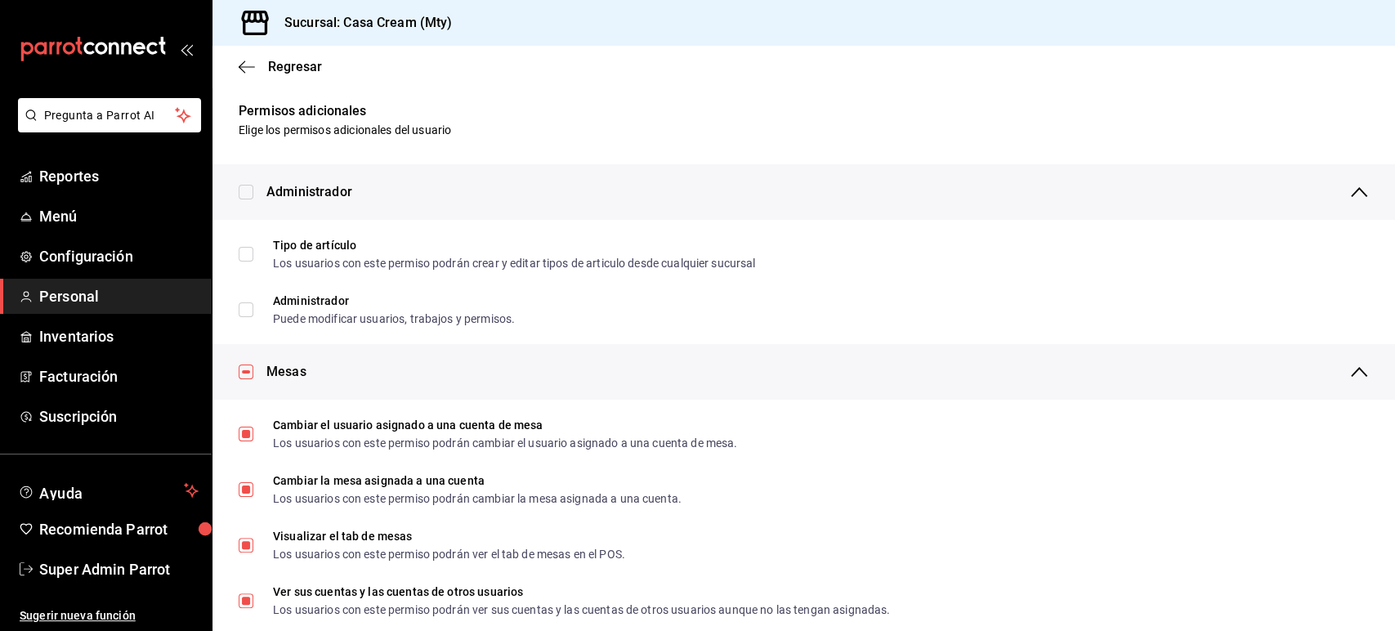
checkbox input "false"
click at [251, 66] on icon "button" at bounding box center [247, 66] width 16 height 1
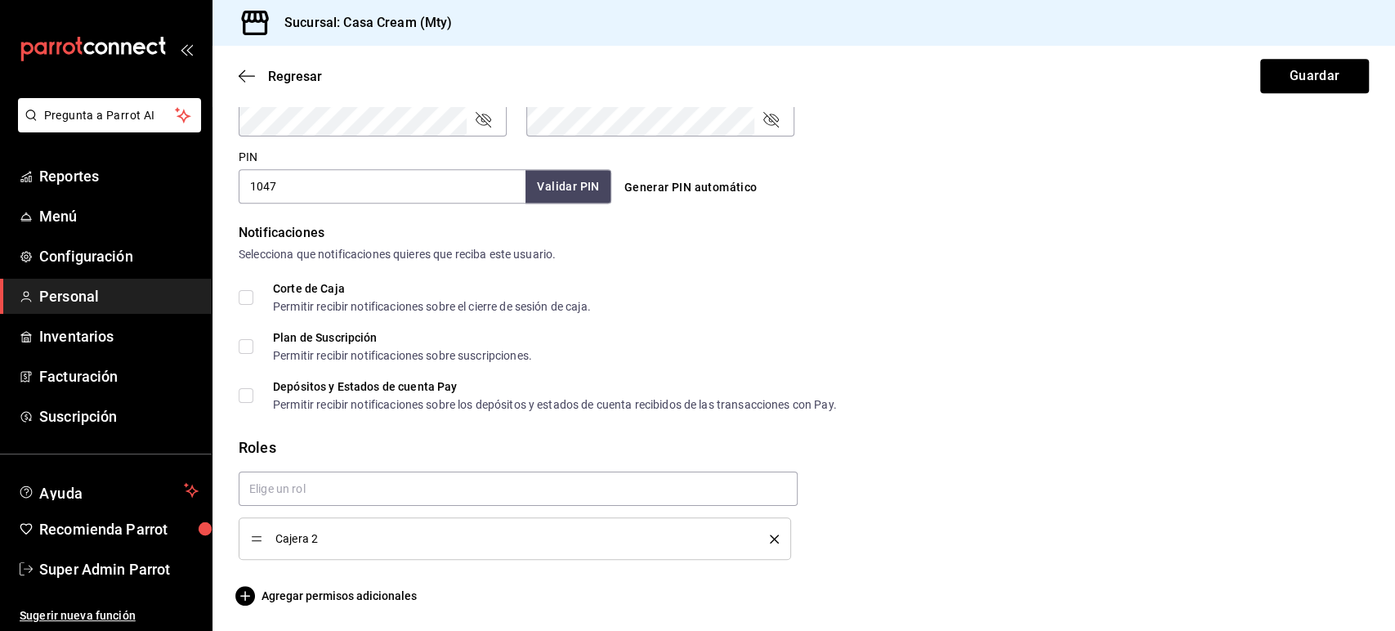
scroll to position [728, 0]
click at [770, 541] on icon "delete" at bounding box center [774, 539] width 9 height 9
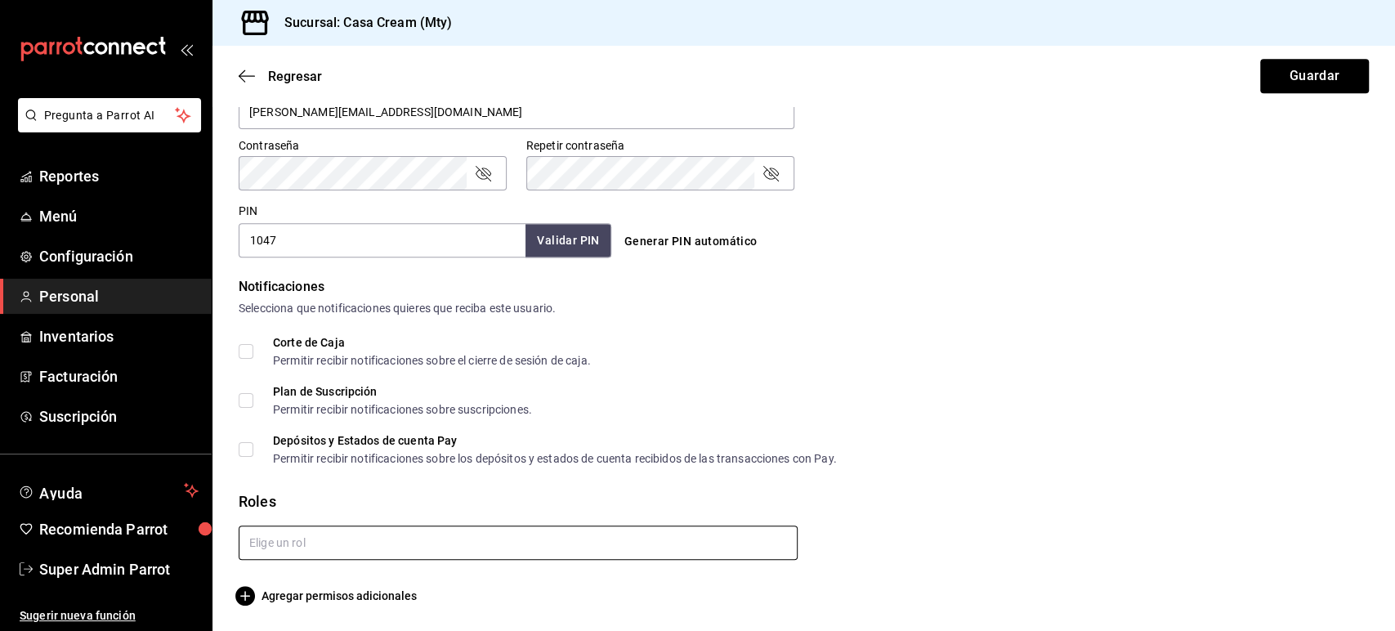
click at [661, 544] on input "text" at bounding box center [518, 543] width 559 height 34
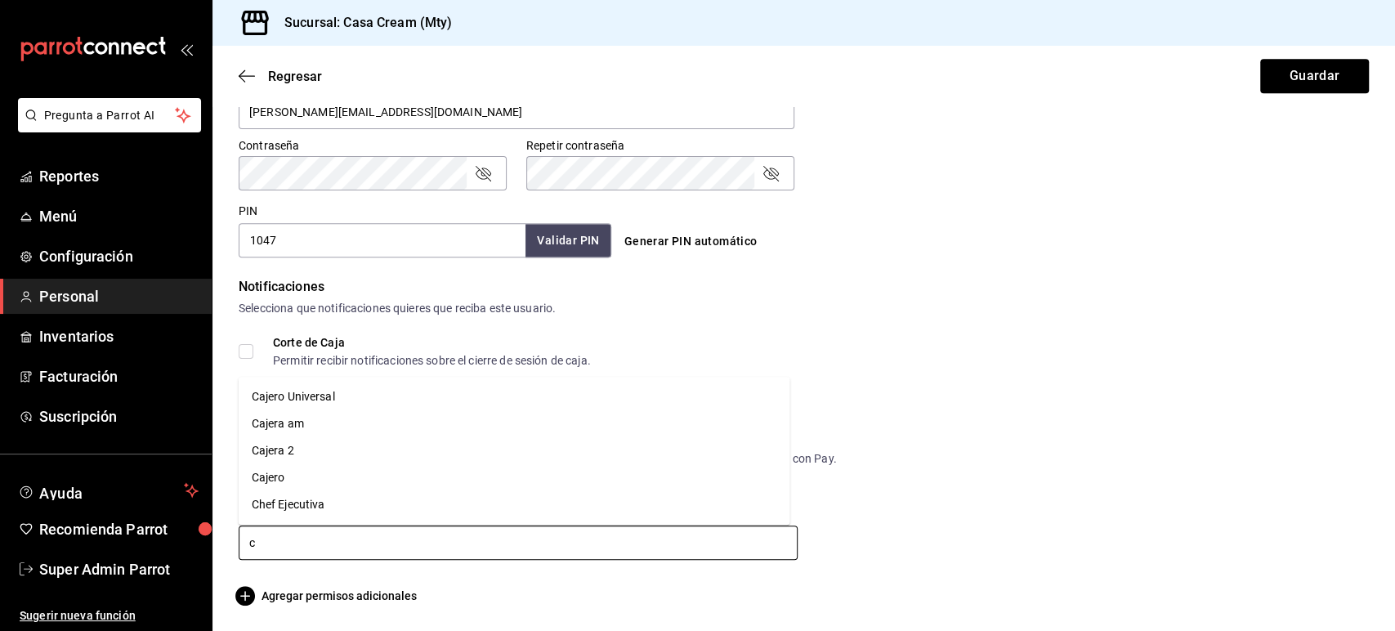
type input "ca"
click at [396, 423] on li "Cajero Universal" at bounding box center [515, 423] width 552 height 27
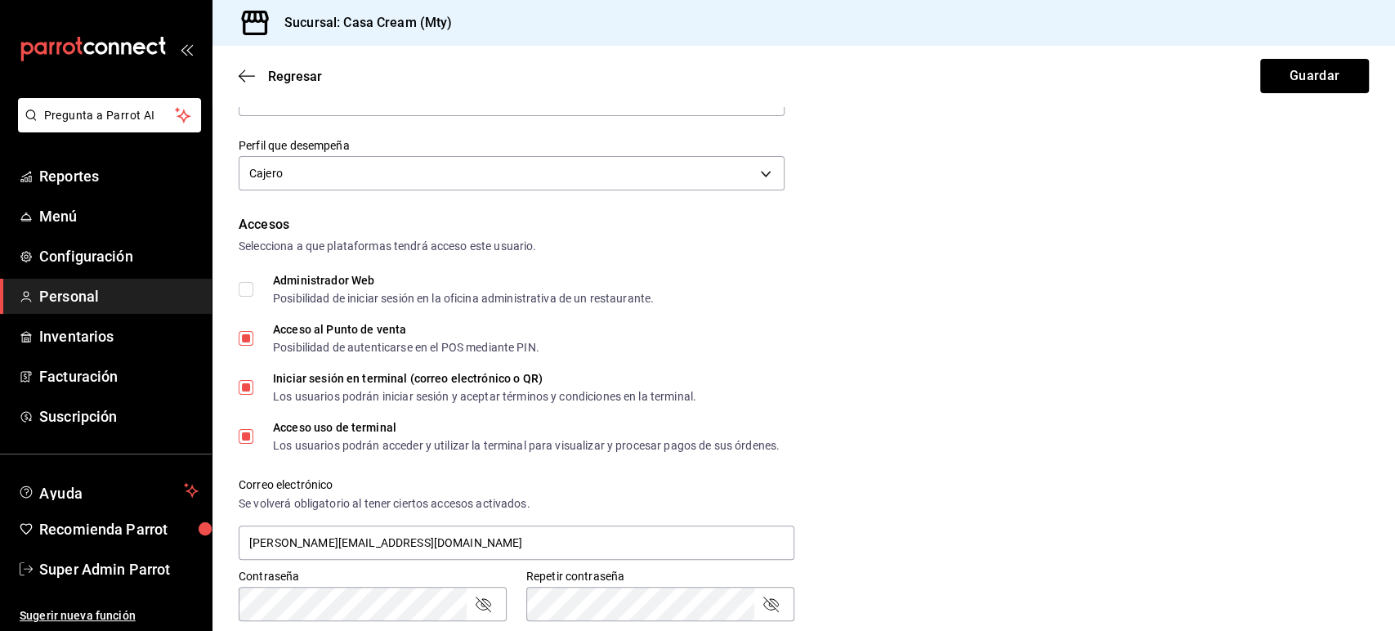
scroll to position [236, 0]
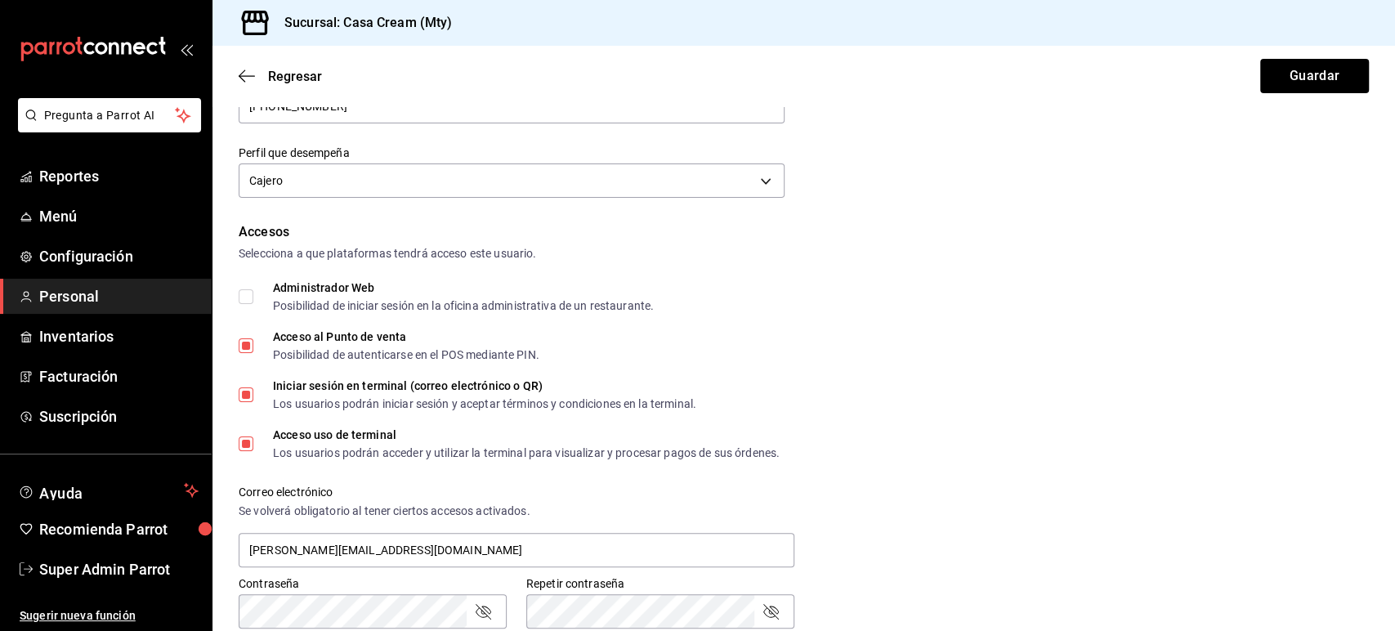
click at [248, 389] on input "Iniciar sesión en terminal (correo electrónico o QR) Los usuarios podrán inicia…" at bounding box center [246, 395] width 15 height 15
checkbox input "false"
click at [1292, 74] on button "Guardar" at bounding box center [1315, 76] width 109 height 34
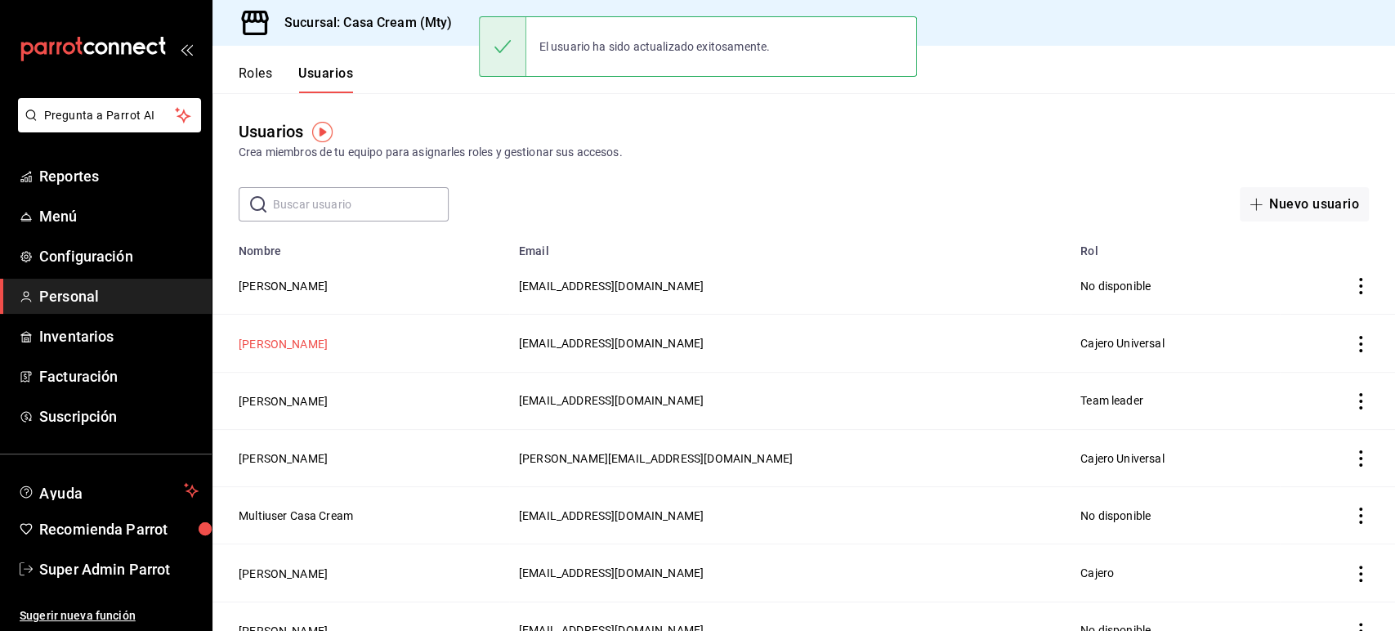
click at [276, 347] on button "[PERSON_NAME]" at bounding box center [283, 344] width 89 height 16
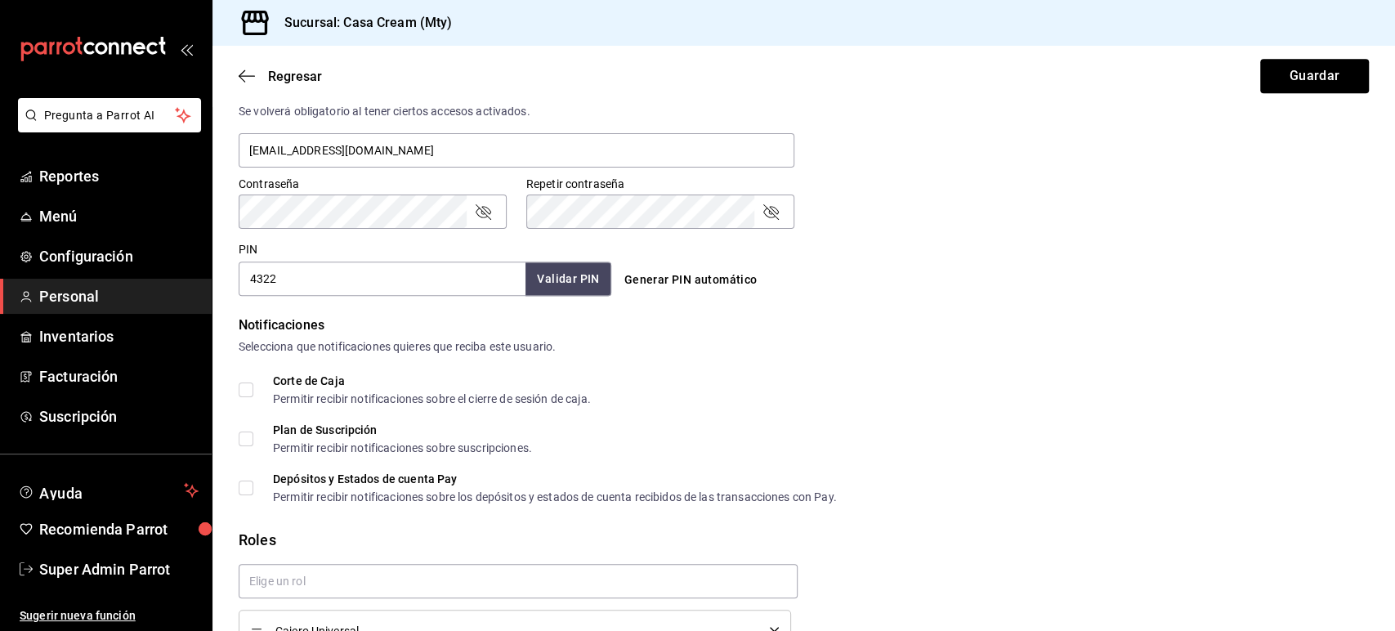
scroll to position [728, 0]
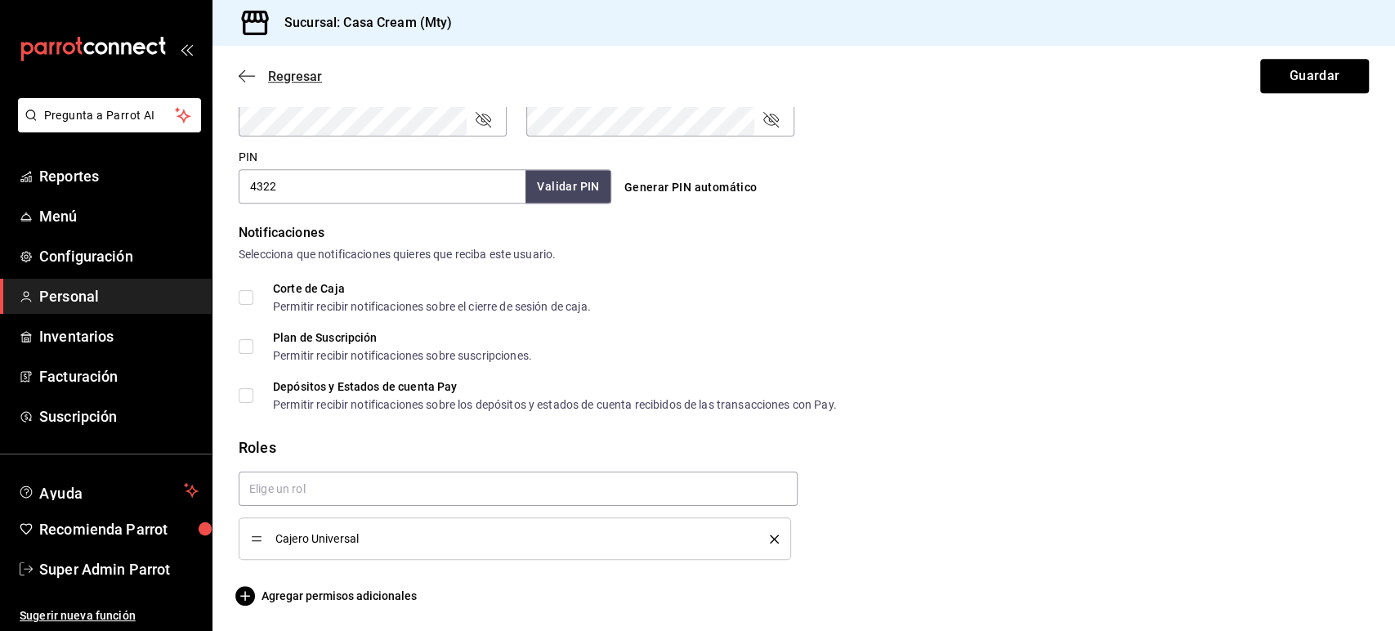
click at [252, 83] on icon "button" at bounding box center [247, 76] width 16 height 15
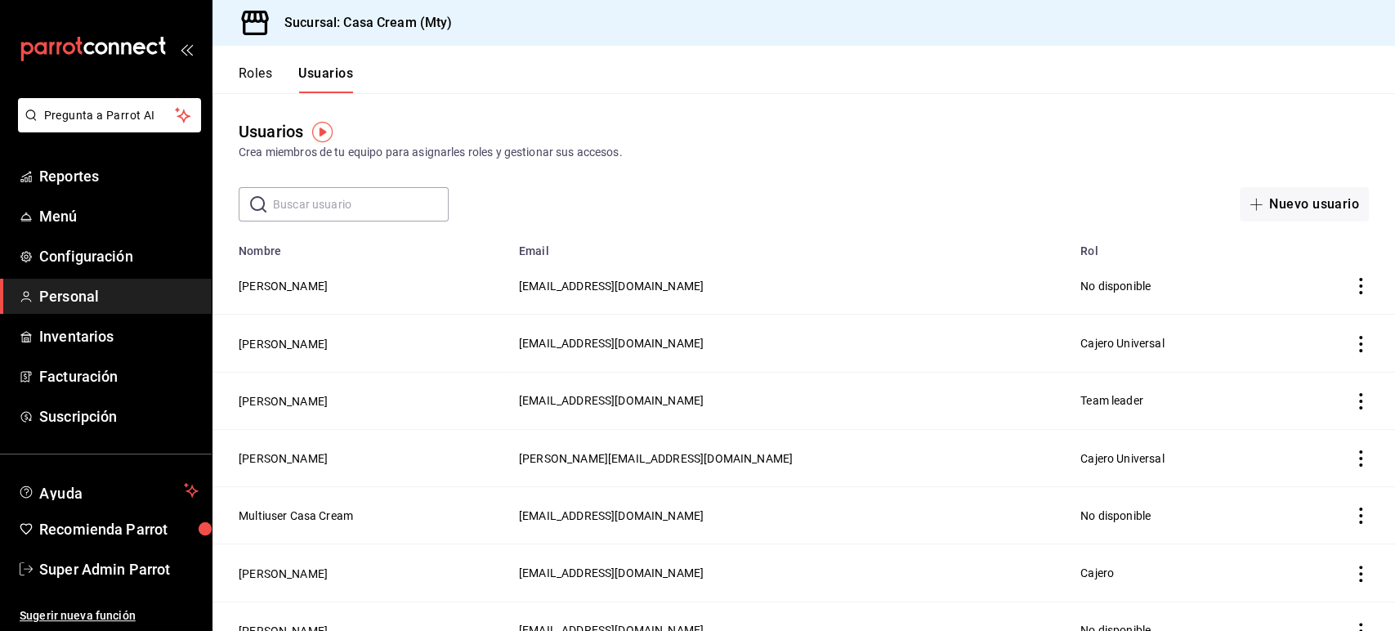
click at [1257, 74] on header "Roles Usuarios" at bounding box center [804, 69] width 1183 height 47
click at [963, 79] on header "Roles Usuarios" at bounding box center [804, 69] width 1183 height 47
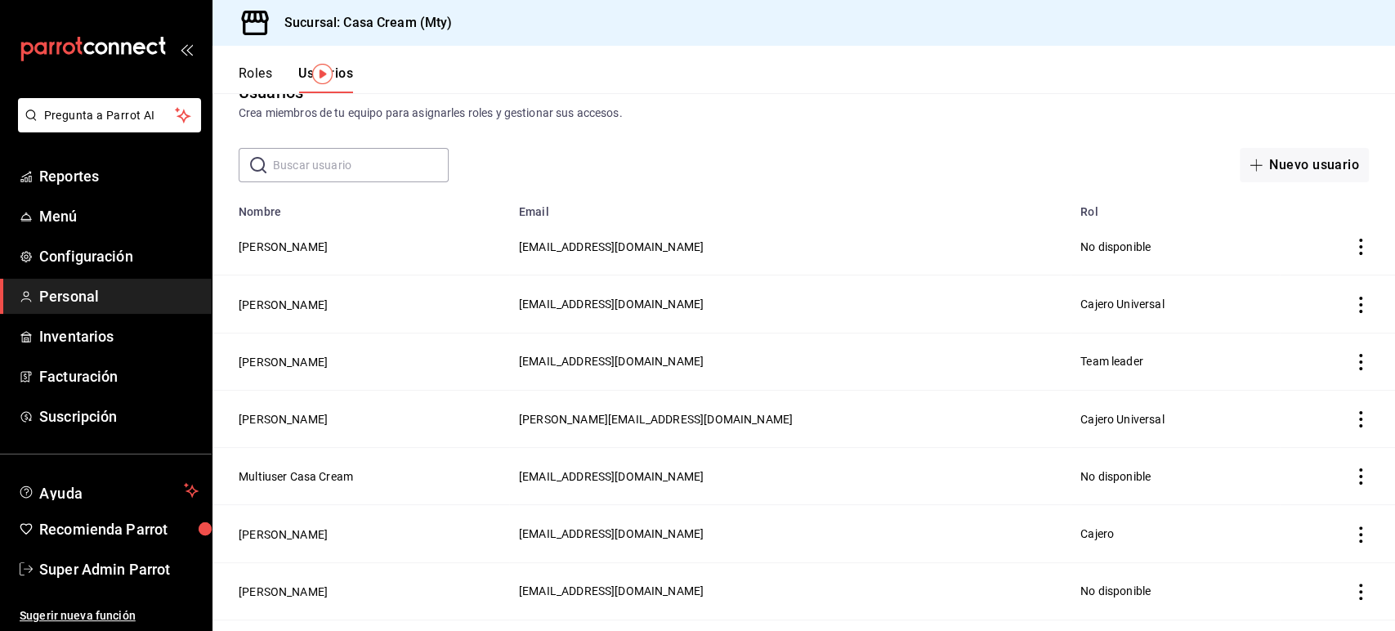
scroll to position [105, 0]
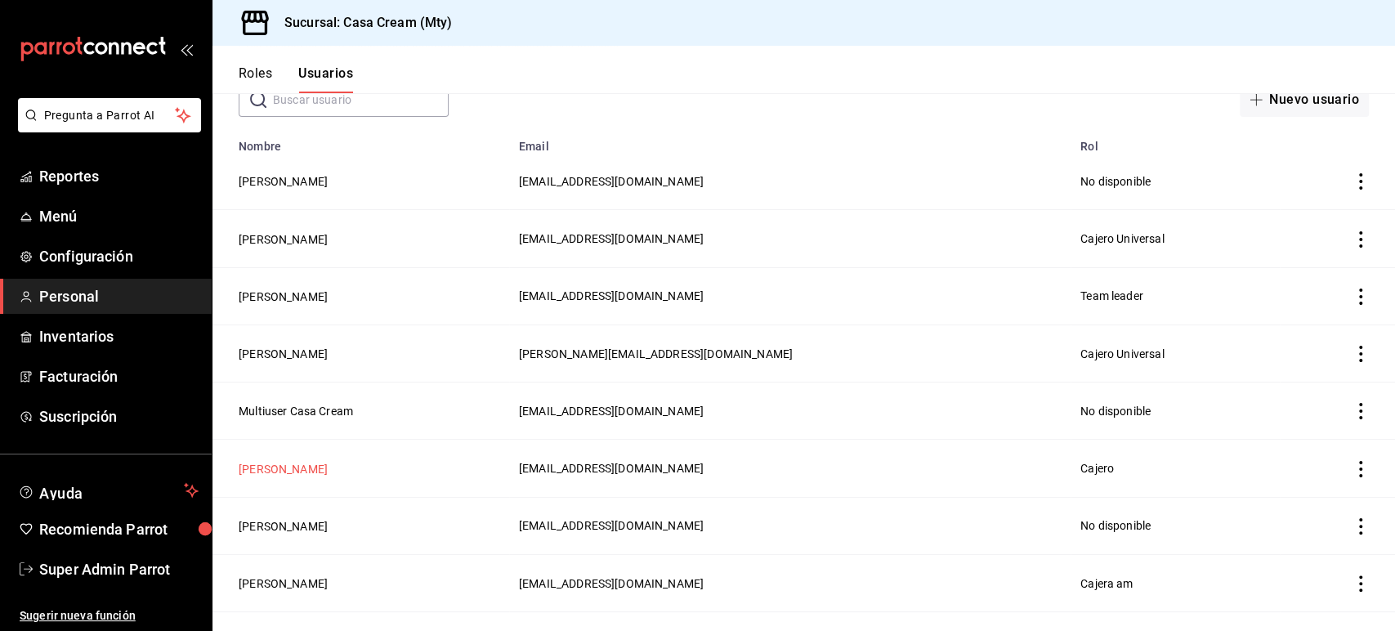
click at [309, 466] on button "[PERSON_NAME]" at bounding box center [283, 469] width 89 height 16
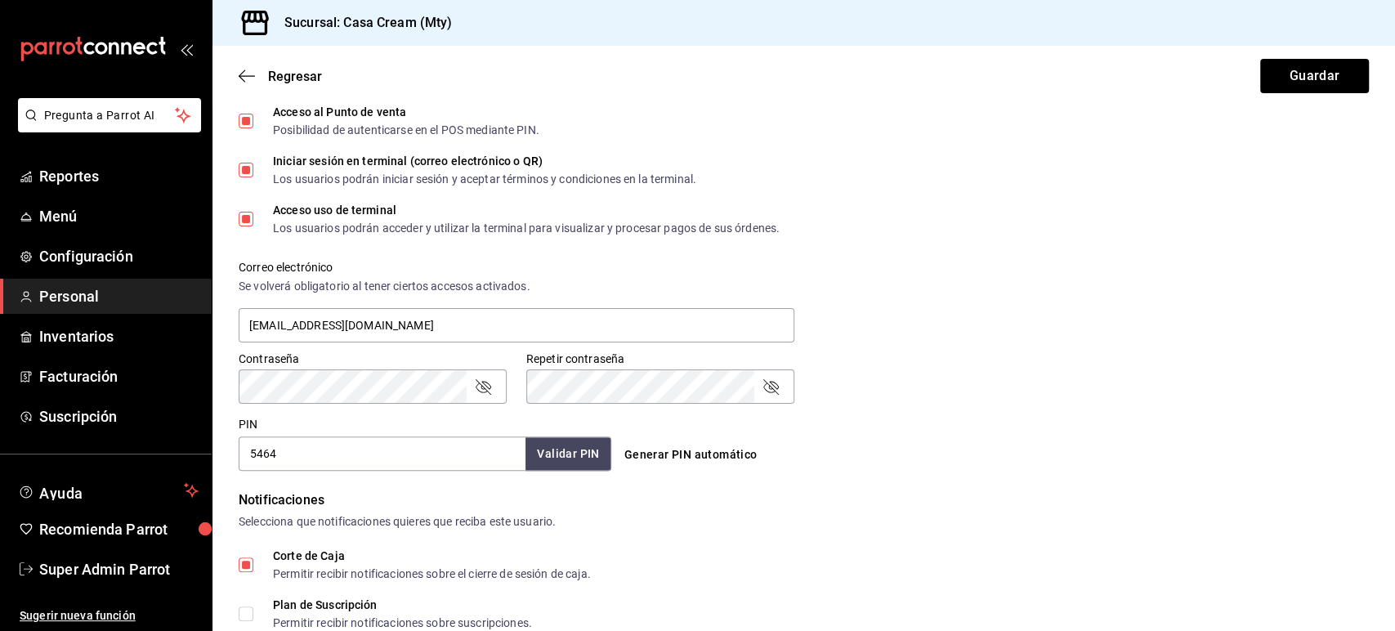
scroll to position [765, 0]
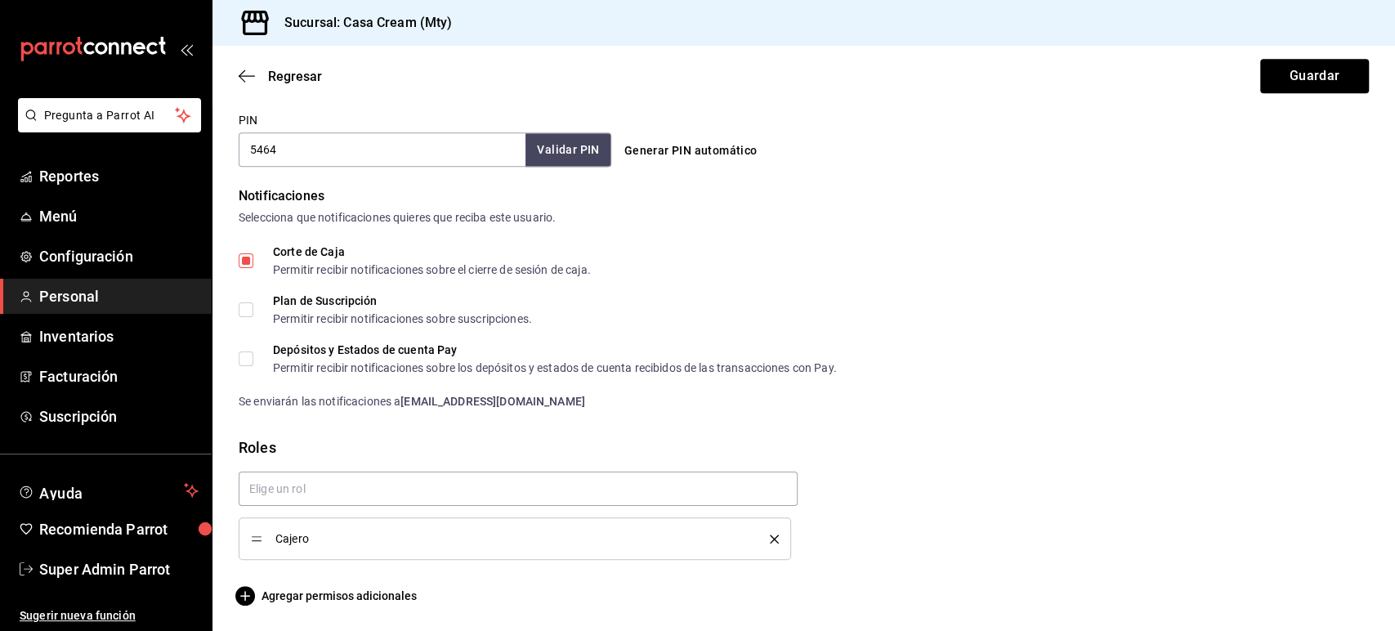
click at [770, 535] on icon "delete" at bounding box center [774, 539] width 9 height 9
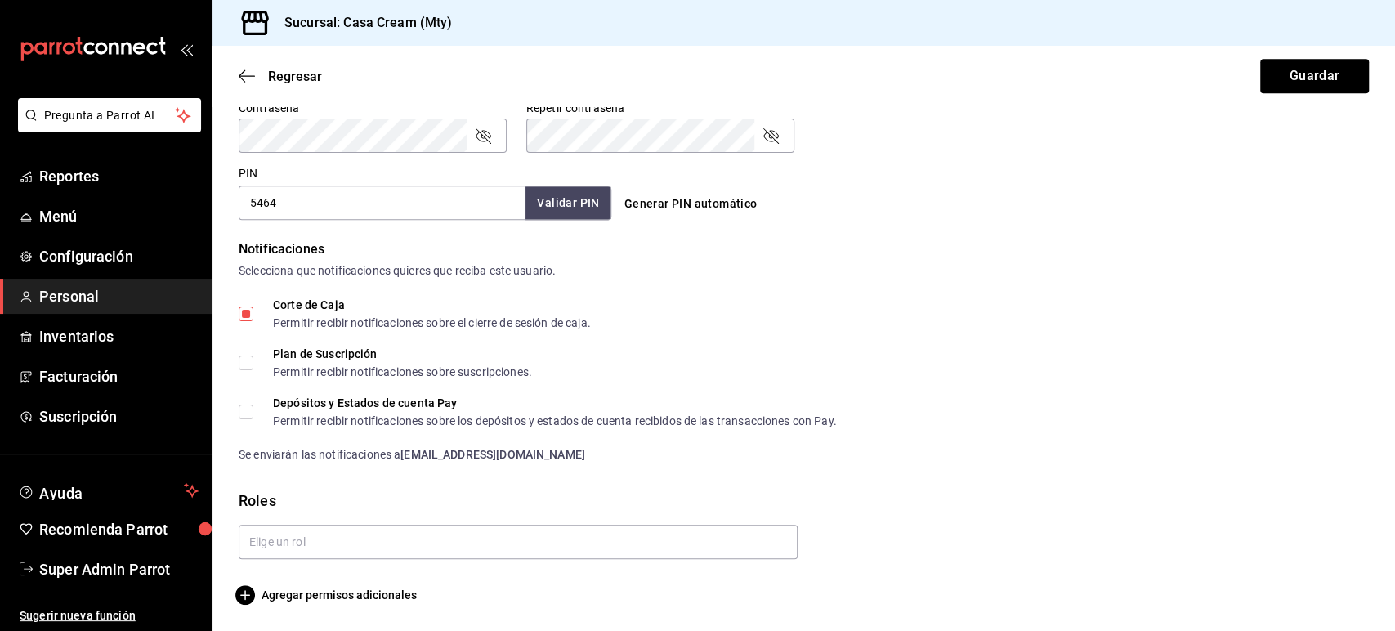
scroll to position [712, 0]
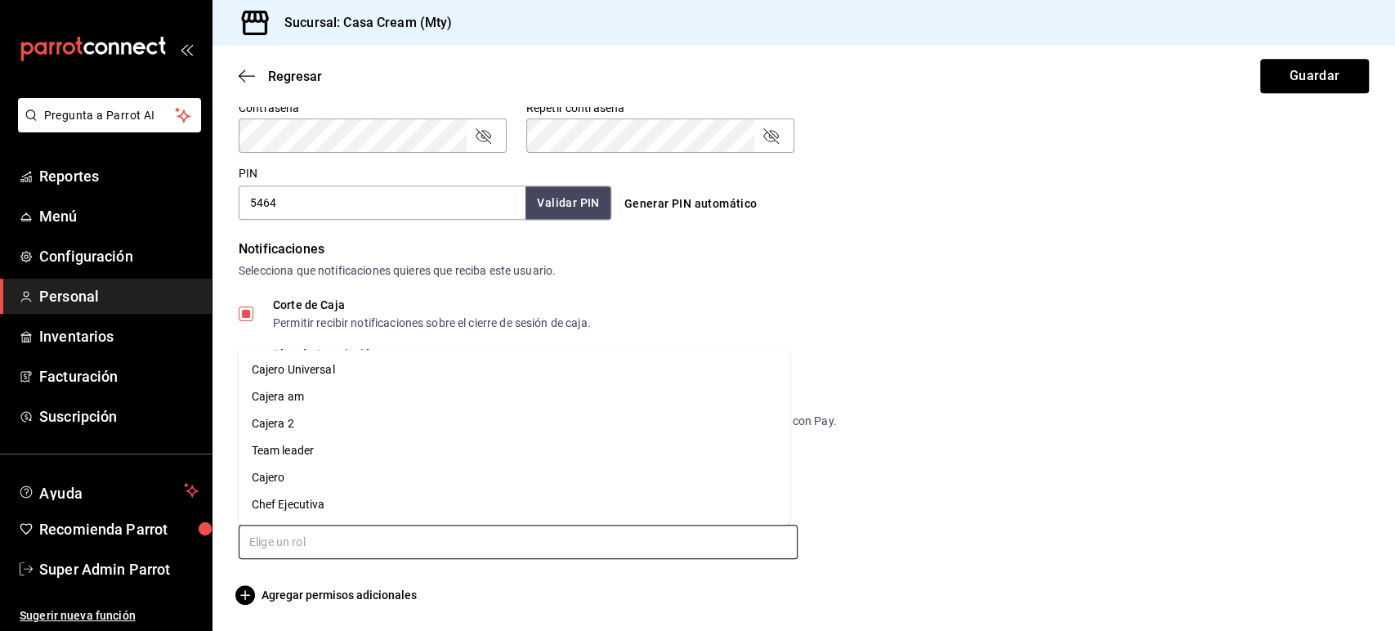
click at [683, 540] on input "text" at bounding box center [518, 542] width 559 height 34
click at [378, 374] on li "Cajero Universal" at bounding box center [515, 369] width 552 height 27
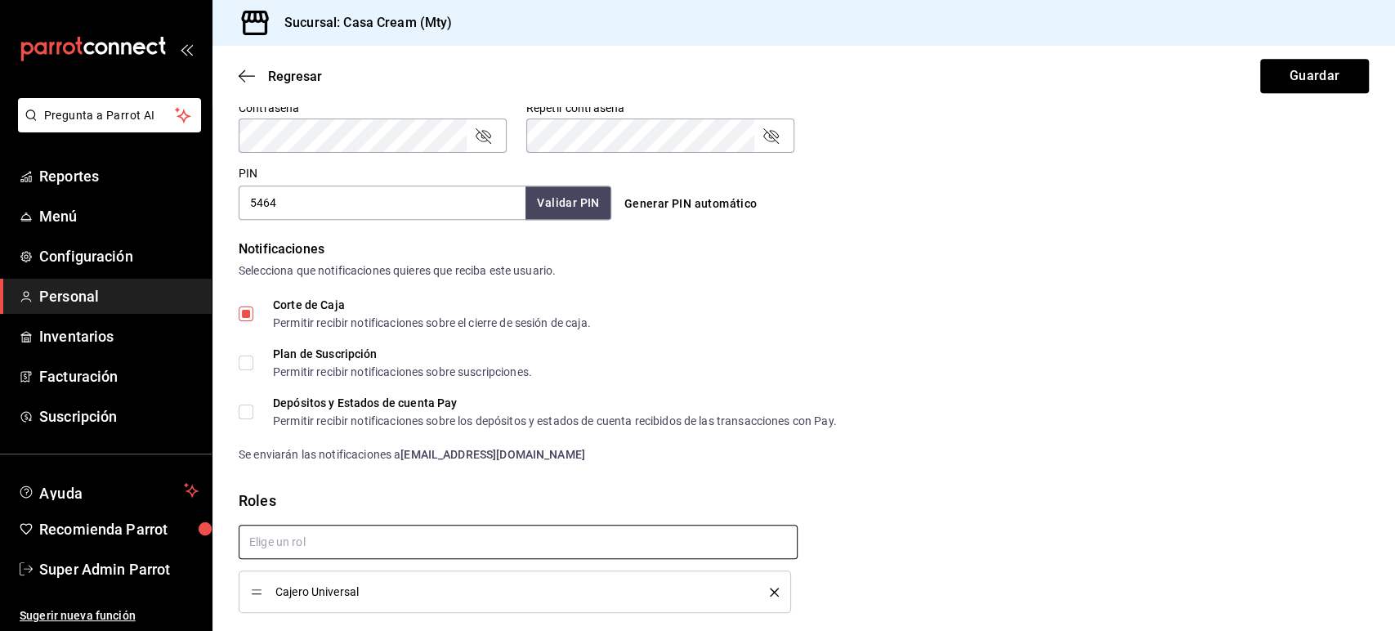
scroll to position [765, 0]
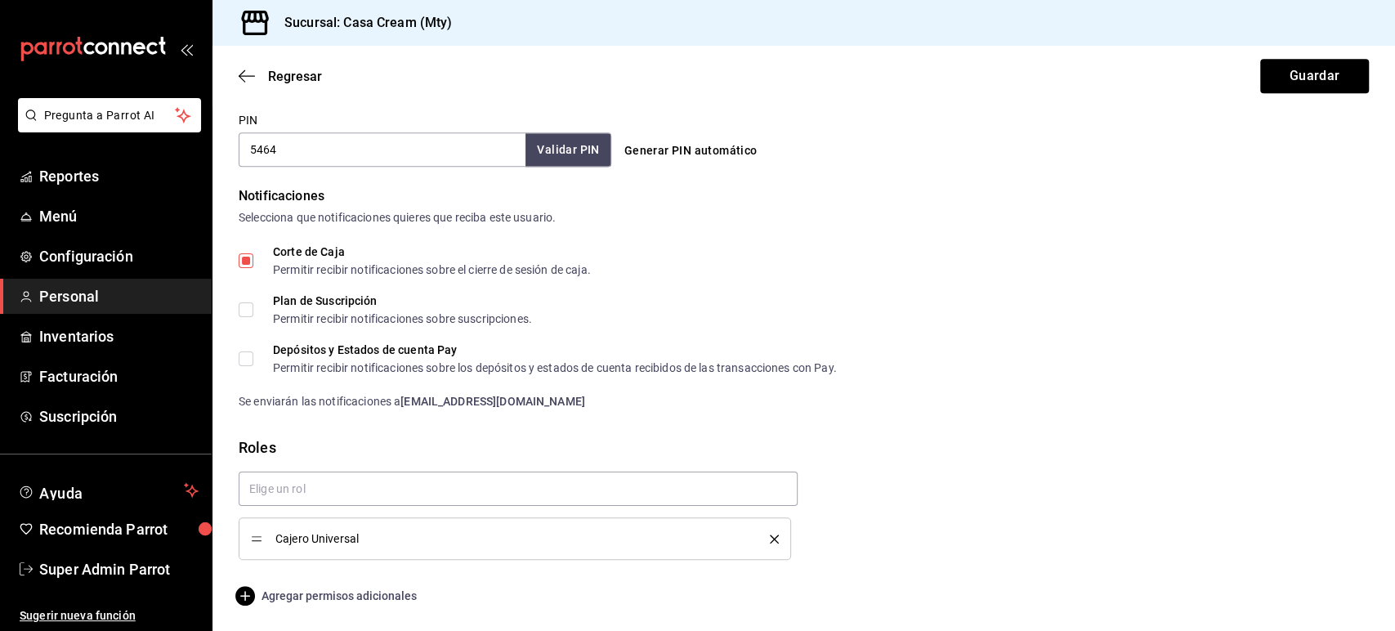
click at [368, 598] on span "Agregar permisos adicionales" at bounding box center [328, 596] width 178 height 20
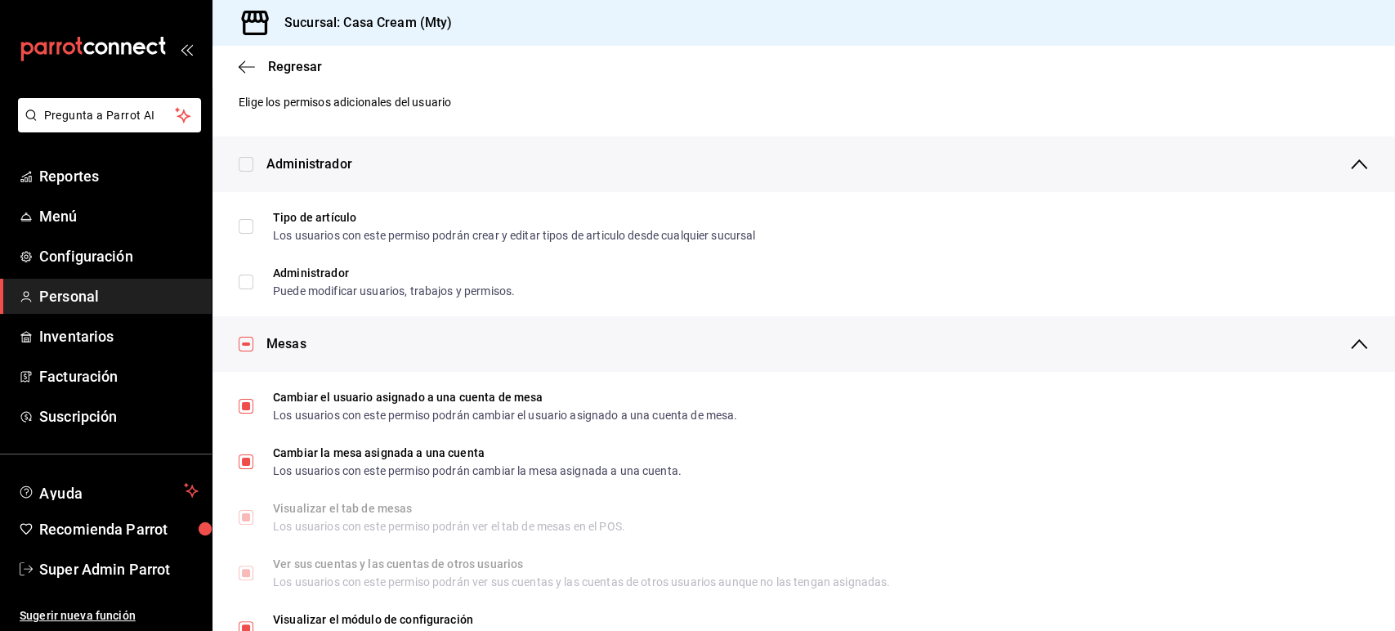
scroll to position [0, 0]
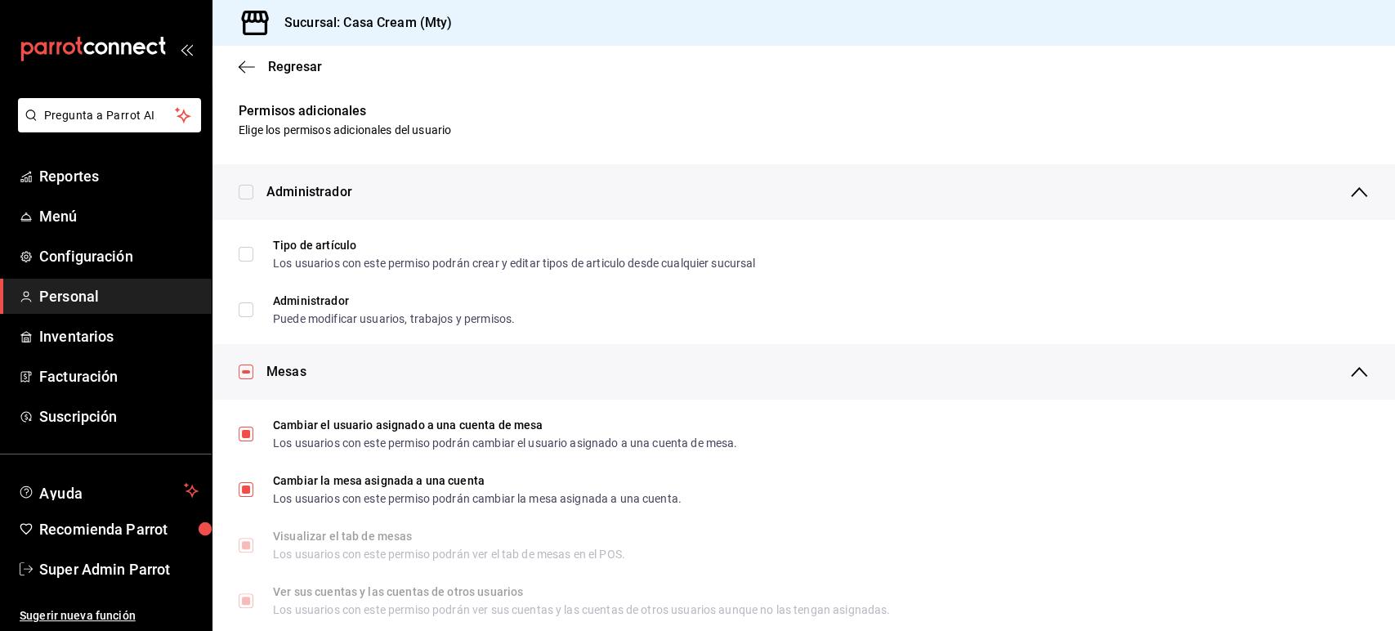
click at [247, 372] on input "checkbox" at bounding box center [246, 372] width 15 height 15
checkbox input "false"
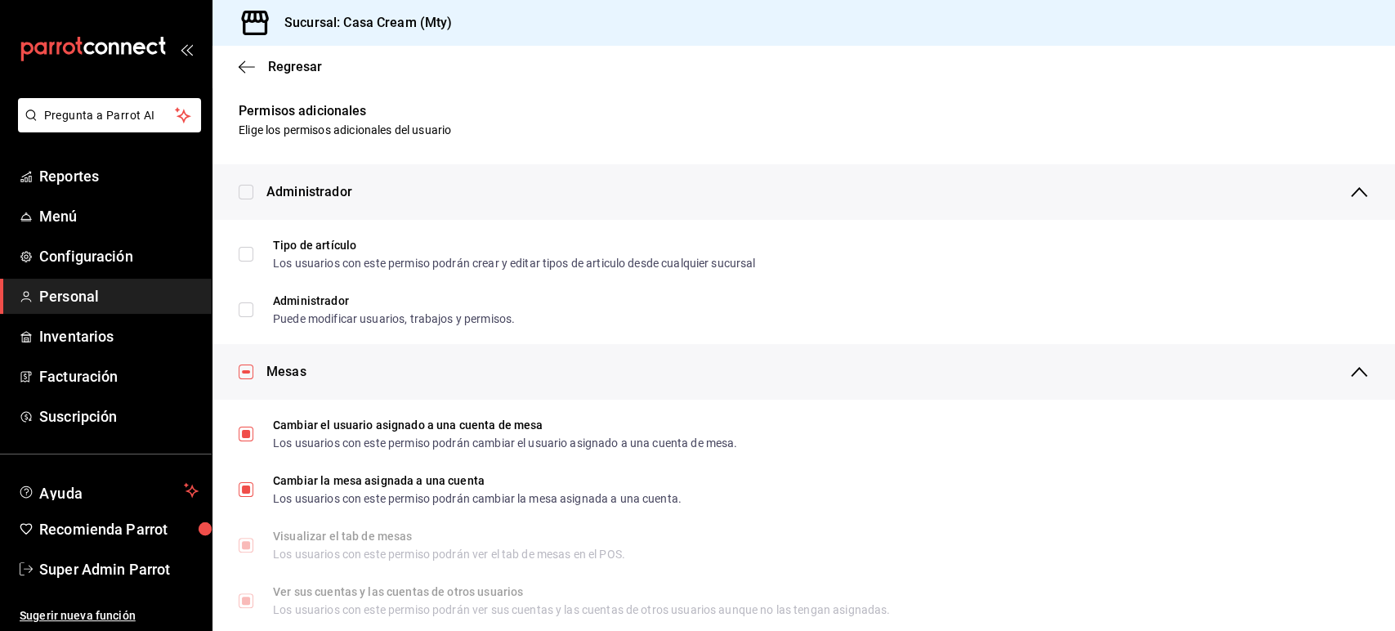
checkbox input "false"
click at [247, 372] on input "checkbox" at bounding box center [246, 372] width 15 height 15
checkbox input "true"
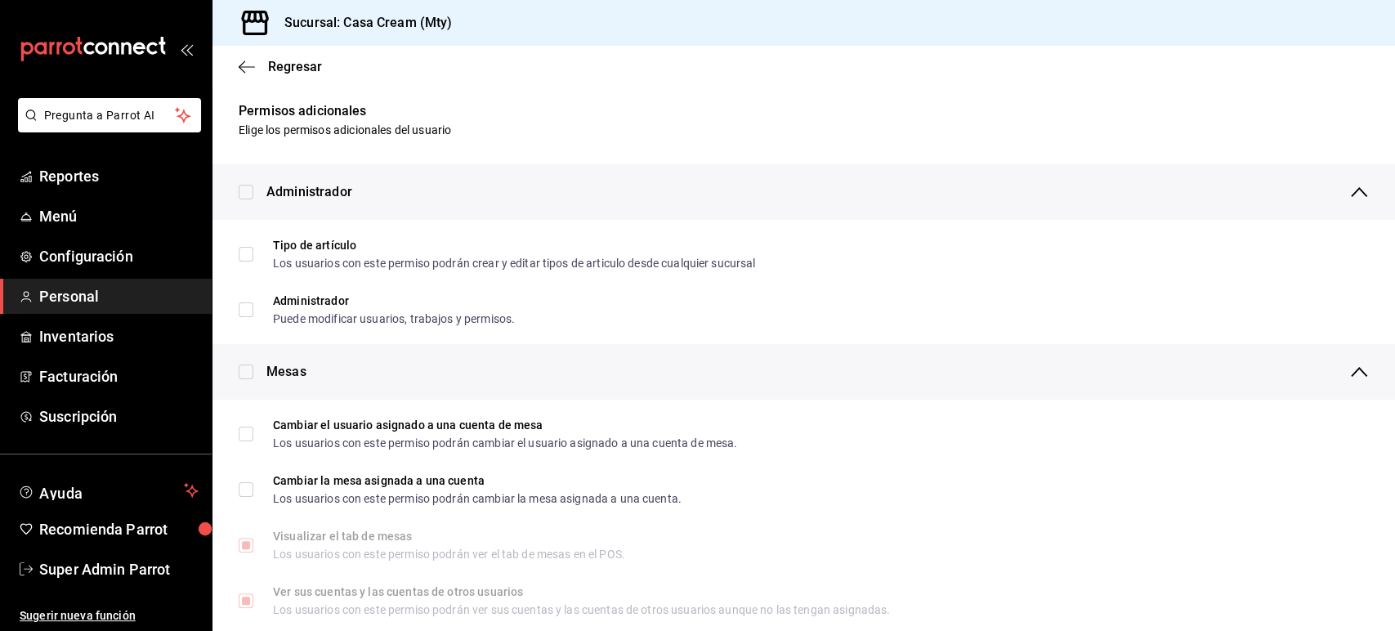
checkbox input "true"
click at [247, 372] on input "checkbox" at bounding box center [246, 372] width 15 height 15
checkbox input "false"
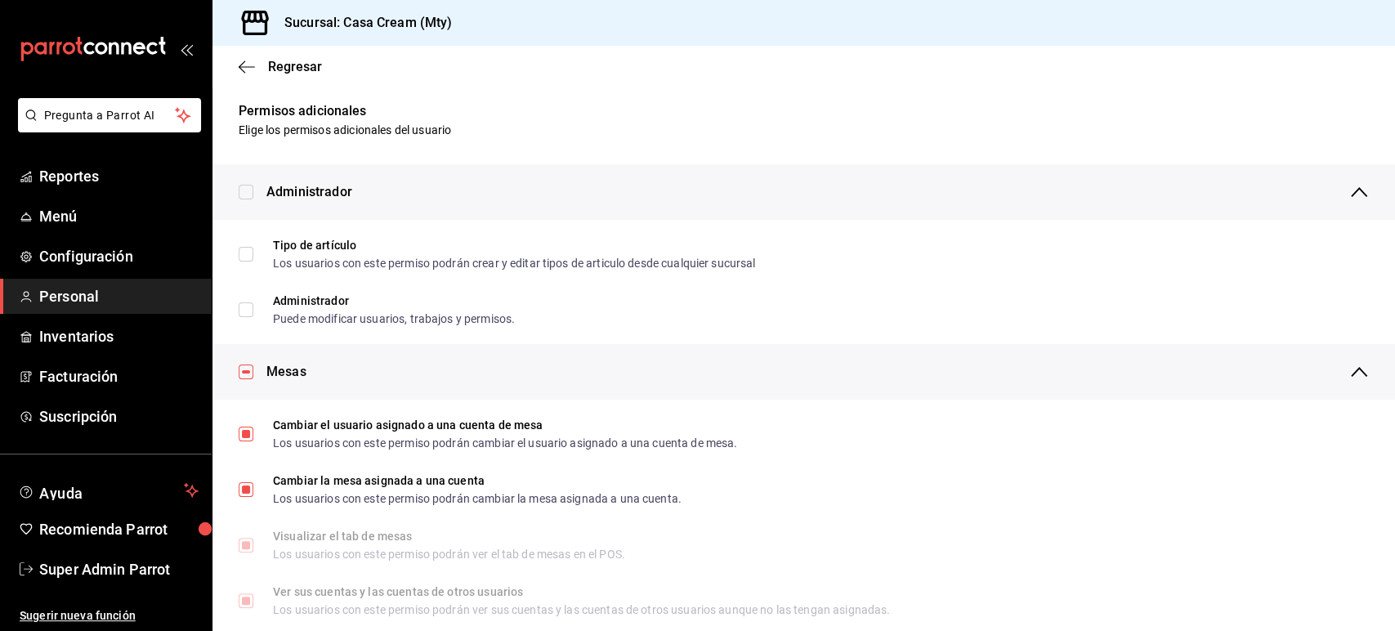
checkbox input "false"
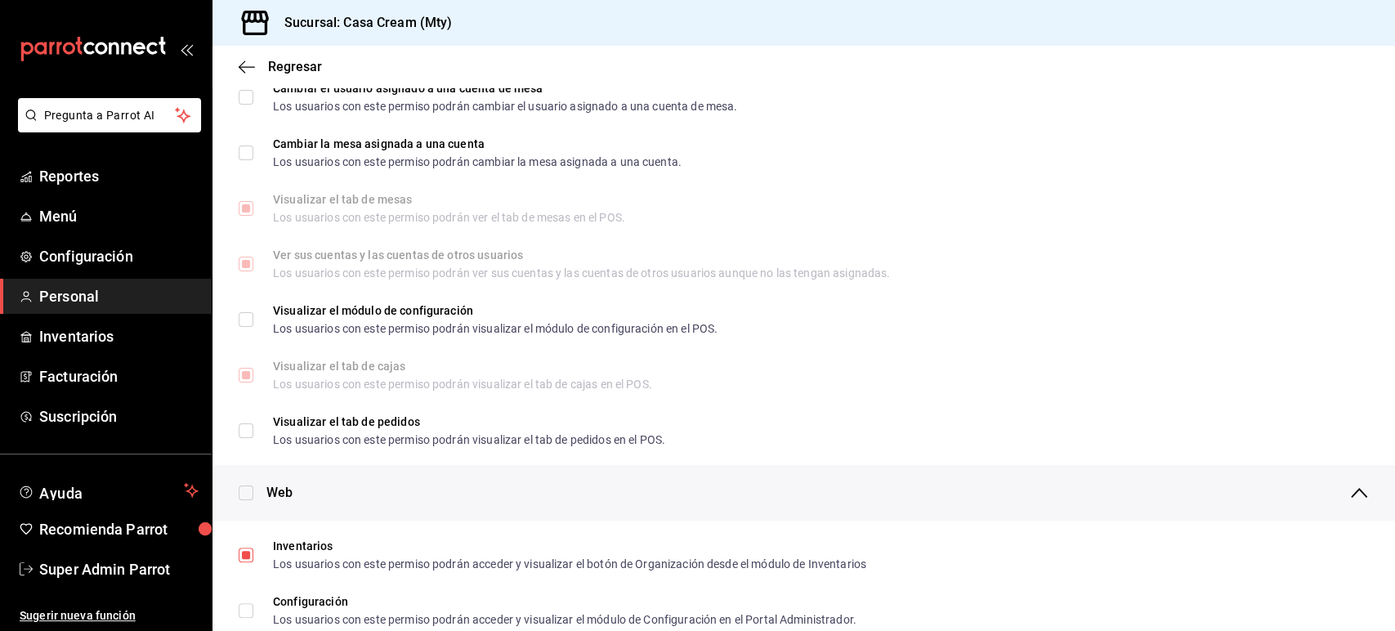
scroll to position [338, 0]
click at [249, 491] on input "checkbox" at bounding box center [246, 492] width 15 height 15
checkbox input "true"
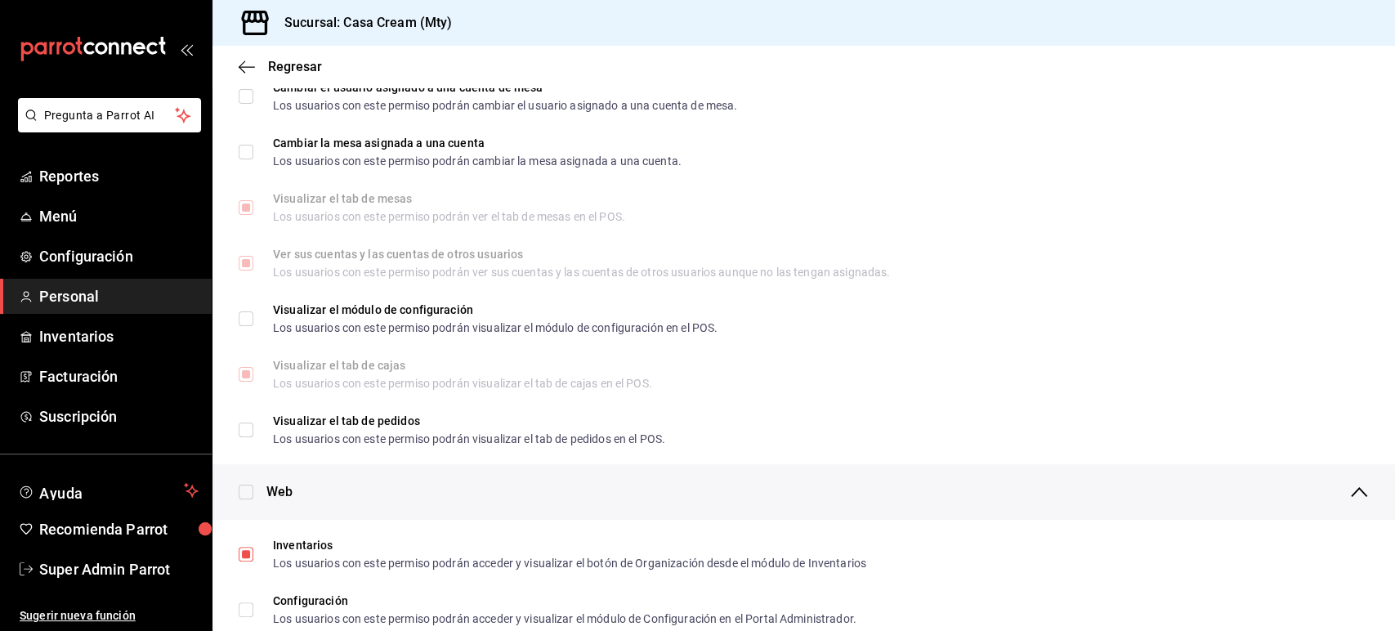
checkbox input "true"
click at [249, 491] on input "checkbox" at bounding box center [246, 492] width 15 height 15
checkbox input "false"
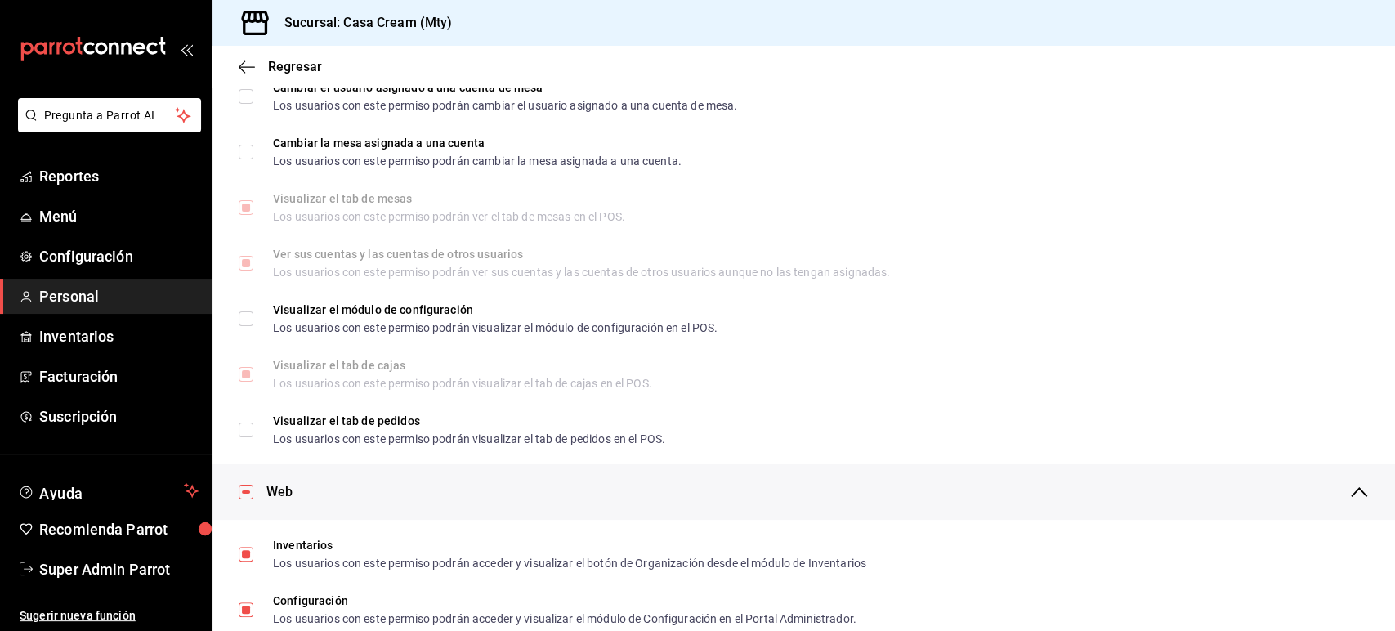
checkbox input "false"
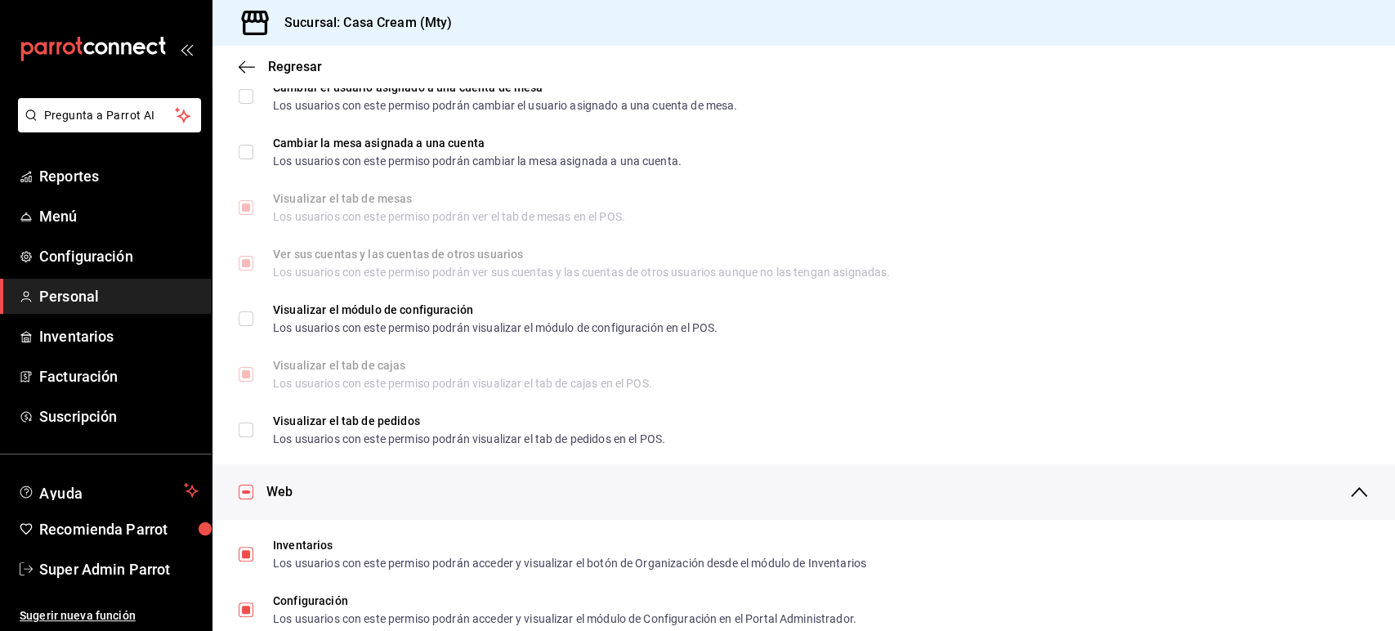
checkbox input "false"
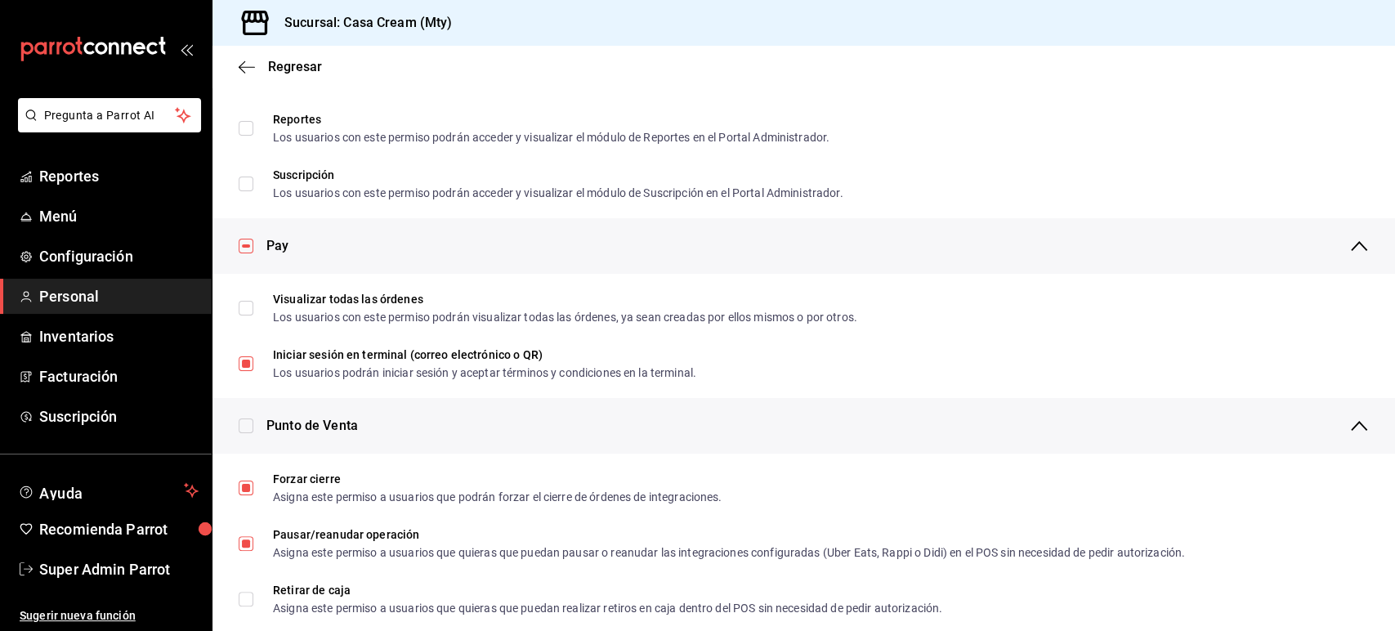
scroll to position [1071, 0]
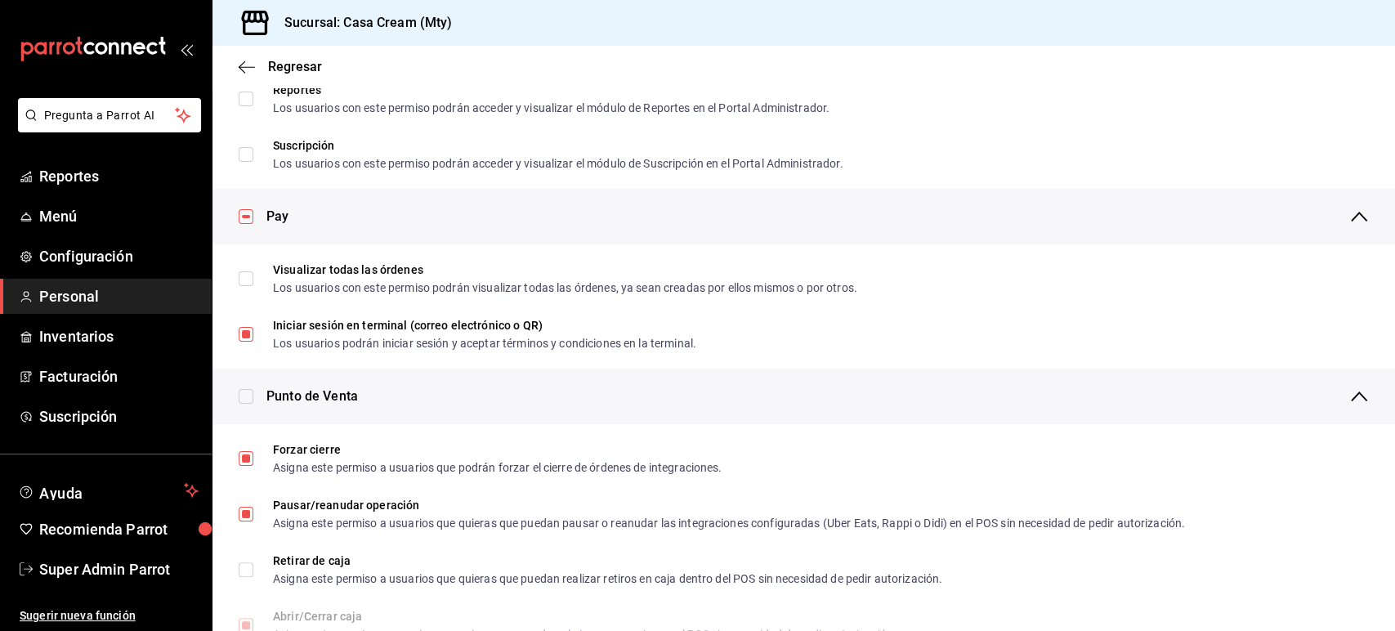
click at [243, 213] on input "checkbox" at bounding box center [246, 216] width 15 height 15
checkbox input "false"
click at [248, 397] on input "checkbox" at bounding box center [246, 396] width 15 height 15
checkbox input "true"
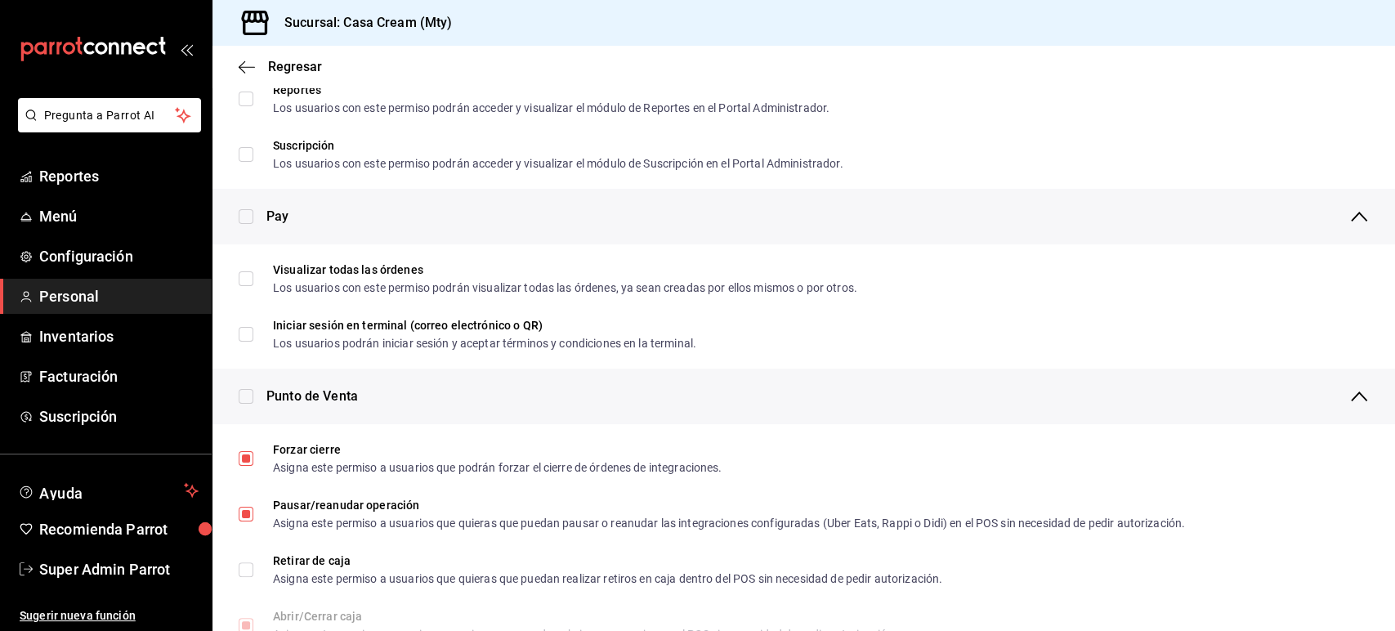
checkbox input "true"
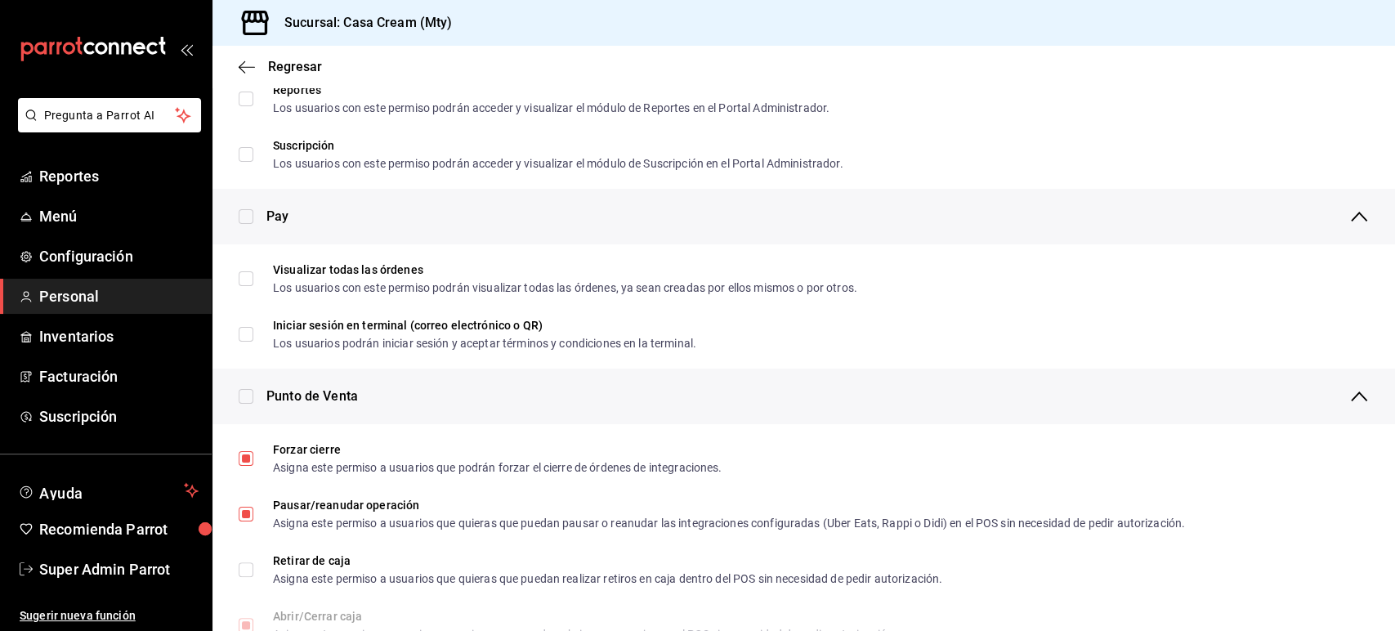
checkbox input "true"
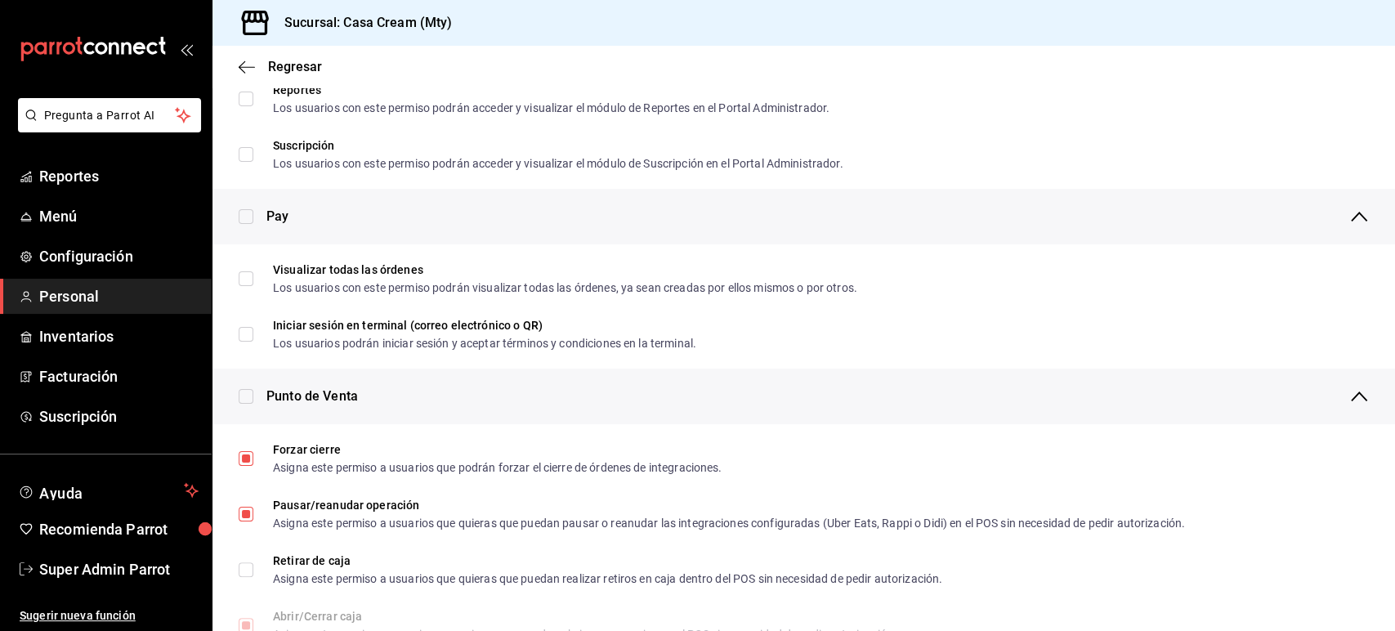
checkbox input "true"
click at [248, 397] on input "checkbox" at bounding box center [246, 396] width 15 height 15
checkbox input "false"
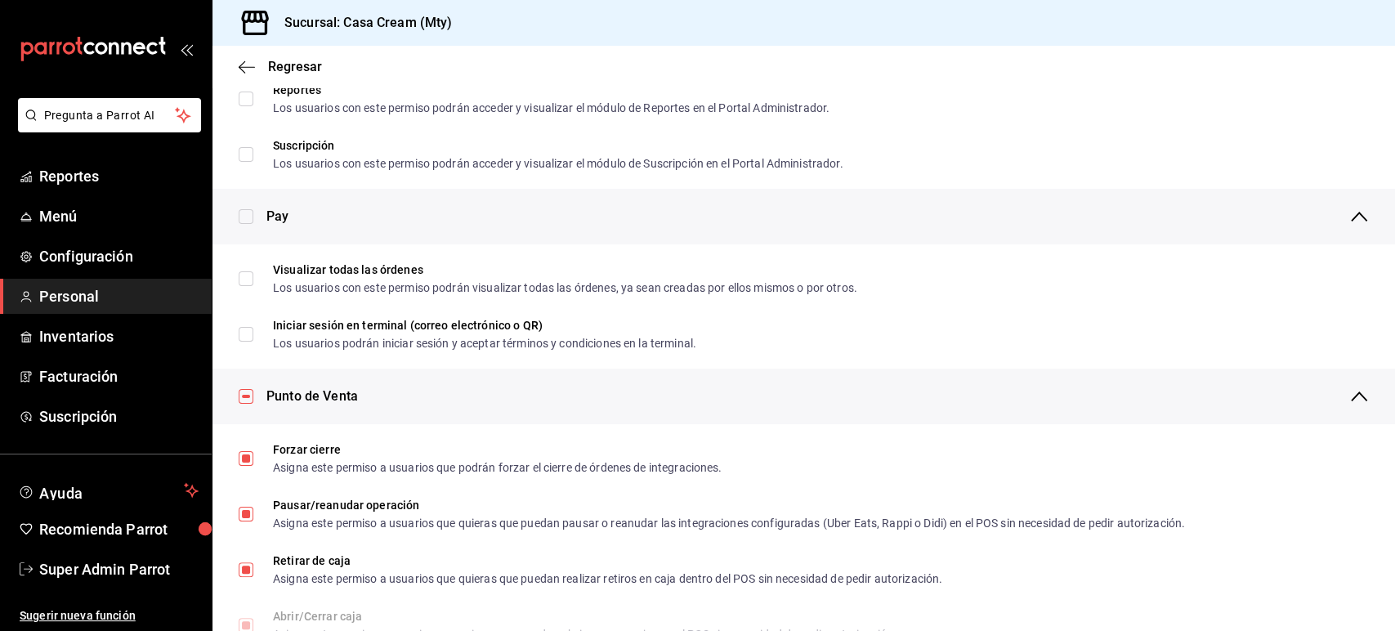
checkbox input "false"
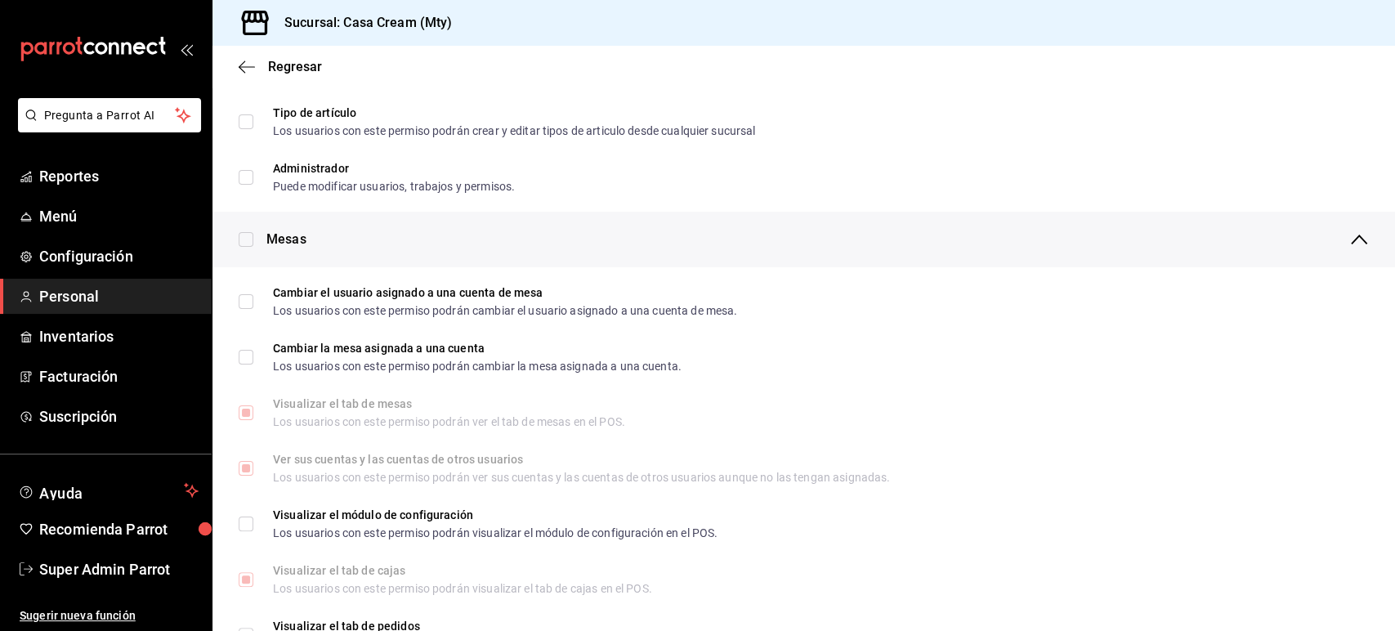
scroll to position [63, 0]
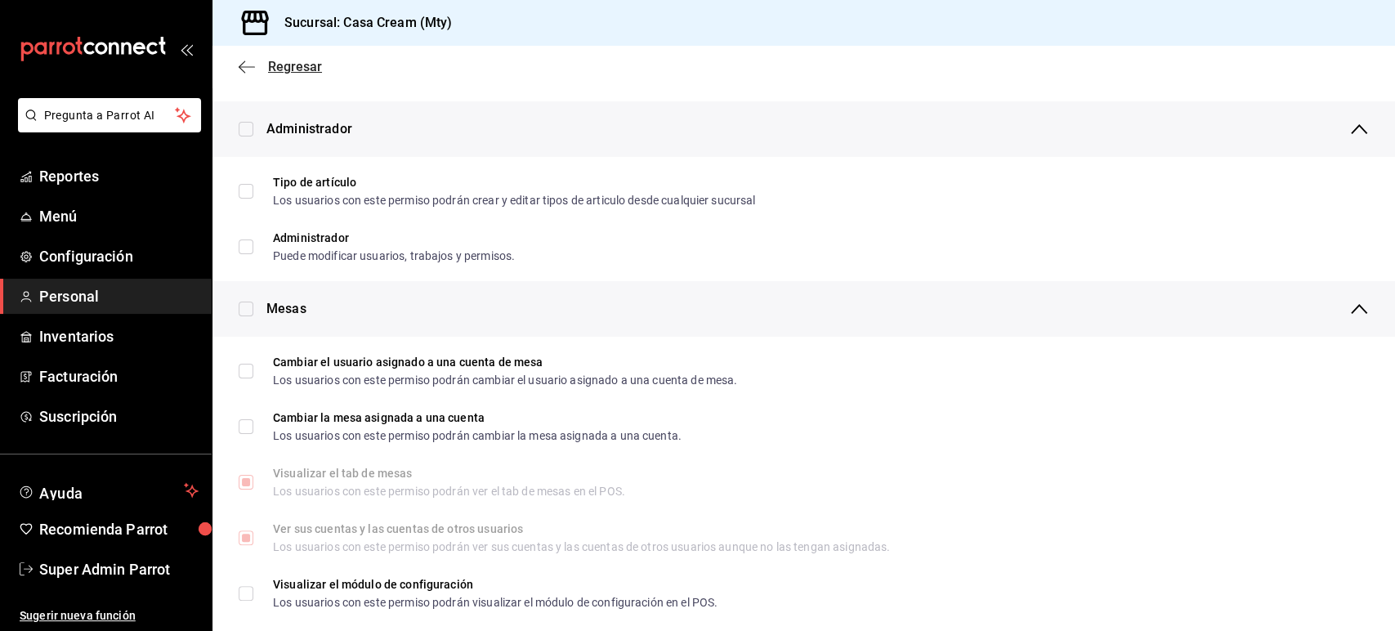
click at [246, 74] on span "Regresar" at bounding box center [280, 67] width 83 height 16
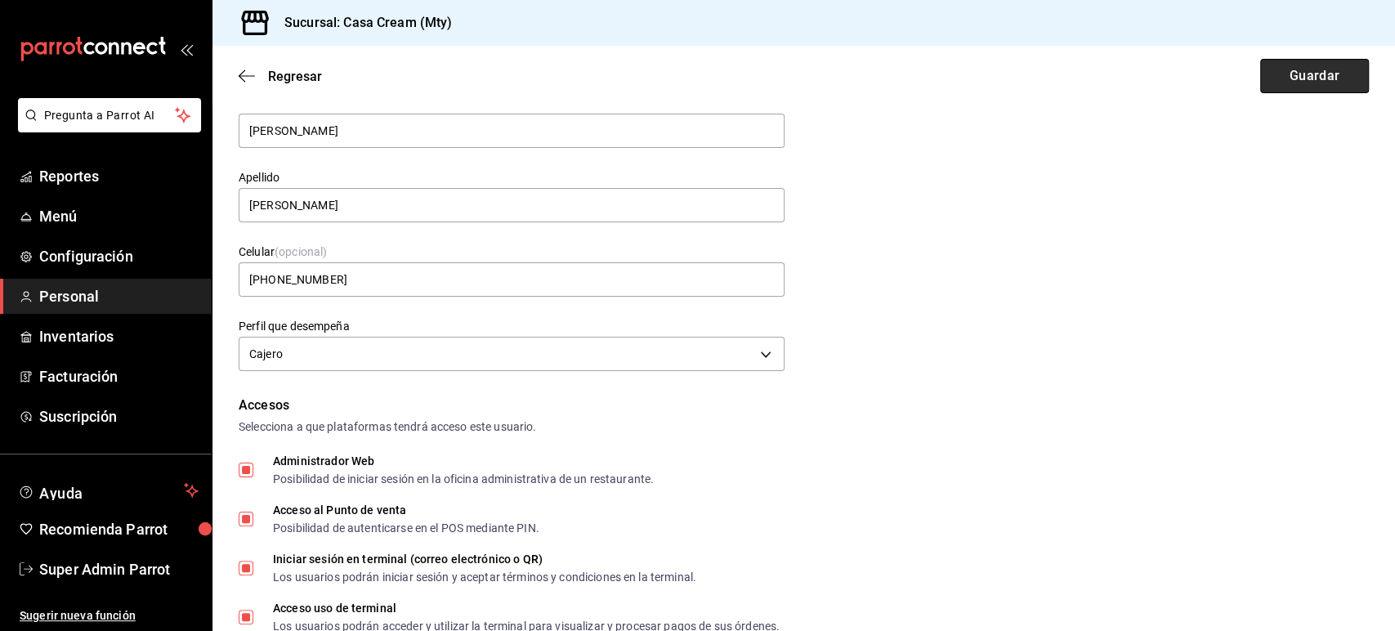
click at [1350, 75] on button "Guardar" at bounding box center [1315, 76] width 109 height 34
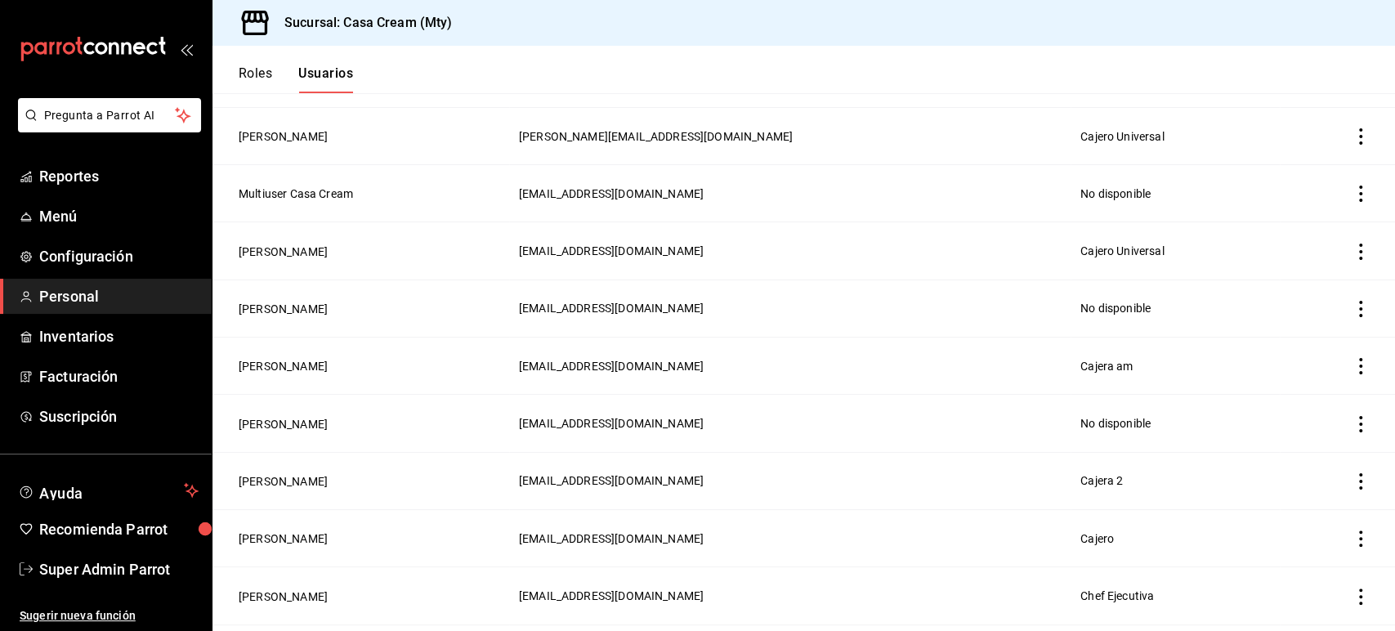
scroll to position [320, 0]
click at [294, 532] on button "[PERSON_NAME]" at bounding box center [283, 540] width 89 height 16
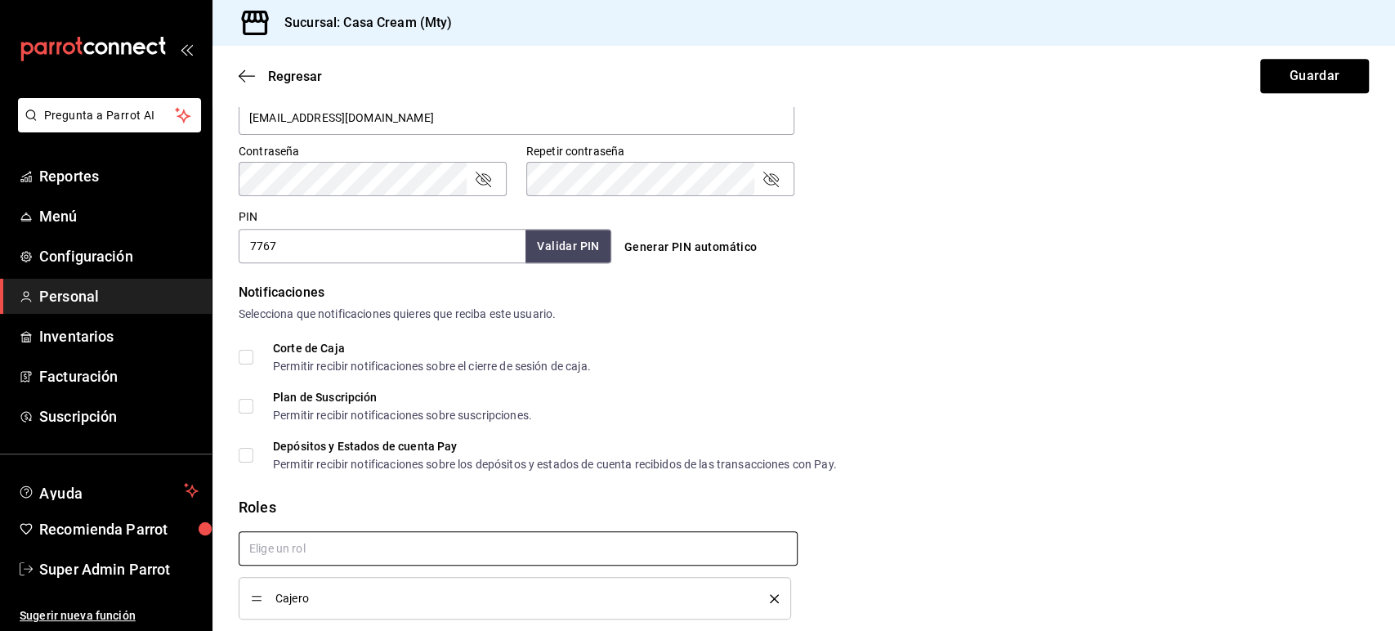
scroll to position [728, 0]
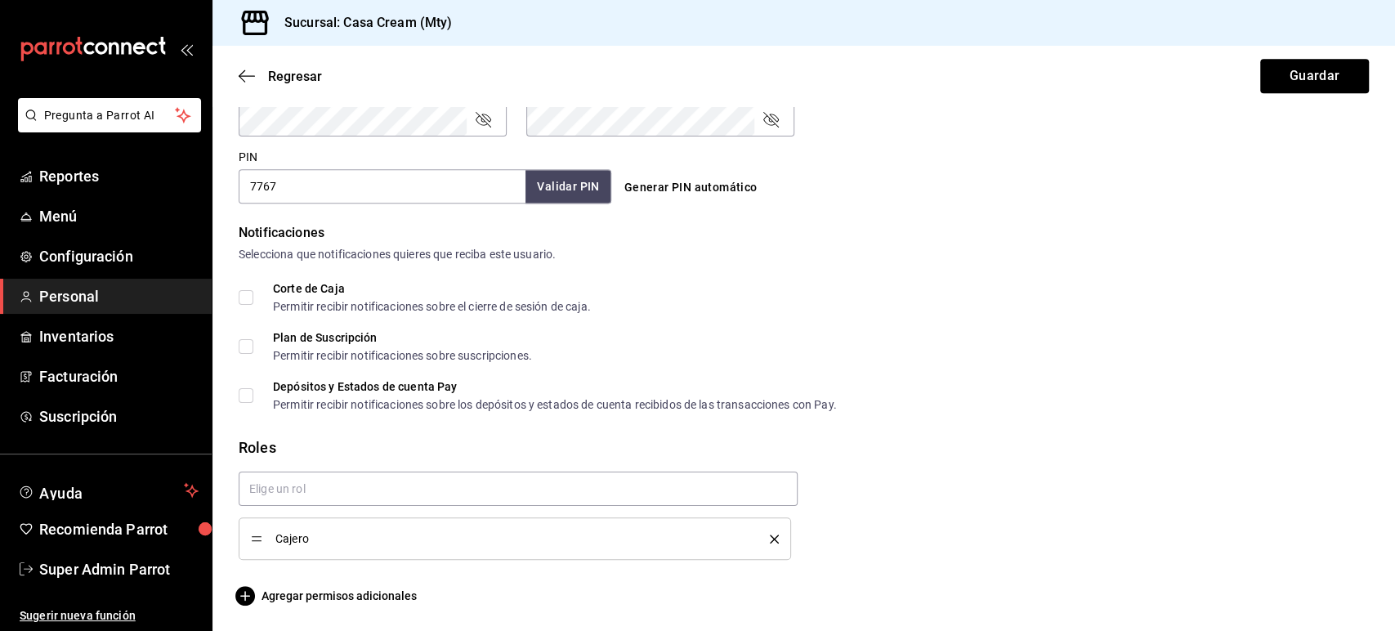
click at [764, 544] on div "Cajero" at bounding box center [515, 539] width 528 height 18
click at [770, 539] on icon "delete" at bounding box center [774, 539] width 9 height 9
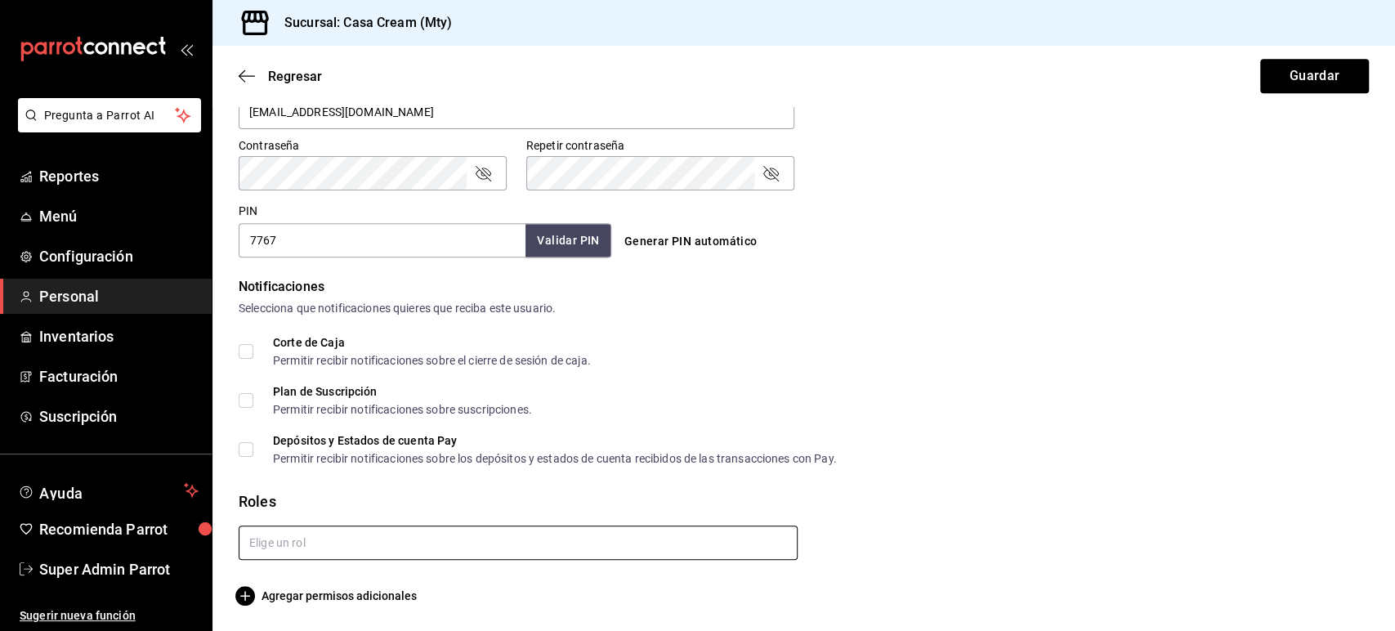
click at [622, 539] on input "text" at bounding box center [518, 543] width 559 height 34
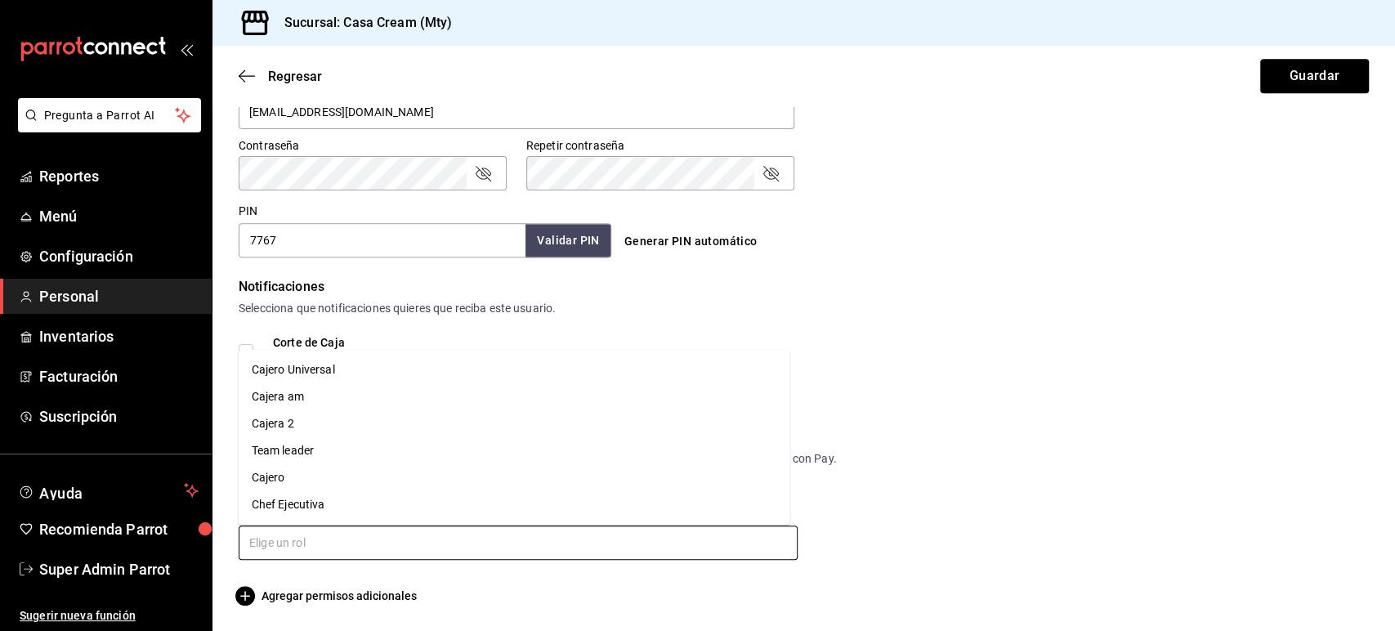
click at [352, 373] on li "Cajero Universal" at bounding box center [515, 369] width 552 height 27
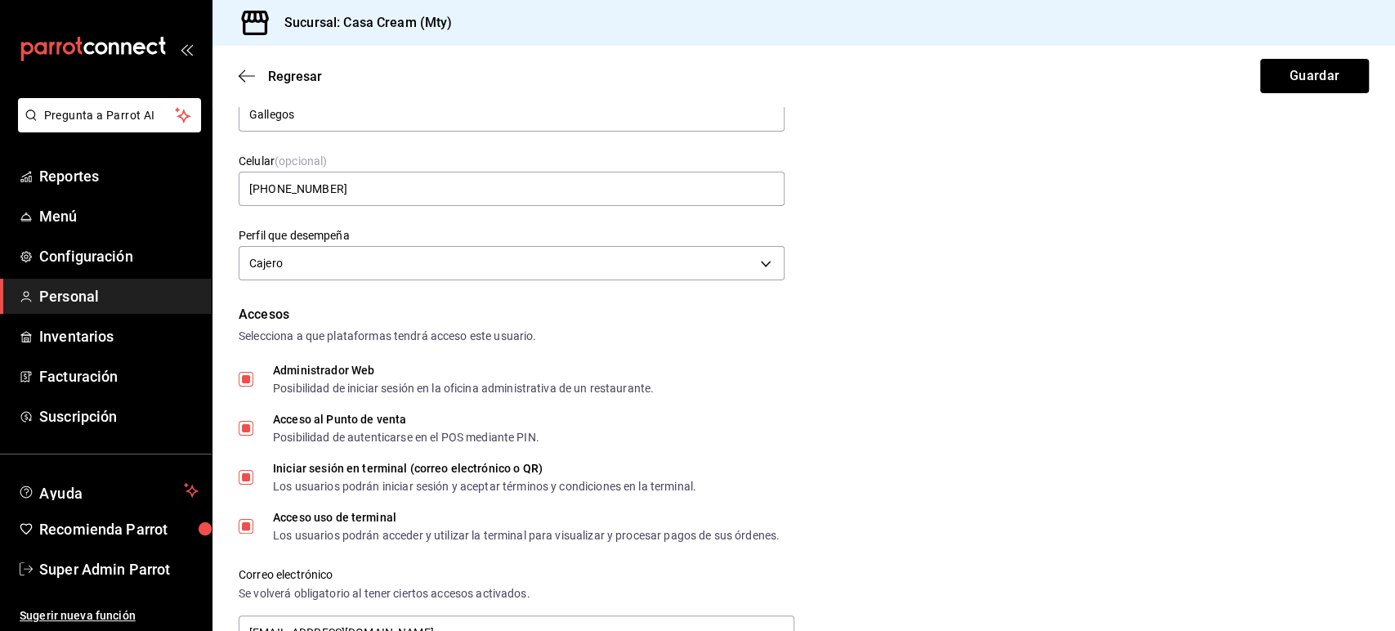
scroll to position [0, 0]
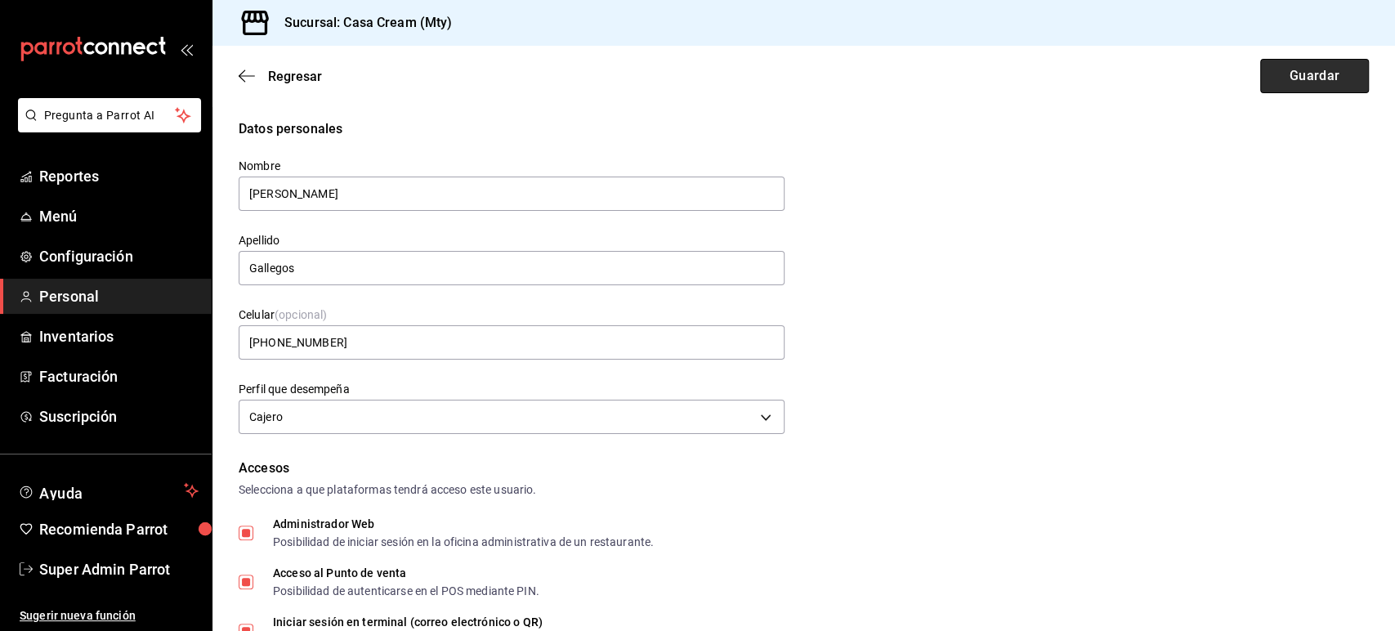
click at [1347, 75] on button "Guardar" at bounding box center [1315, 76] width 109 height 34
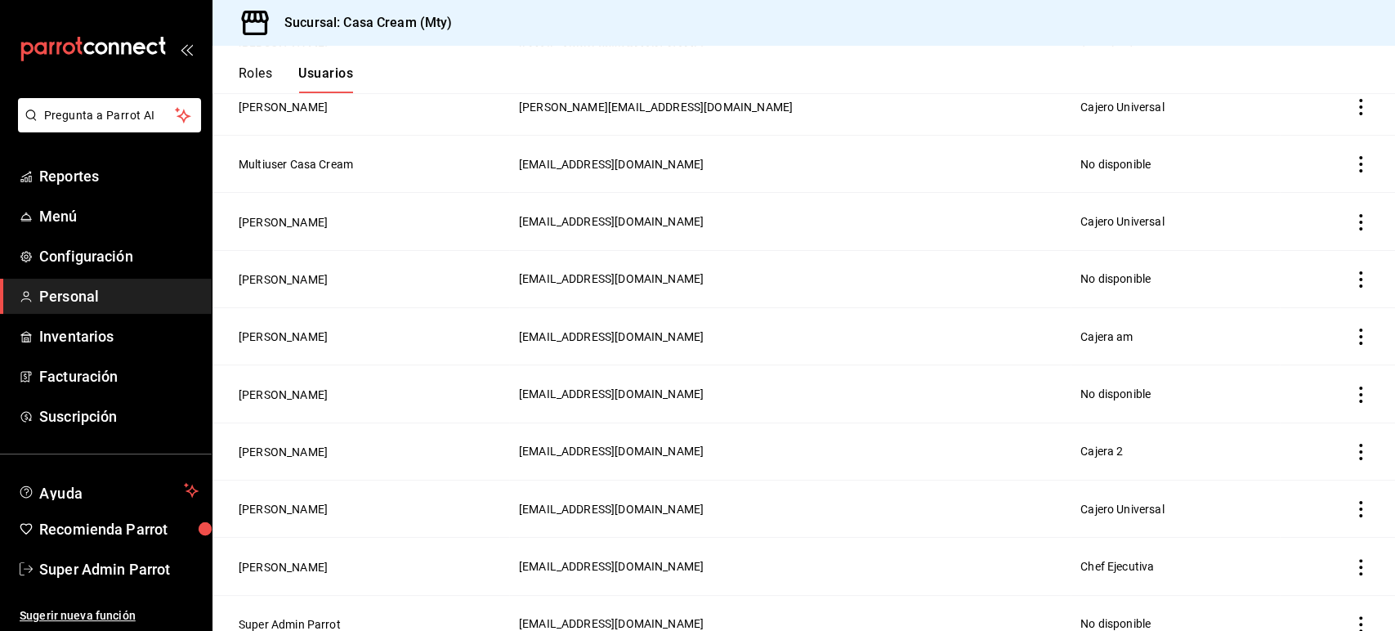
scroll to position [352, 0]
click at [290, 328] on button "[PERSON_NAME]" at bounding box center [283, 336] width 89 height 16
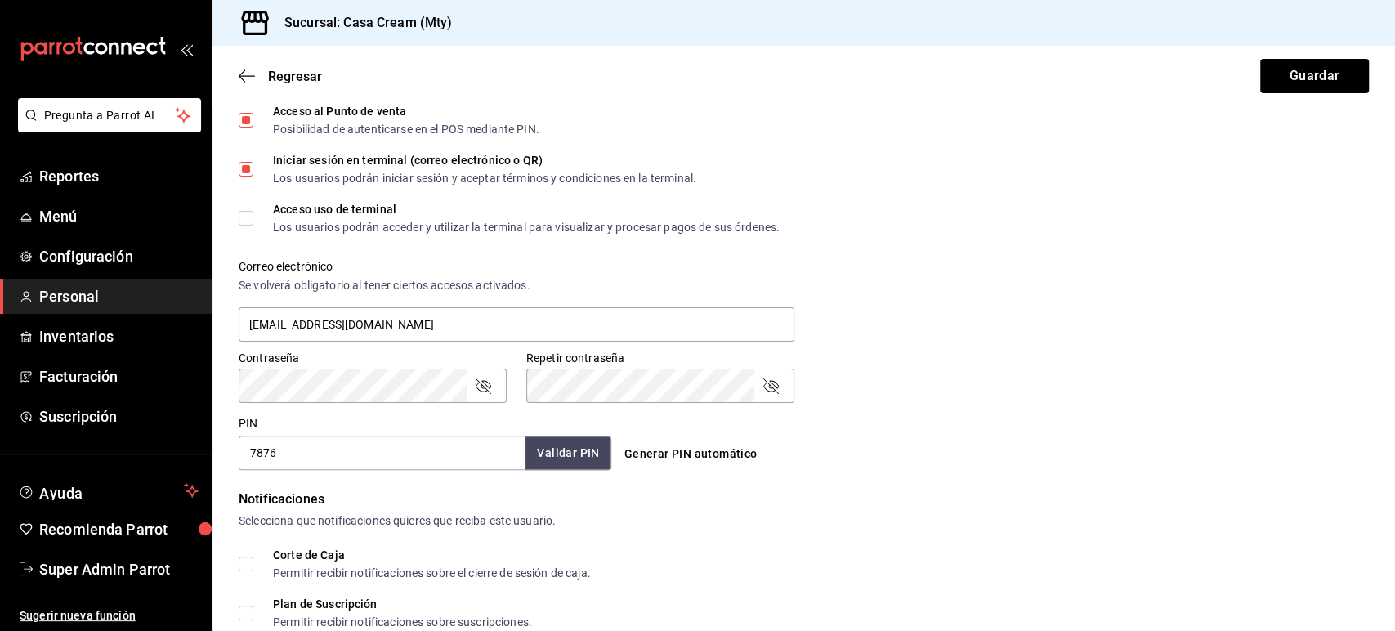
scroll to position [728, 0]
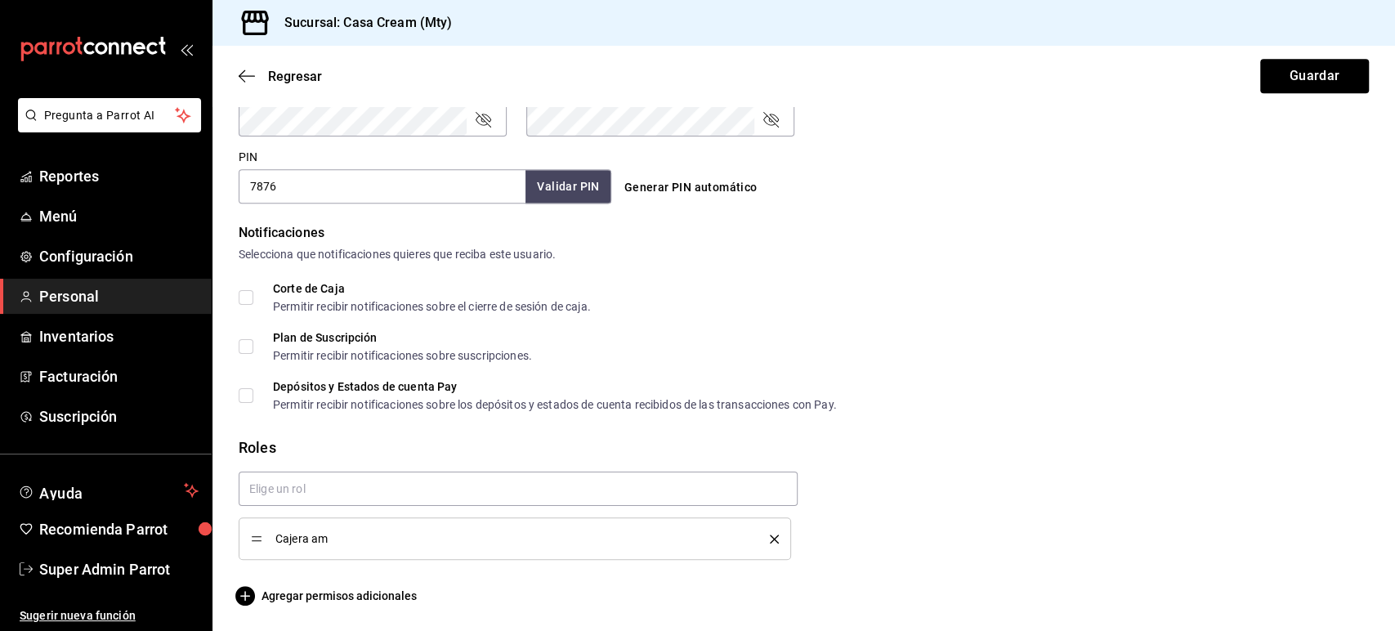
click at [770, 535] on icon "delete" at bounding box center [774, 539] width 9 height 9
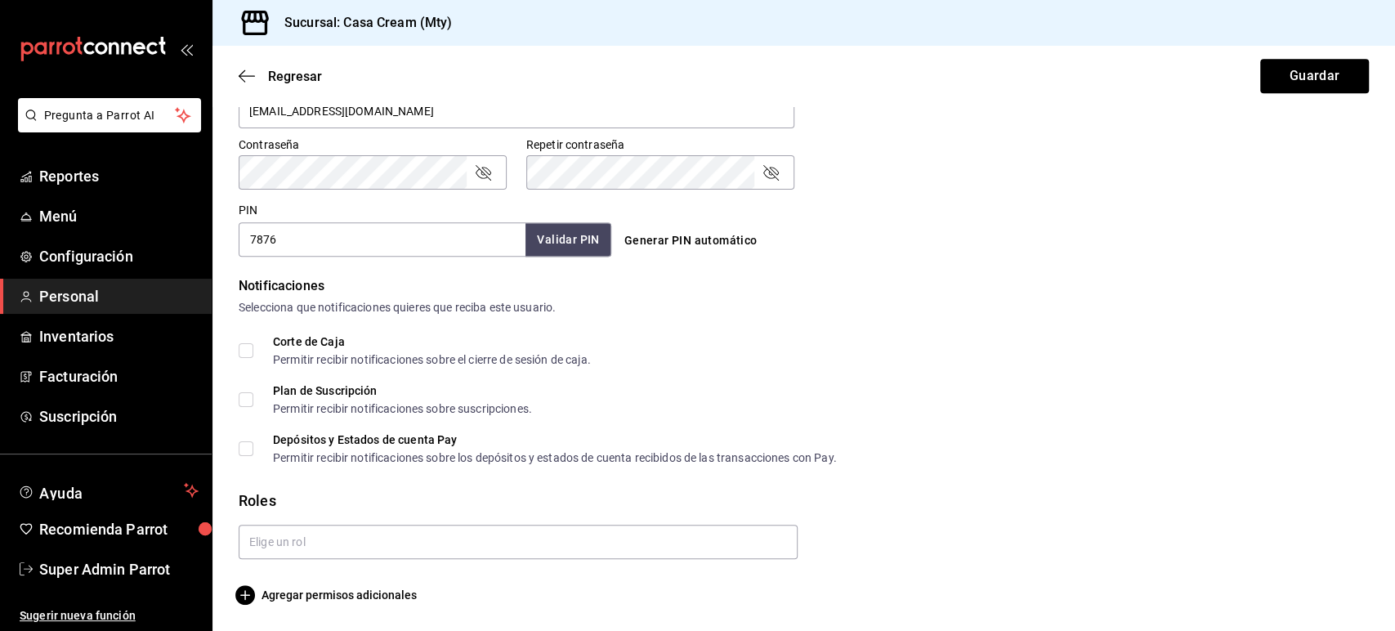
scroll to position [674, 0]
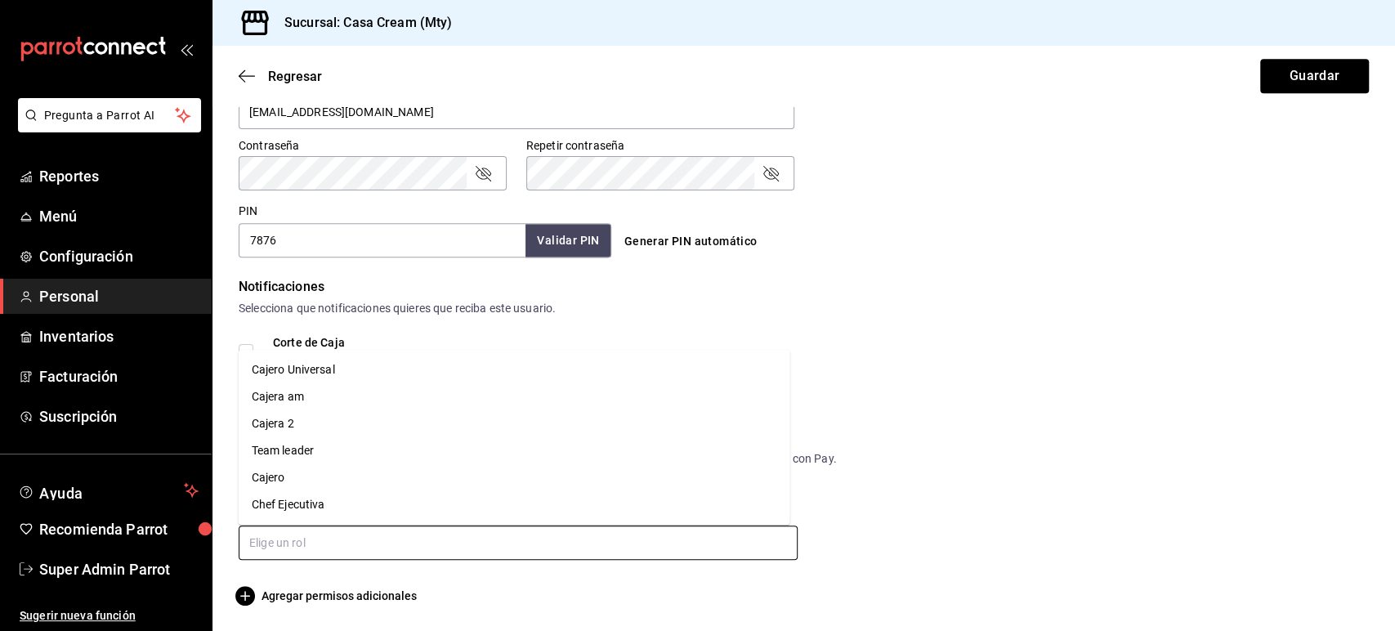
click at [693, 548] on input "text" at bounding box center [518, 543] width 559 height 34
click at [446, 433] on li "Cajero Universal" at bounding box center [515, 423] width 552 height 27
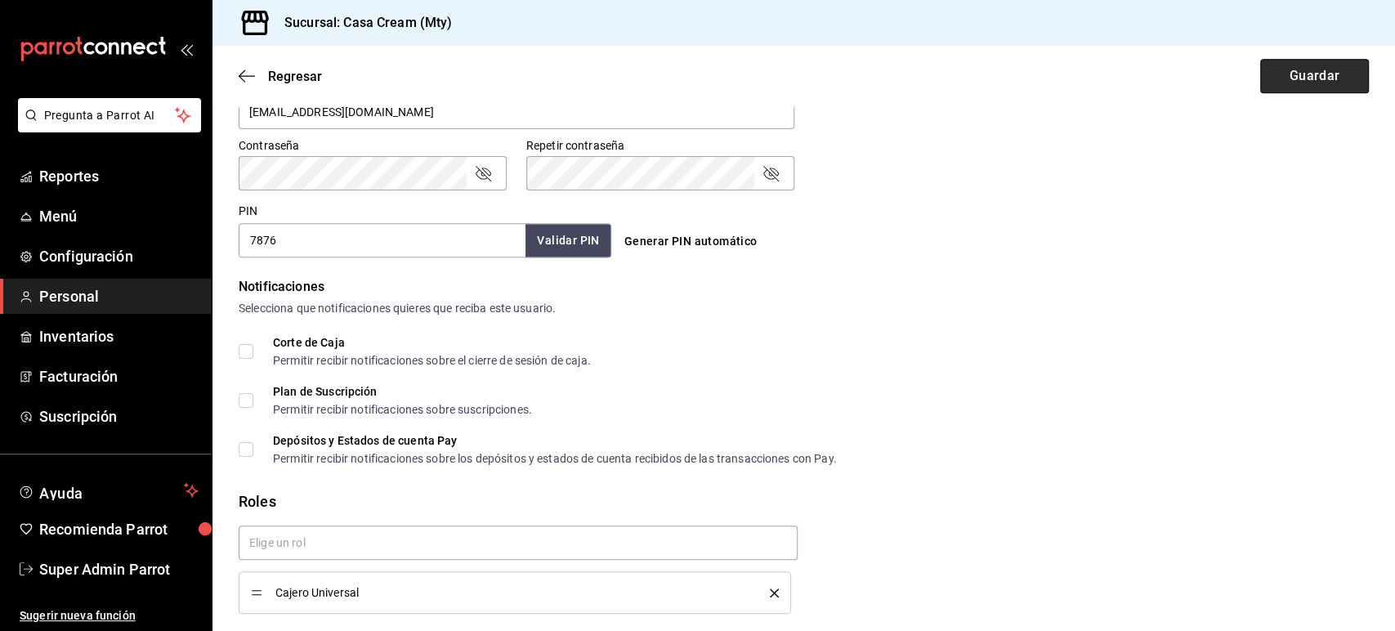
click at [1337, 83] on button "Guardar" at bounding box center [1315, 76] width 109 height 34
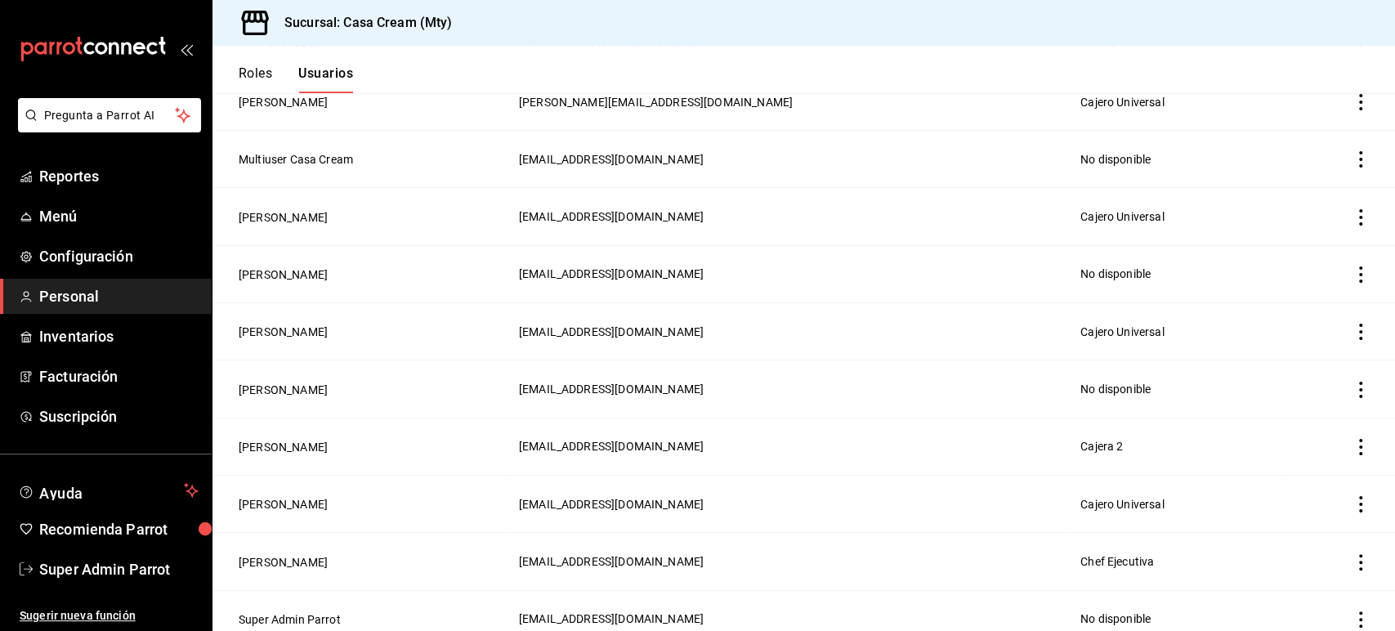
scroll to position [364, 0]
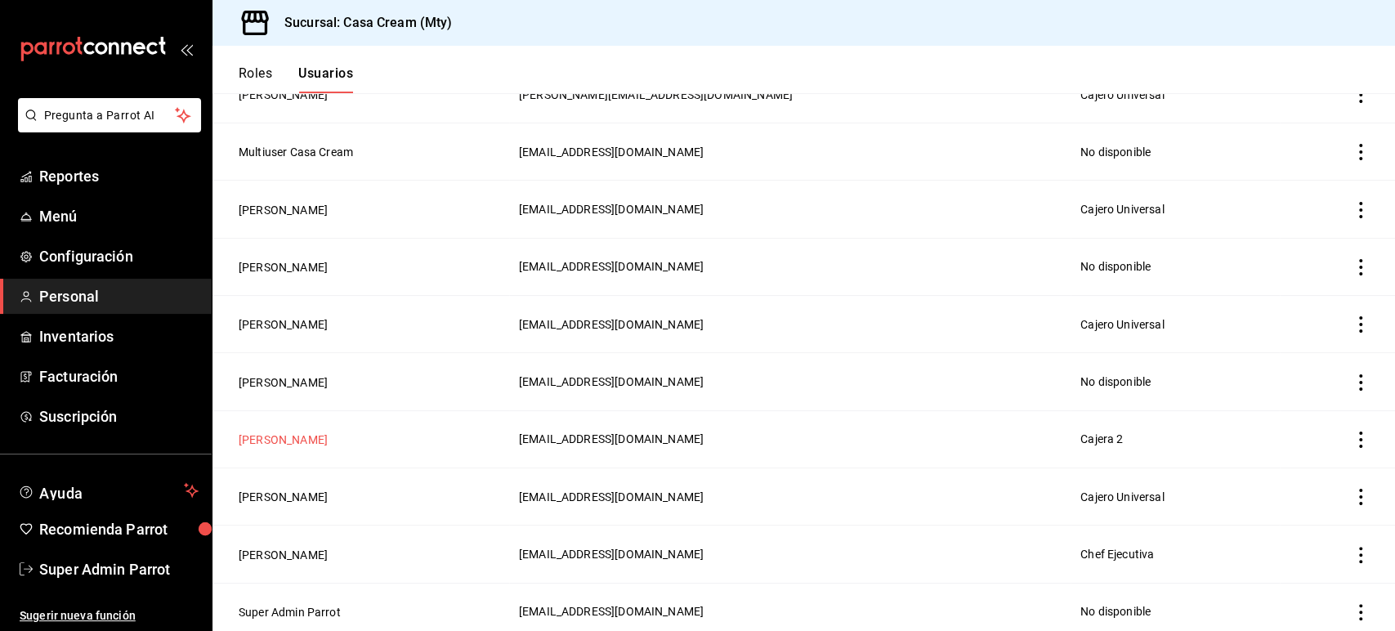
click at [299, 432] on button "[PERSON_NAME]" at bounding box center [283, 440] width 89 height 16
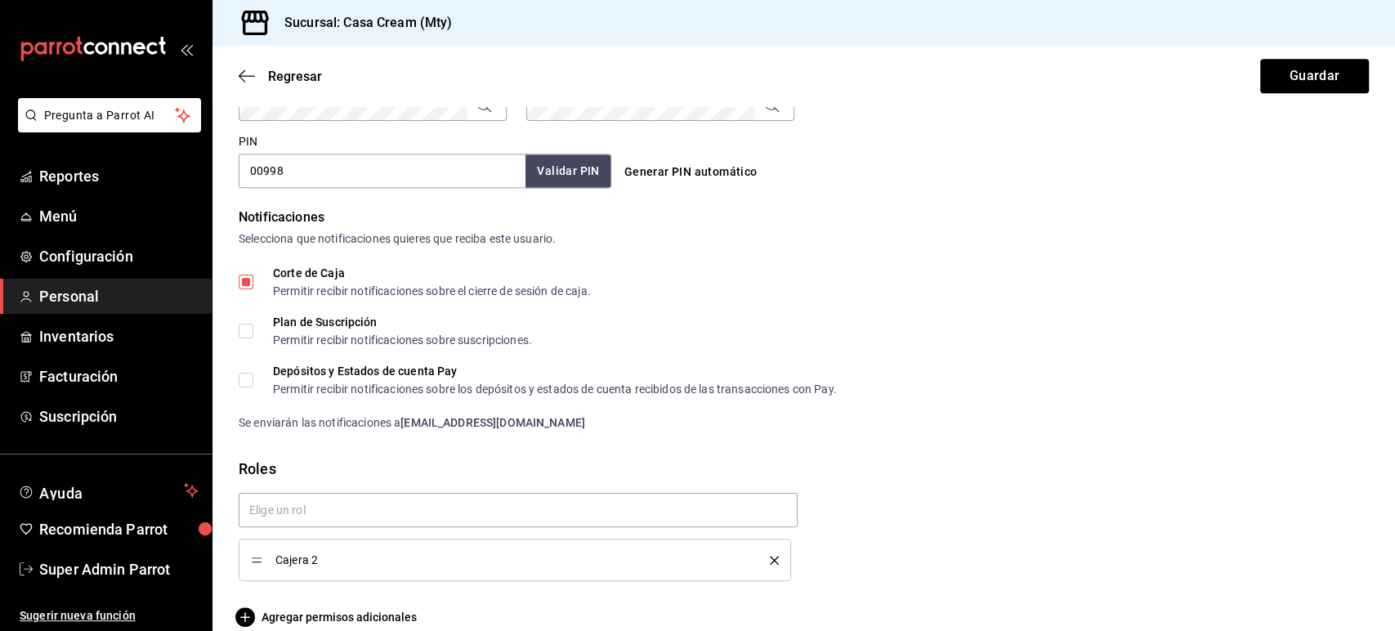
scroll to position [765, 0]
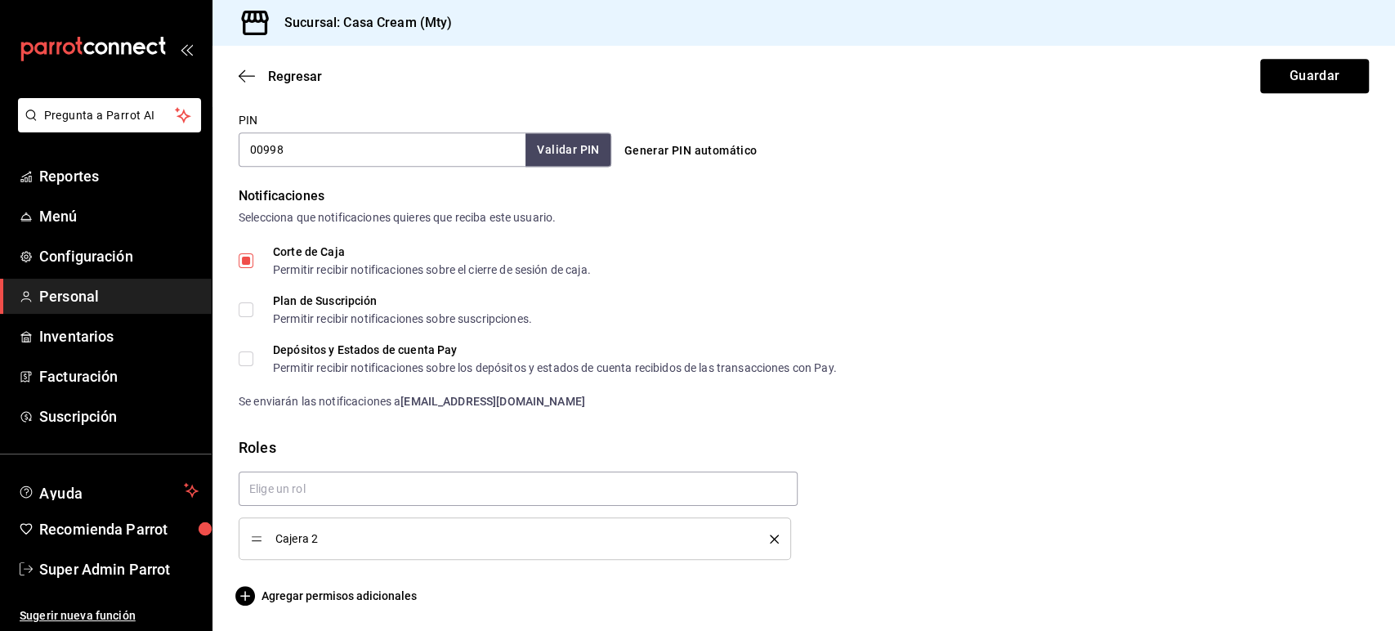
click at [770, 536] on icon "delete" at bounding box center [774, 539] width 9 height 9
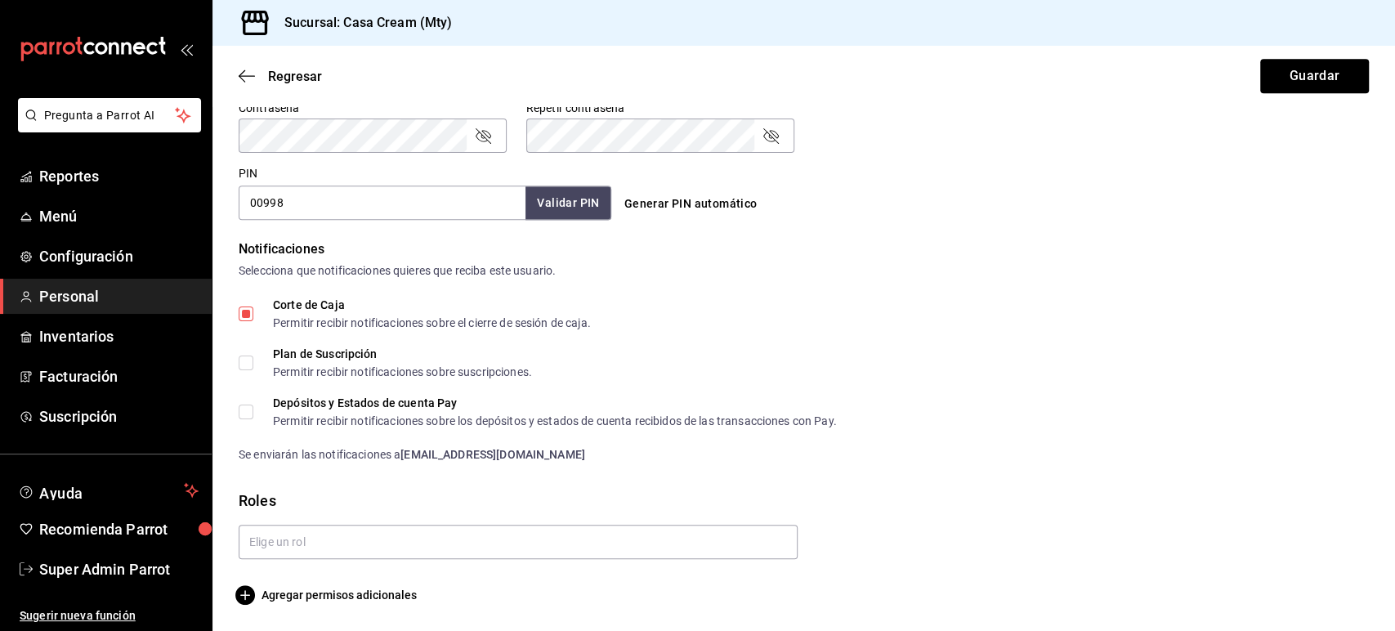
scroll to position [712, 0]
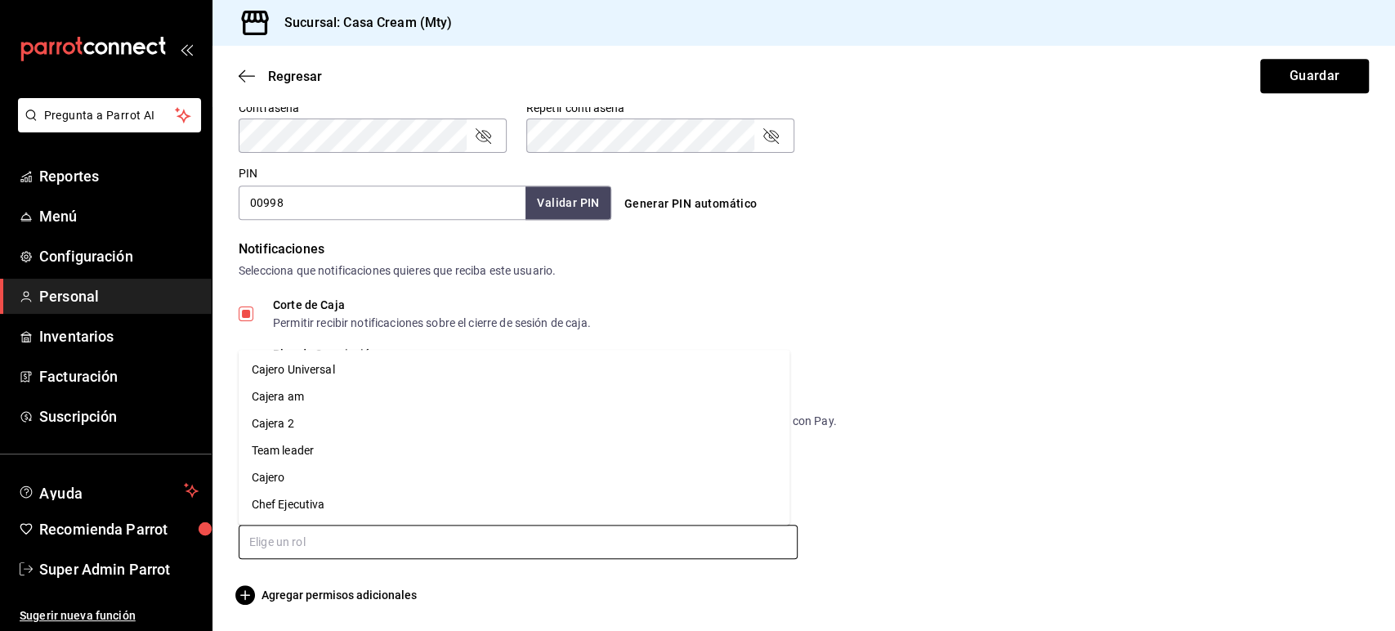
click at [686, 550] on input "text" at bounding box center [518, 542] width 559 height 34
click at [319, 368] on li "Cajero Universal" at bounding box center [515, 369] width 552 height 27
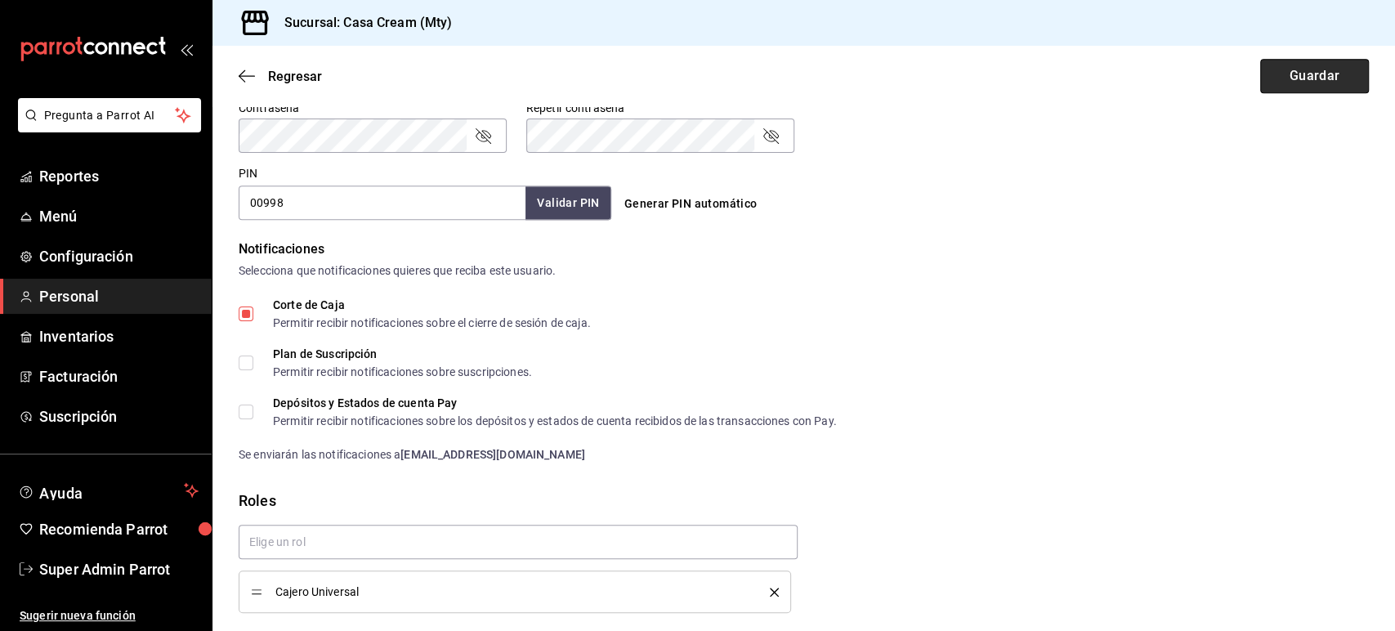
click at [1346, 74] on button "Guardar" at bounding box center [1315, 76] width 109 height 34
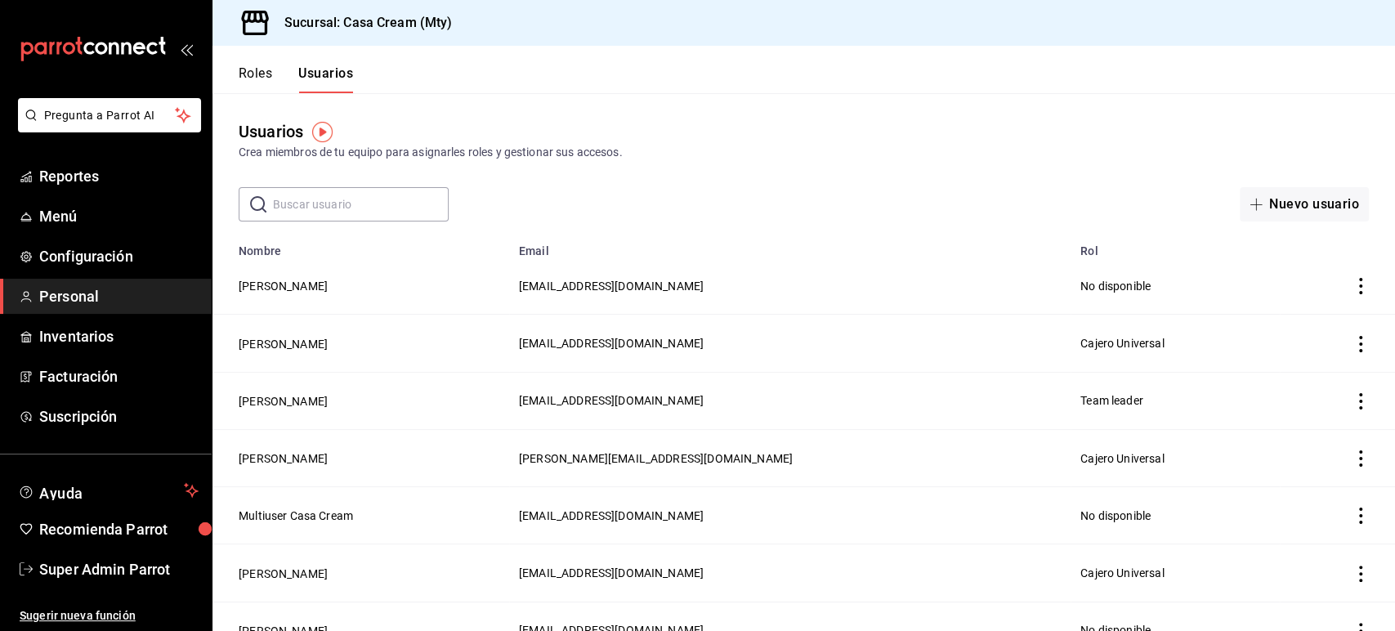
click at [248, 87] on button "Roles" at bounding box center [256, 79] width 34 height 28
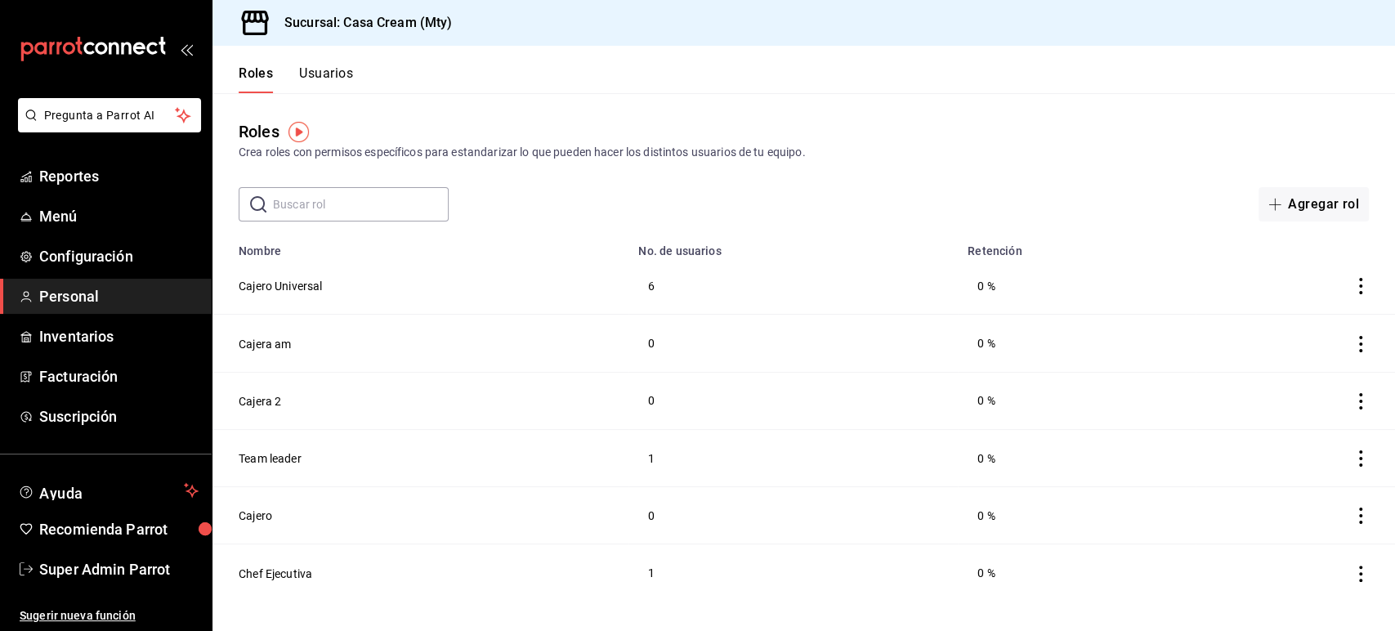
click at [325, 74] on button "Usuarios" at bounding box center [326, 79] width 54 height 28
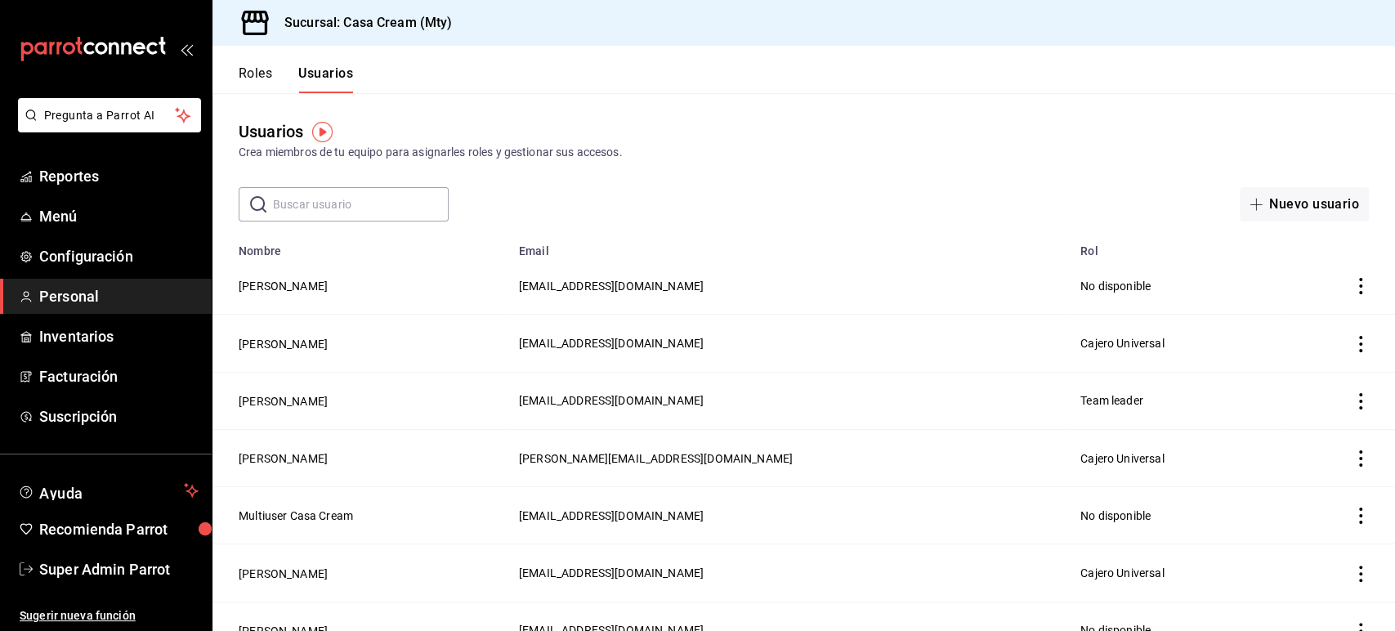
scroll to position [364, 0]
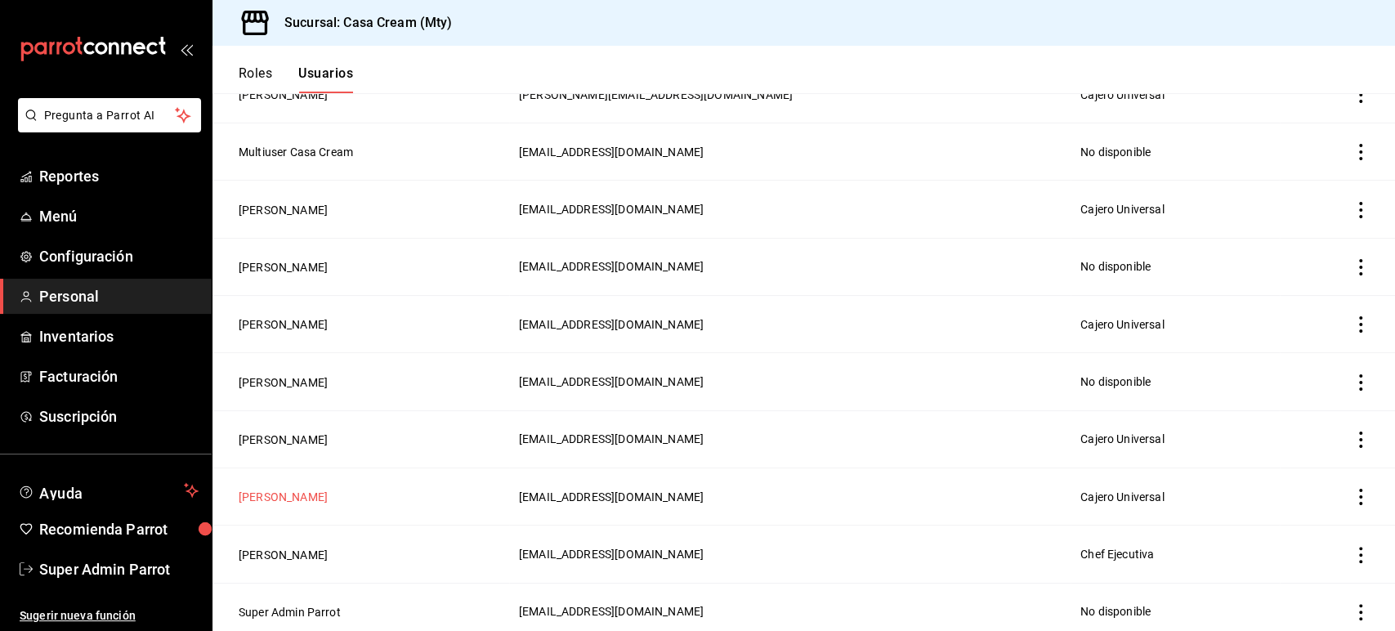
click at [268, 489] on button "[PERSON_NAME]" at bounding box center [283, 497] width 89 height 16
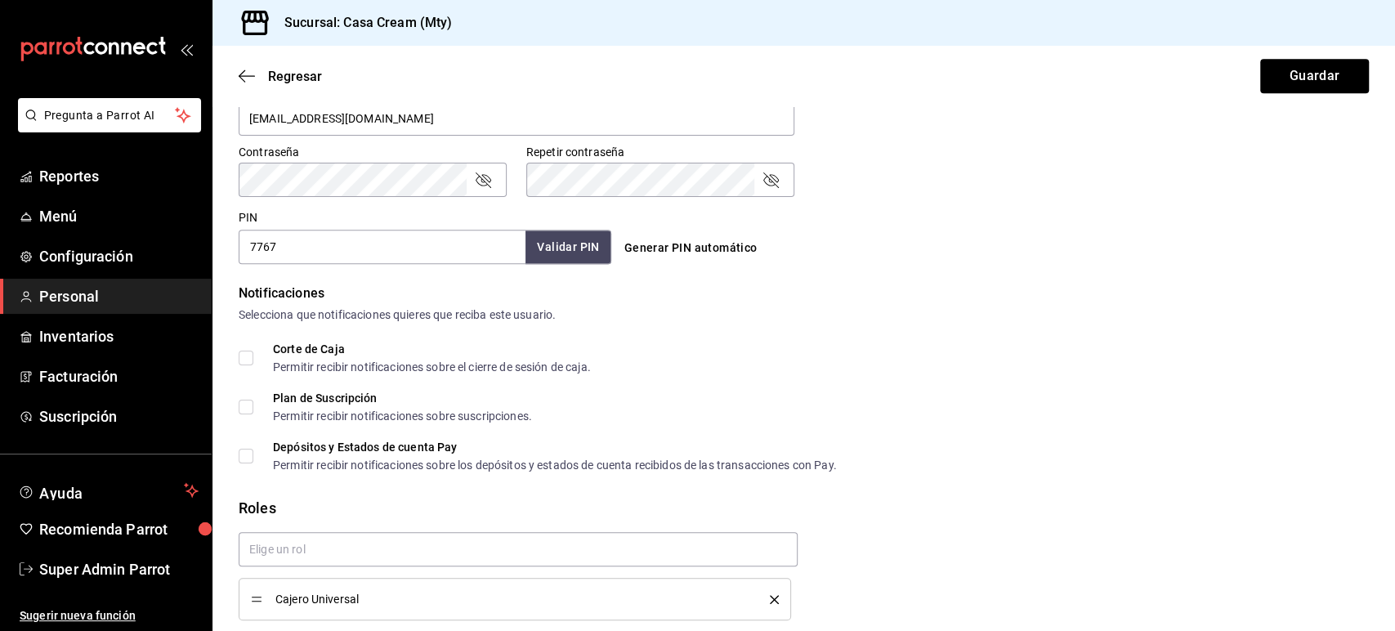
scroll to position [728, 0]
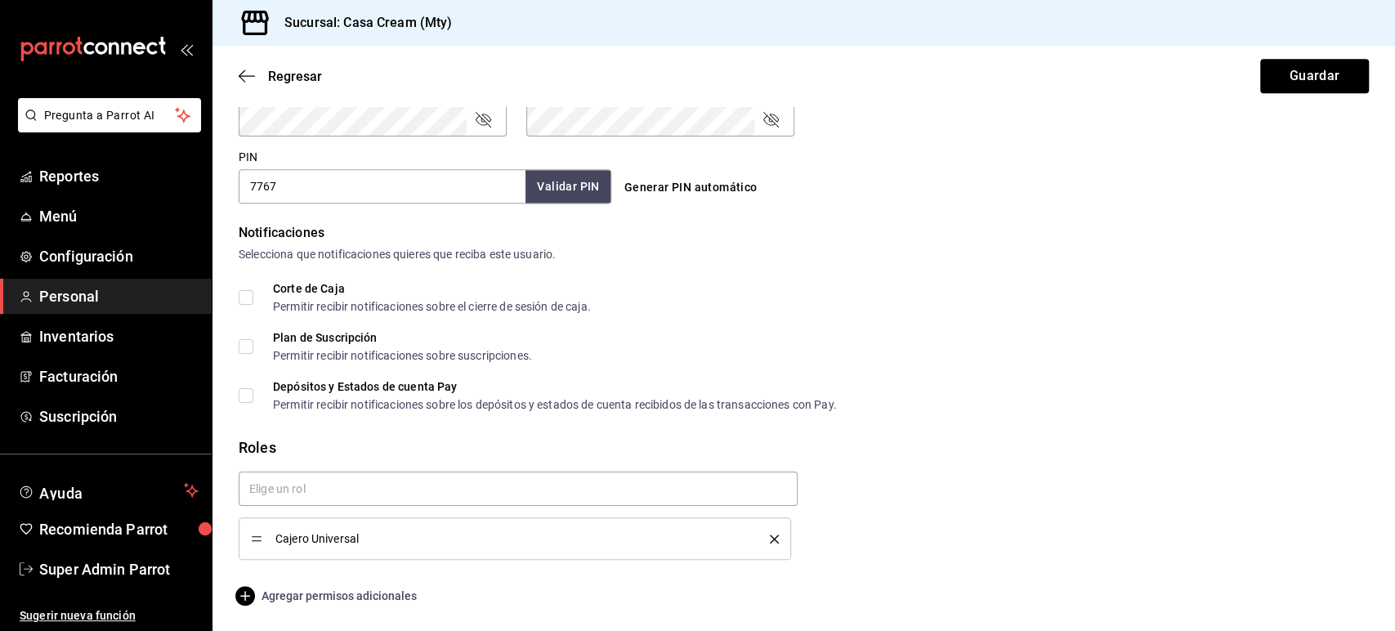
click at [352, 594] on span "Agregar permisos adicionales" at bounding box center [328, 596] width 178 height 20
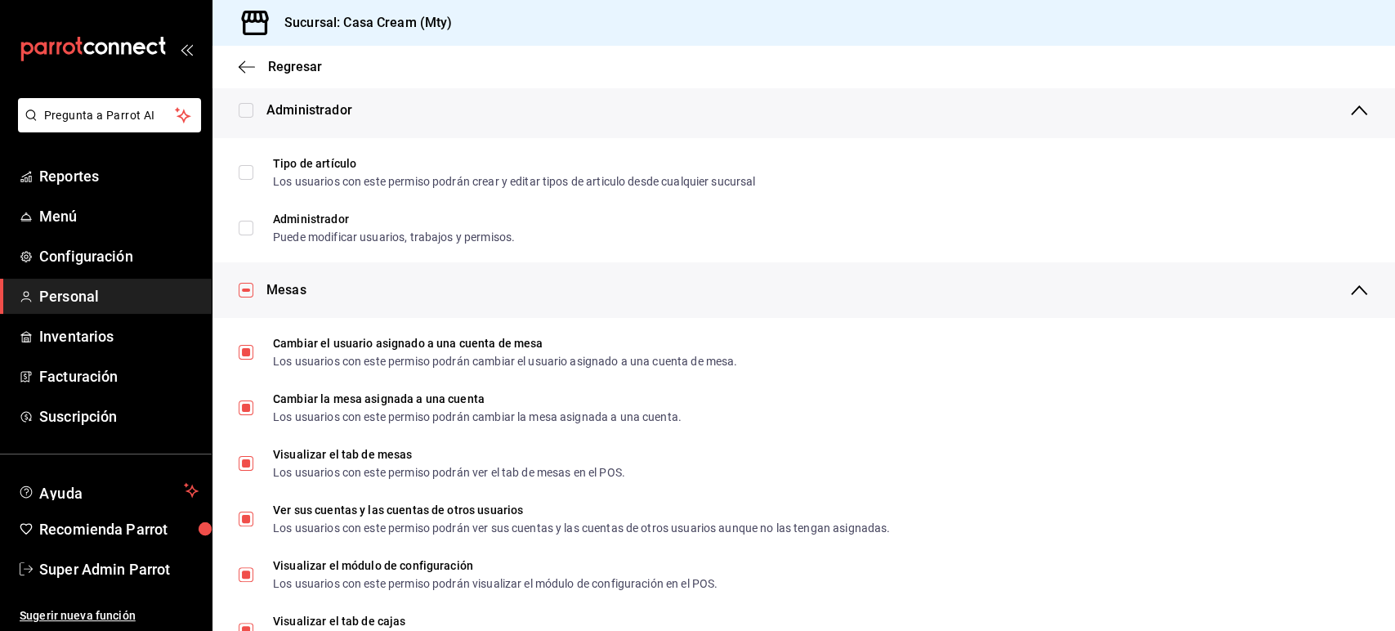
scroll to position [34, 0]
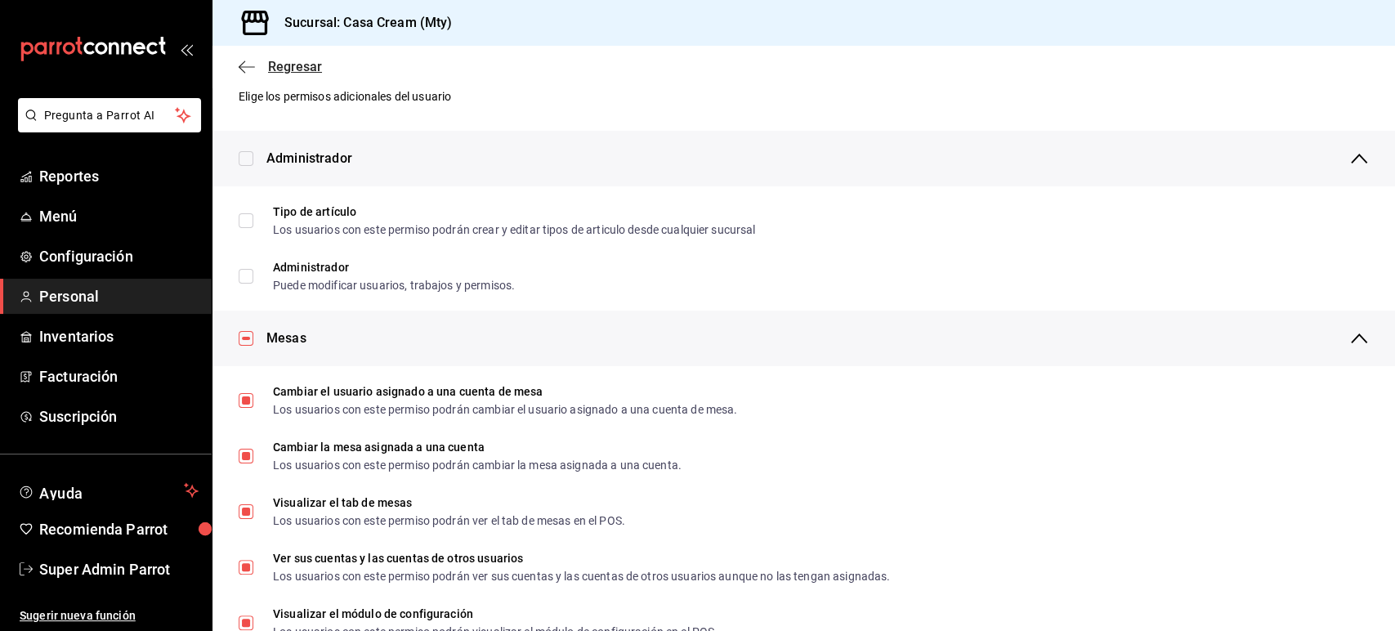
click at [249, 74] on icon "button" at bounding box center [247, 67] width 16 height 15
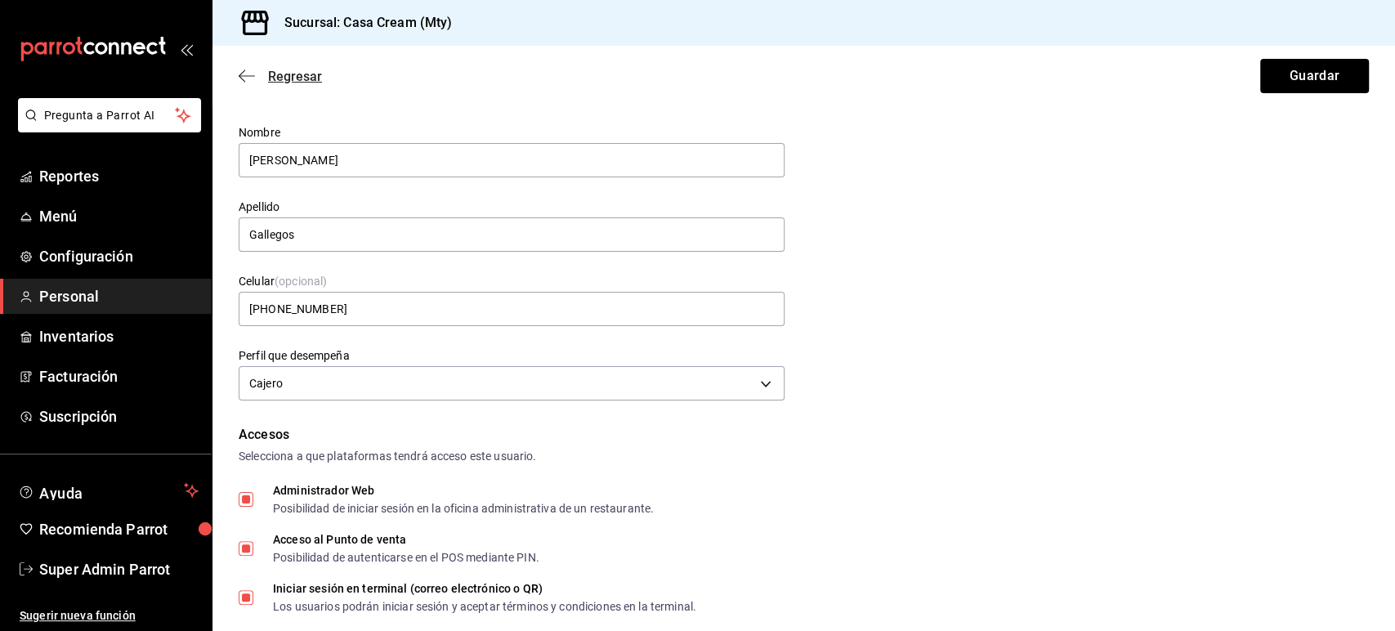
click at [251, 80] on icon "button" at bounding box center [247, 76] width 16 height 15
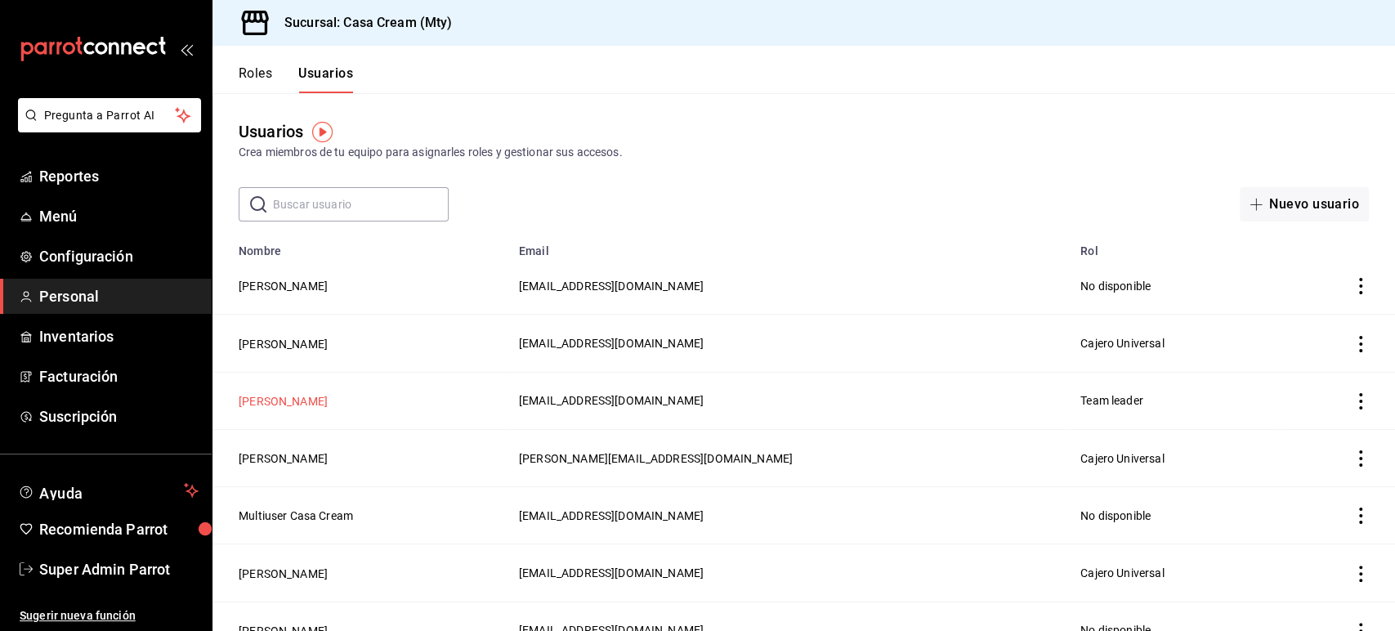
click at [328, 404] on button "[PERSON_NAME]" at bounding box center [283, 401] width 89 height 16
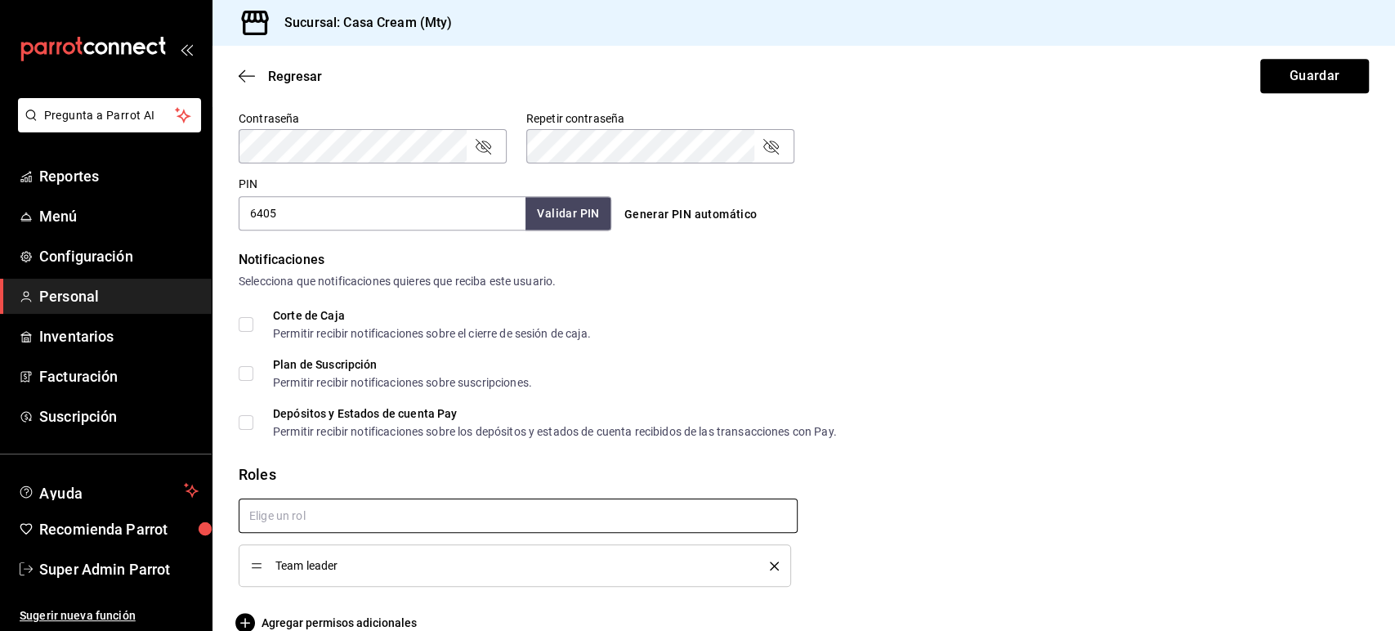
scroll to position [728, 0]
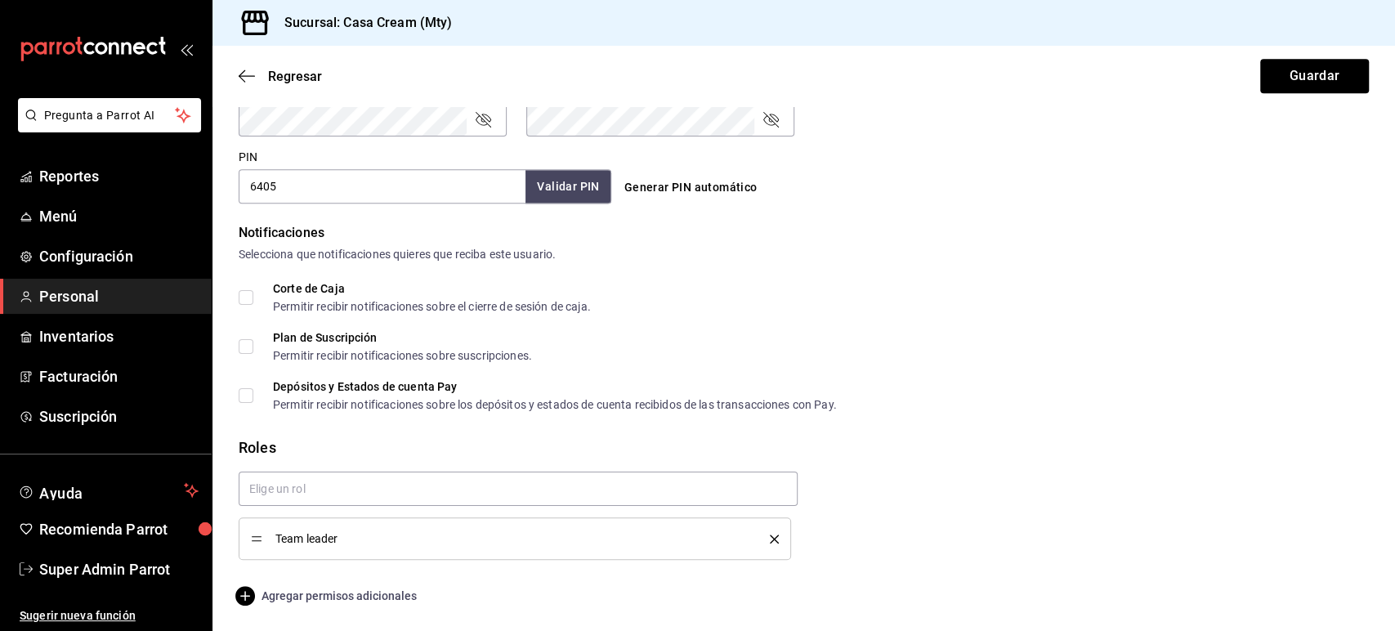
click at [356, 590] on span "Agregar permisos adicionales" at bounding box center [328, 596] width 178 height 20
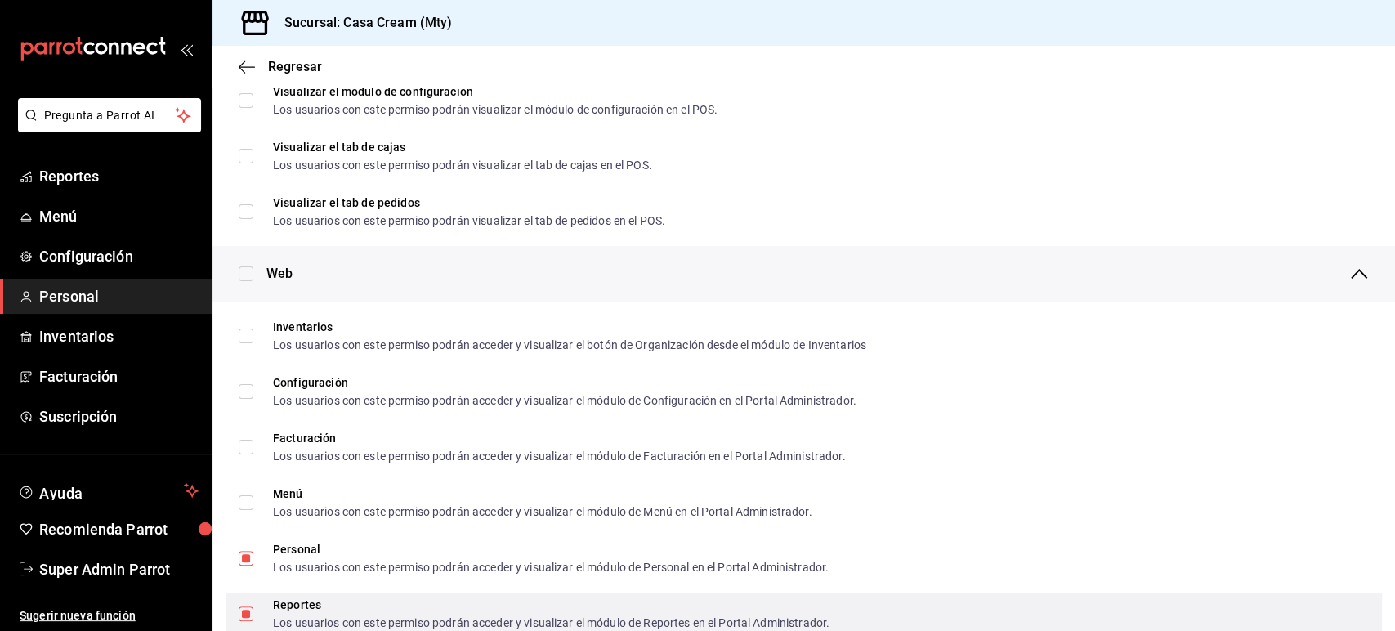
scroll to position [633, 0]
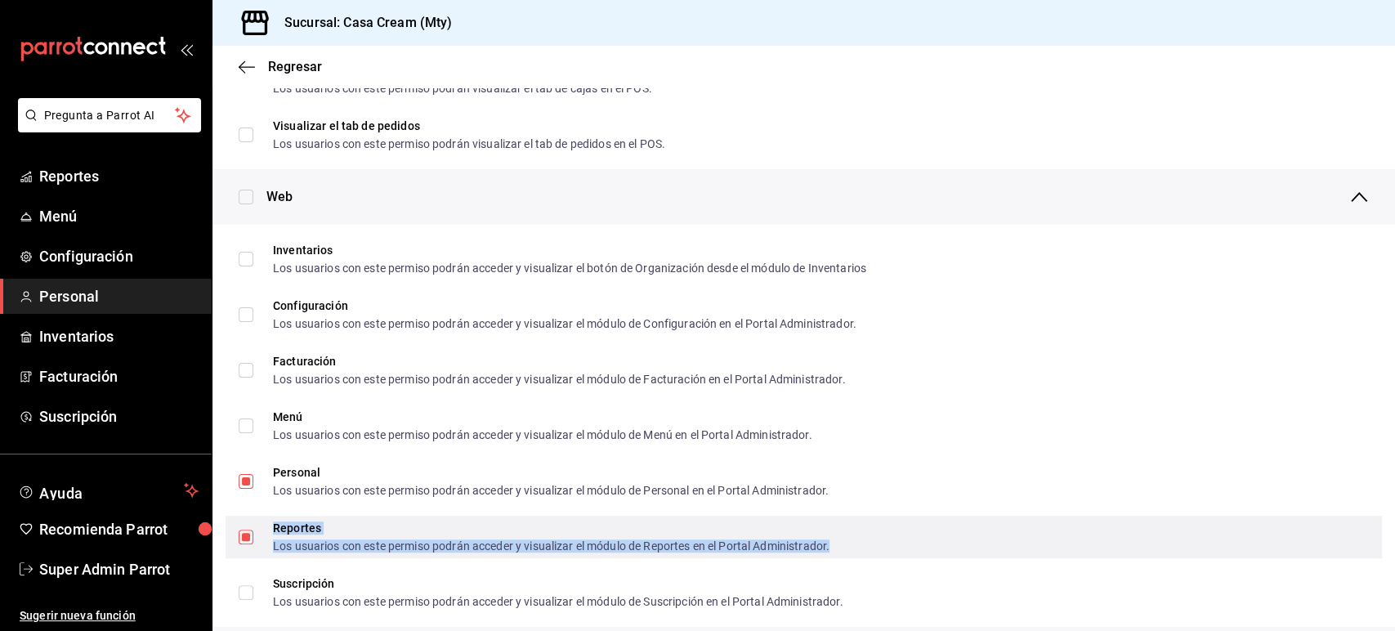
click at [305, 533] on div "Reportes" at bounding box center [551, 527] width 557 height 11
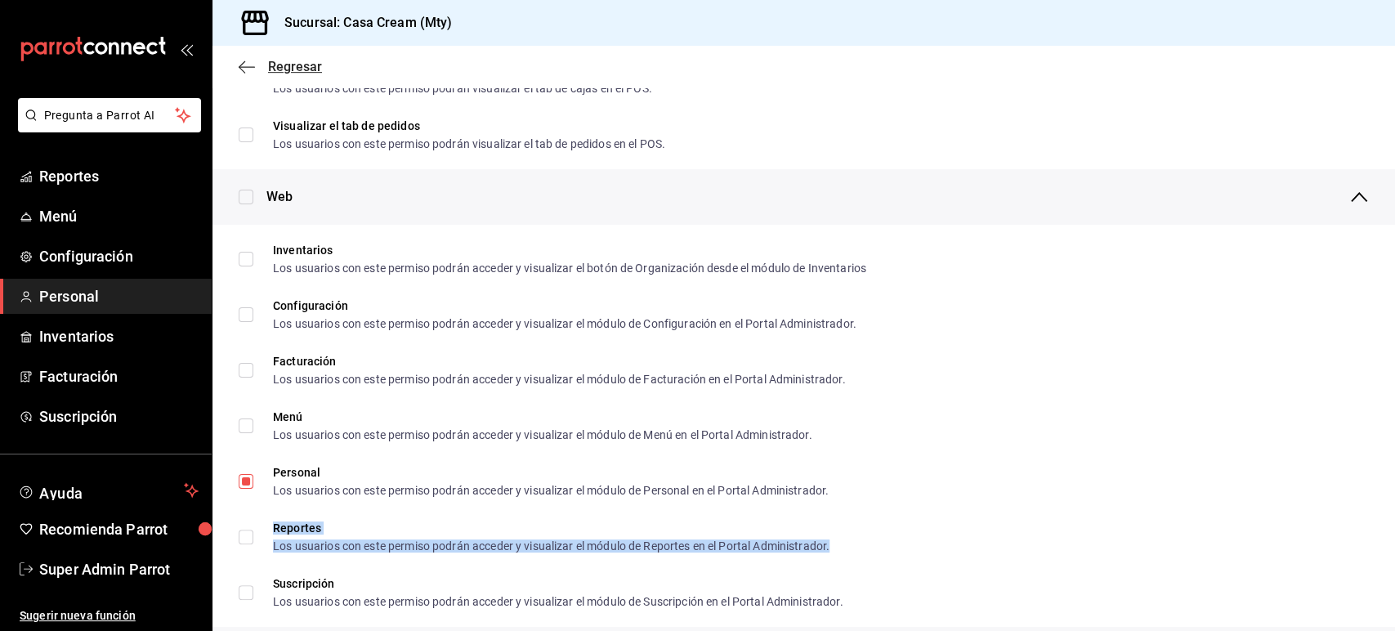
click at [255, 67] on span "Regresar" at bounding box center [280, 67] width 83 height 16
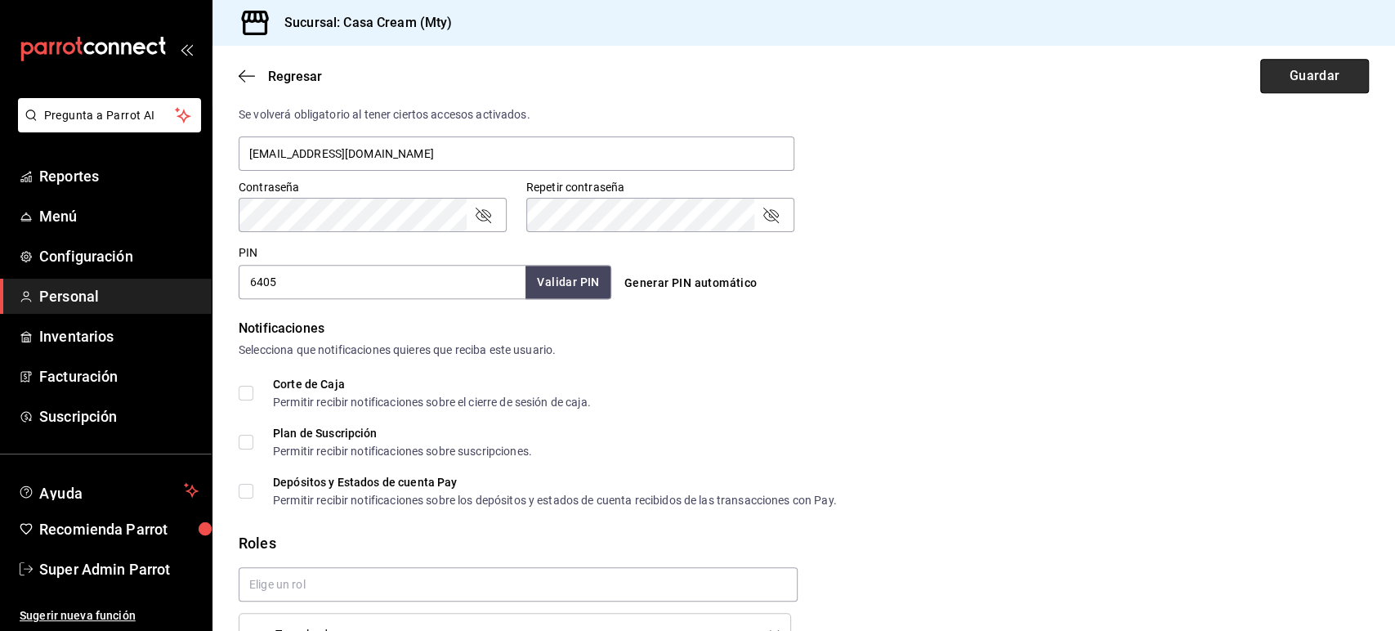
click at [1295, 83] on button "Guardar" at bounding box center [1315, 76] width 109 height 34
